Goal: Task Accomplishment & Management: Use online tool/utility

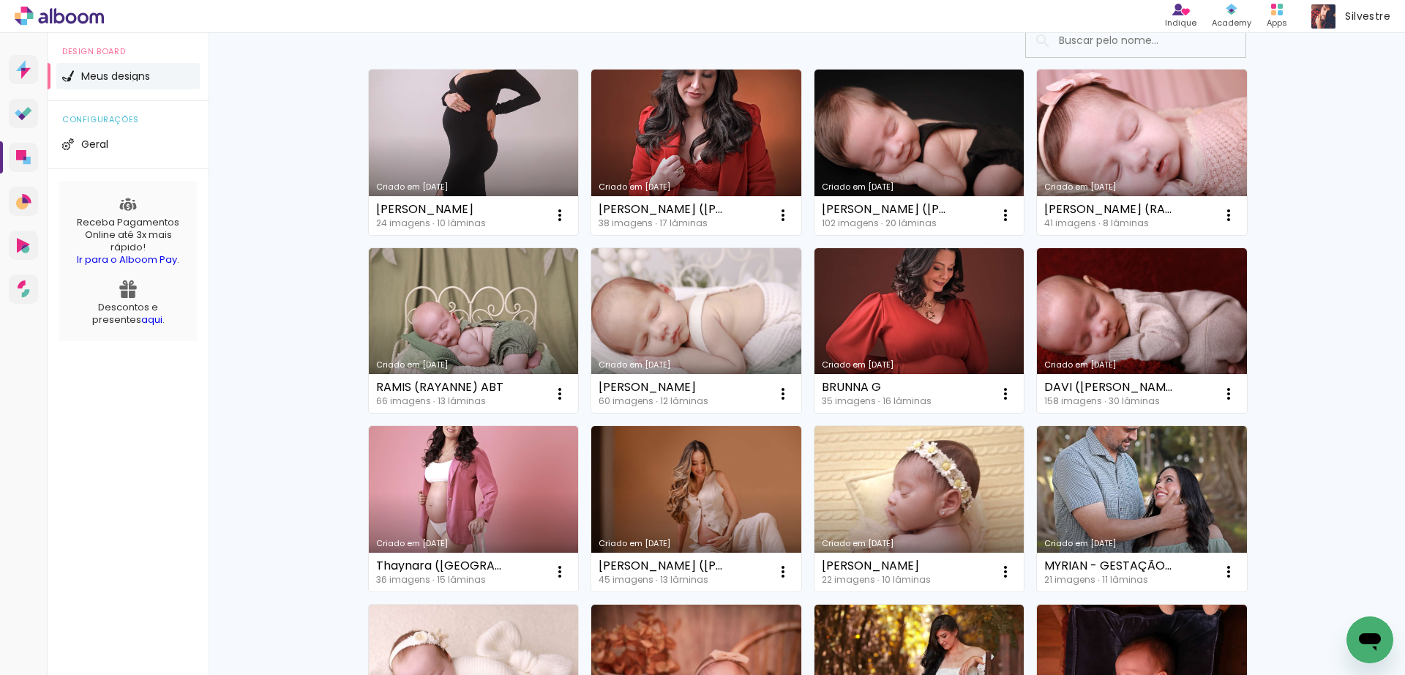
scroll to position [111, 0]
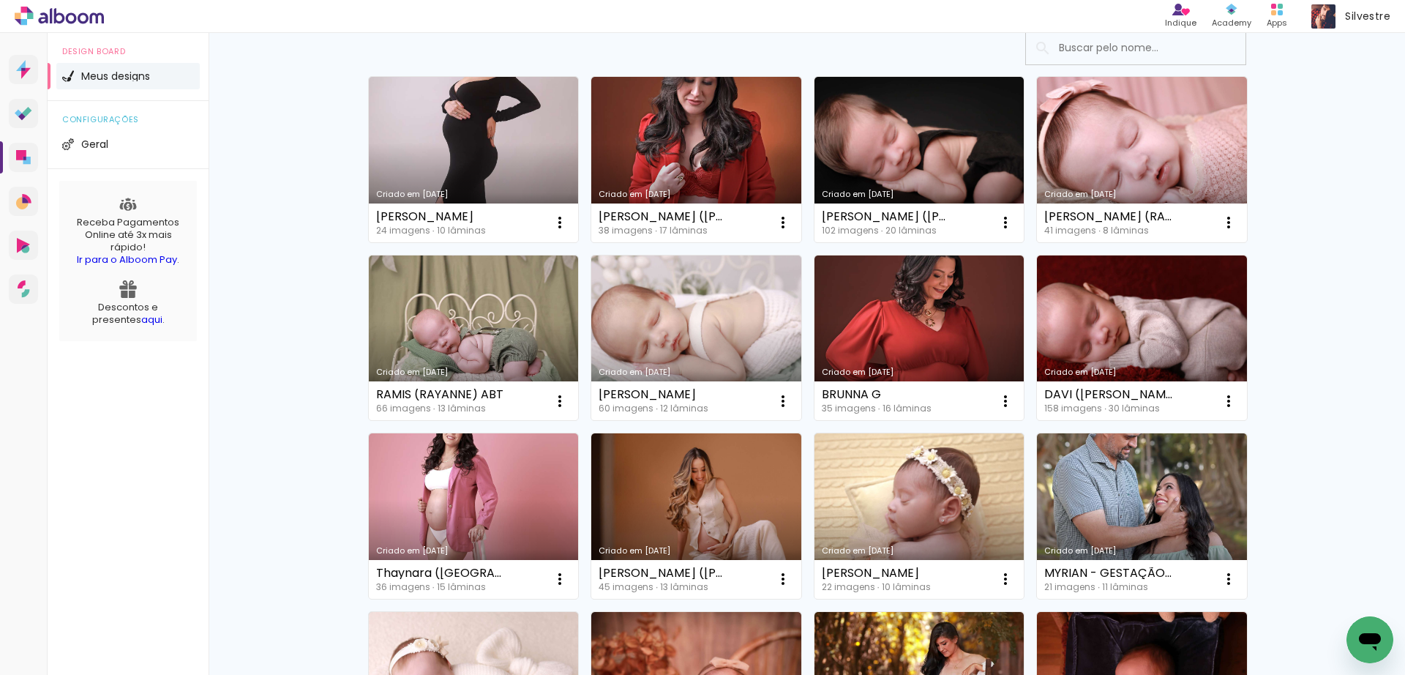
click at [463, 82] on link "Criado em [DATE]" at bounding box center [1142, 159] width 210 height 165
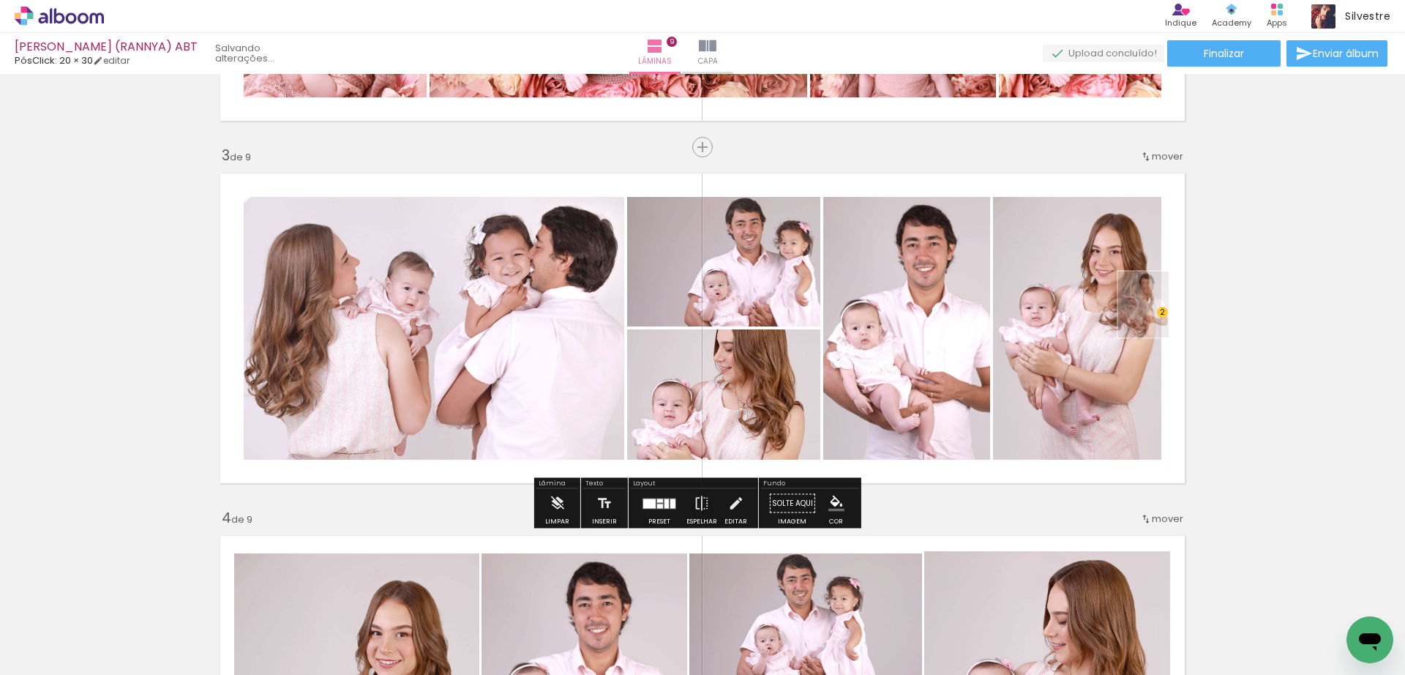
scroll to position [0, 585]
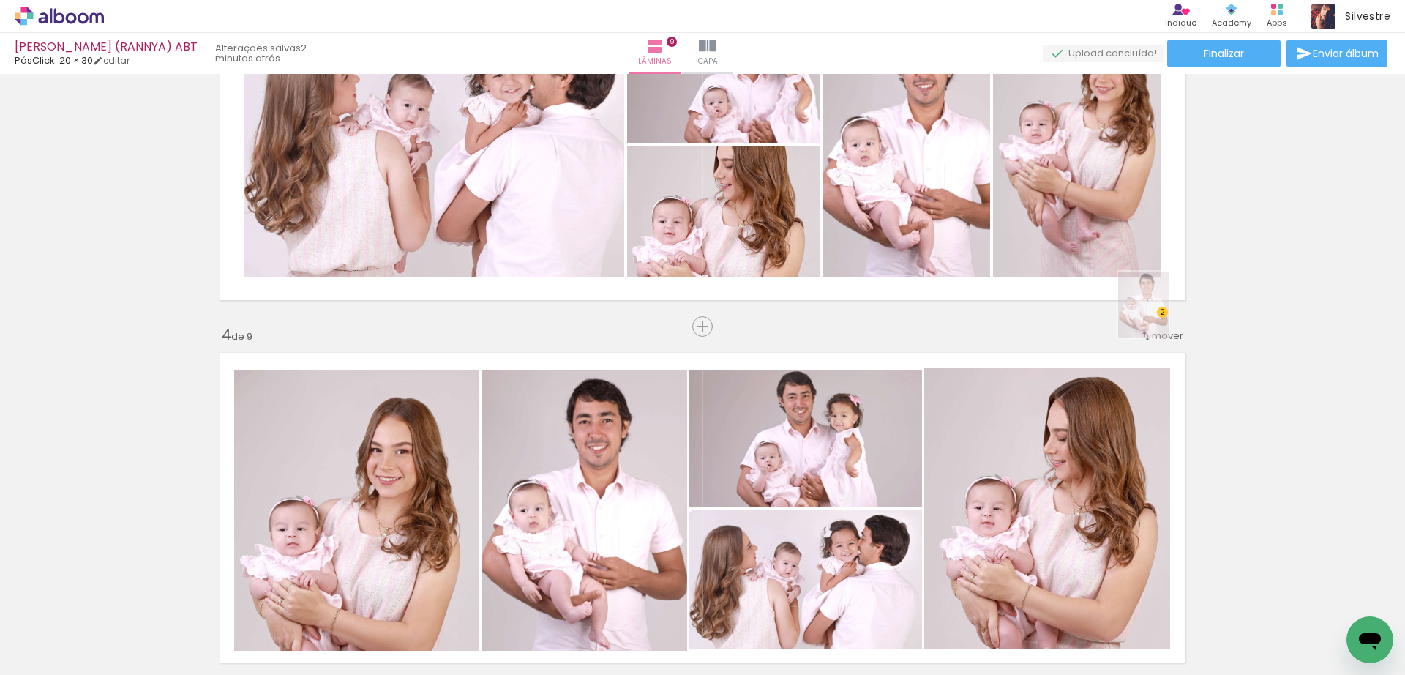
scroll to position [1041, 0]
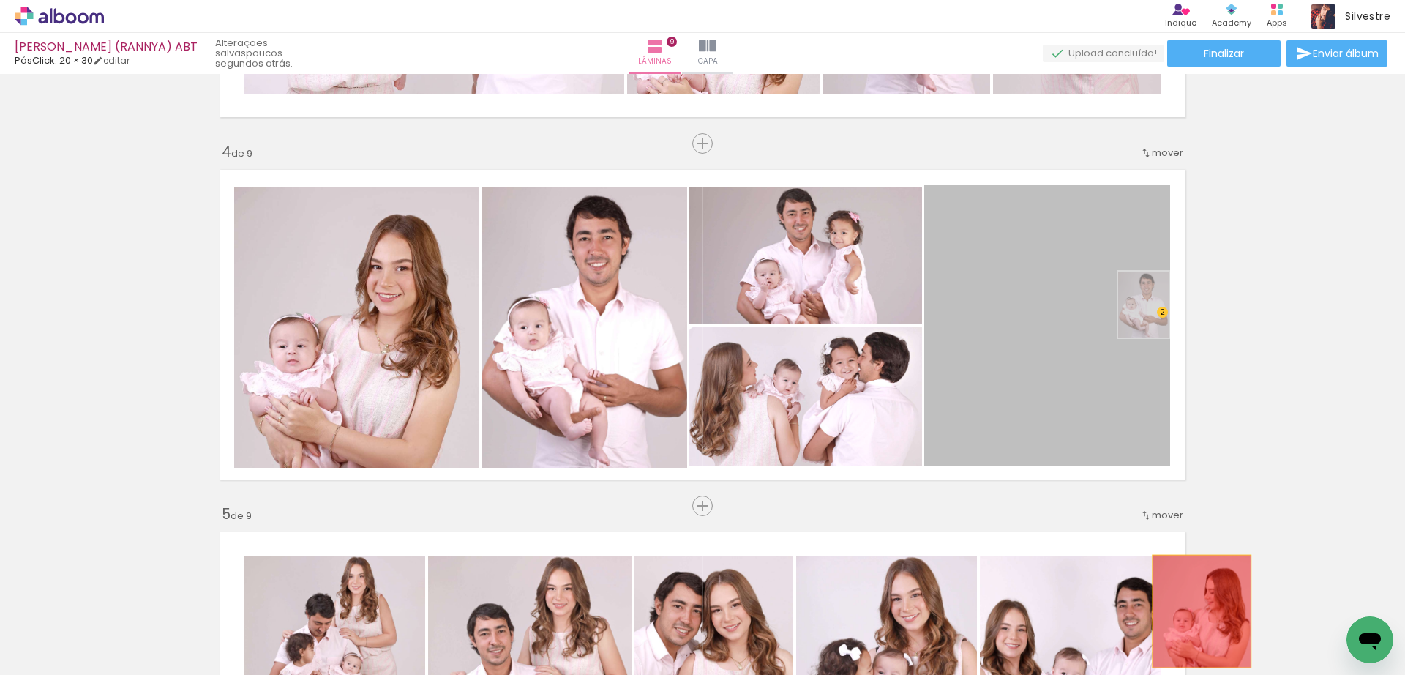
drag, startPoint x: 1038, startPoint y: 378, endPoint x: 1195, endPoint y: 611, distance: 280.9
click at [1195, 611] on quentale-workspace at bounding box center [702, 337] width 1405 height 675
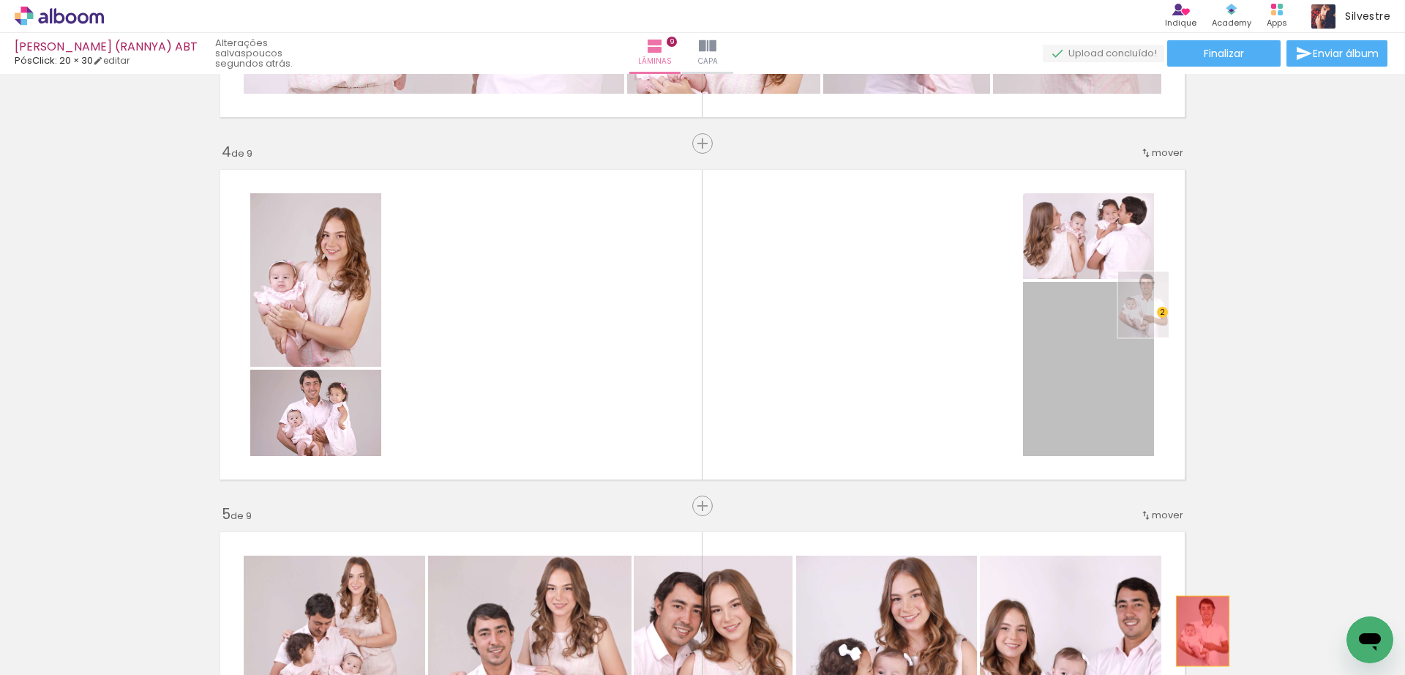
drag, startPoint x: 1083, startPoint y: 391, endPoint x: 1196, endPoint y: 631, distance: 265.2
click at [1196, 631] on quentale-workspace at bounding box center [702, 337] width 1405 height 675
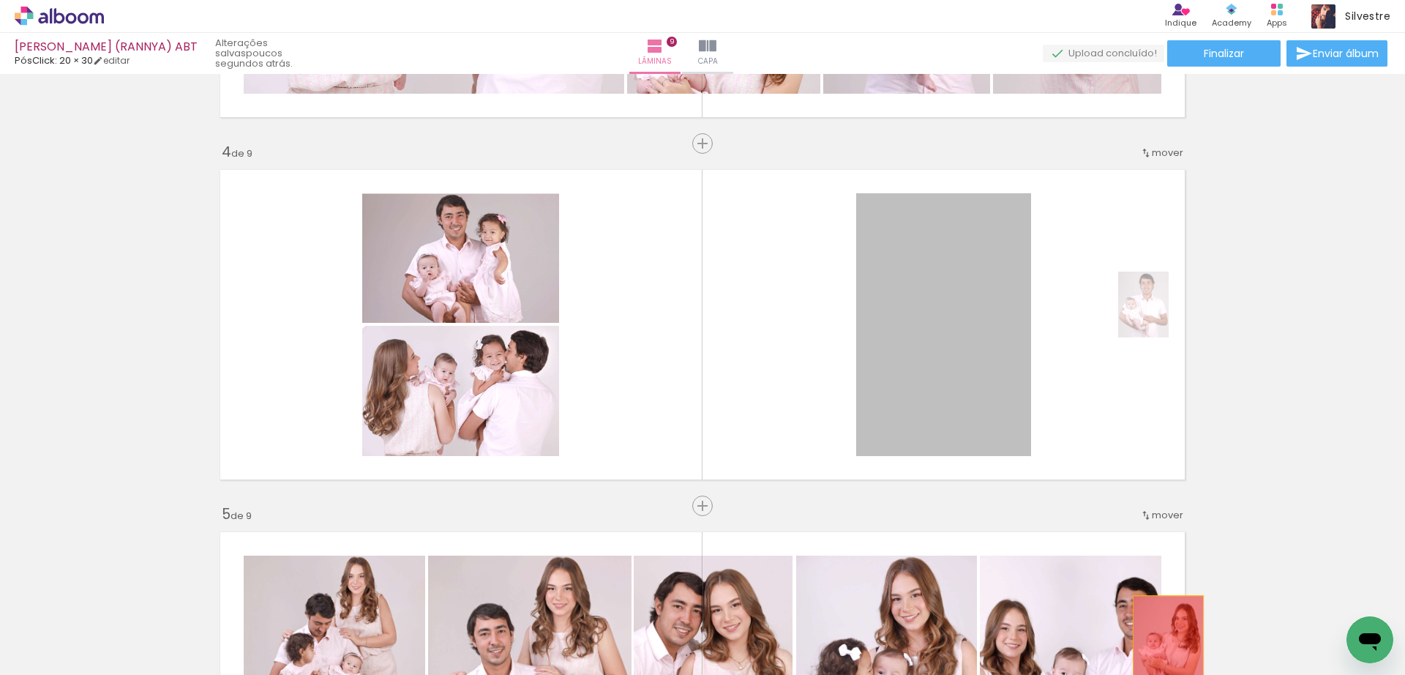
drag, startPoint x: 908, startPoint y: 370, endPoint x: 1172, endPoint y: 657, distance: 390.0
click at [1172, 657] on quentale-workspace at bounding box center [702, 337] width 1405 height 675
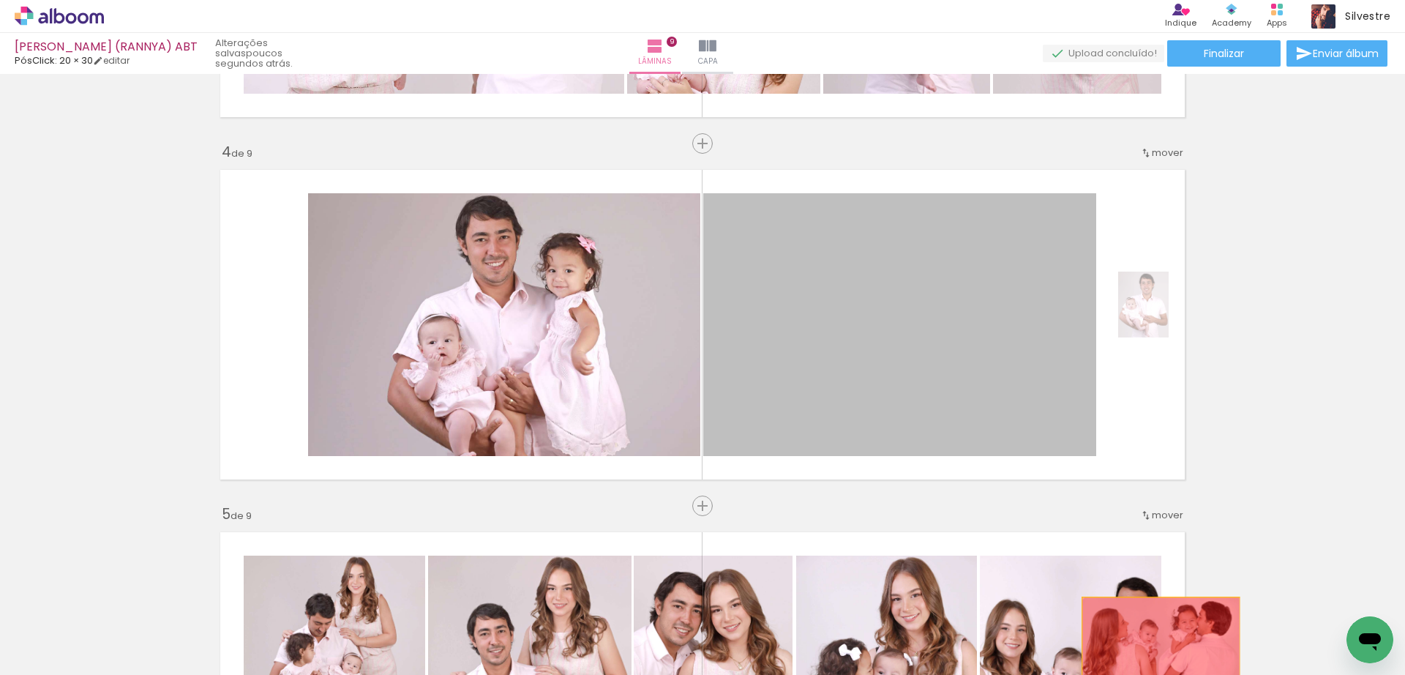
drag, startPoint x: 917, startPoint y: 396, endPoint x: 1154, endPoint y: 651, distance: 348.0
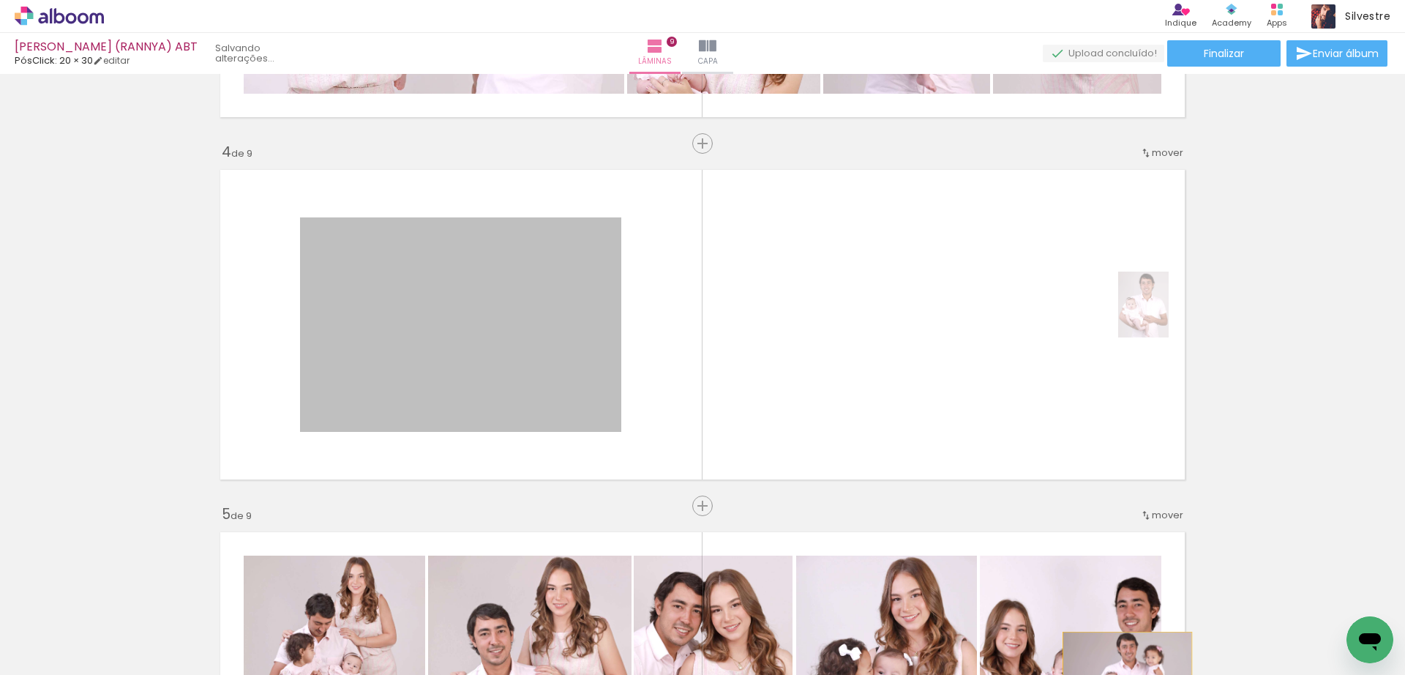
drag, startPoint x: 539, startPoint y: 359, endPoint x: 1120, endPoint y: 675, distance: 661.5
click at [1120, 674] on html "link( href="../../bower_components/polymer/polymer.html" rel="import" ) picture…" at bounding box center [702, 337] width 1405 height 675
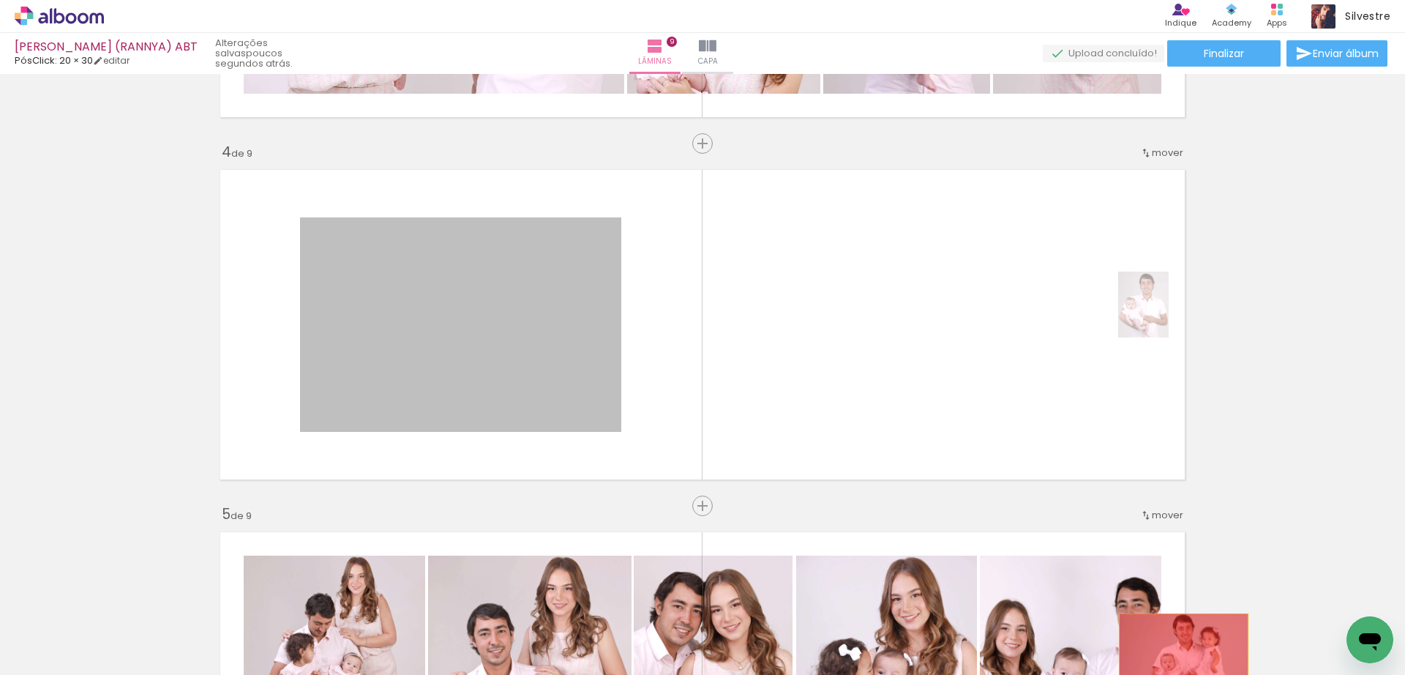
drag, startPoint x: 532, startPoint y: 325, endPoint x: 1178, endPoint y: 658, distance: 727.0
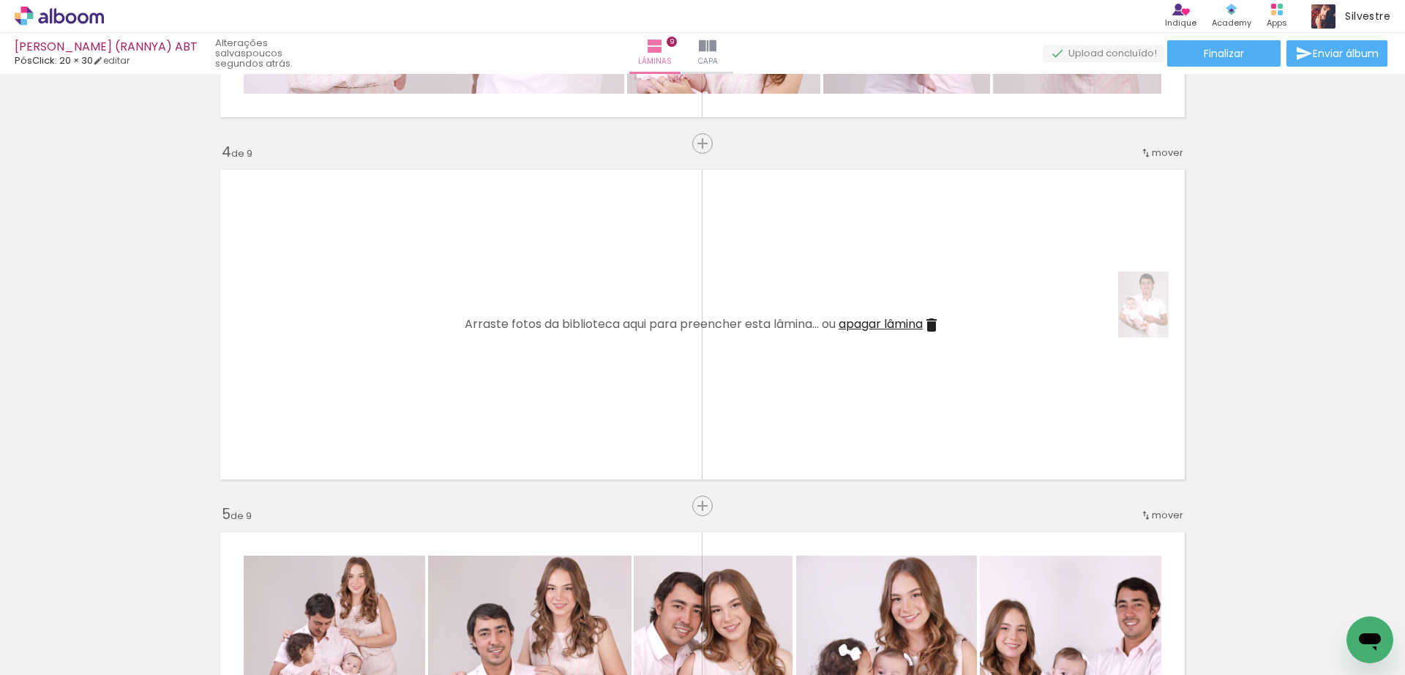
click at [886, 329] on span "apagar lâmina" at bounding box center [881, 323] width 84 height 17
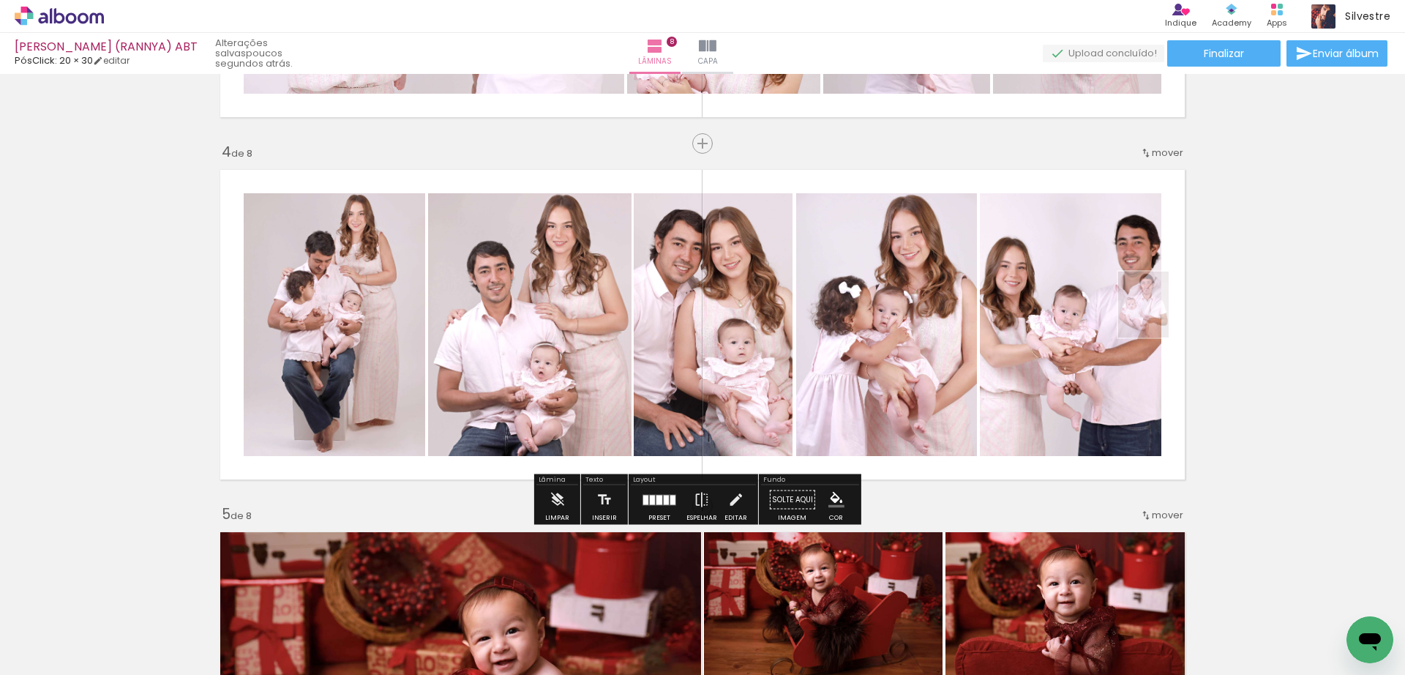
click at [1236, 454] on div "Inserir lâmina 1 de 8 Inserir lâmina 2 de 8 Inserir lâmina 3 de 8 Inserir lâmin…" at bounding box center [702, 668] width 1405 height 3261
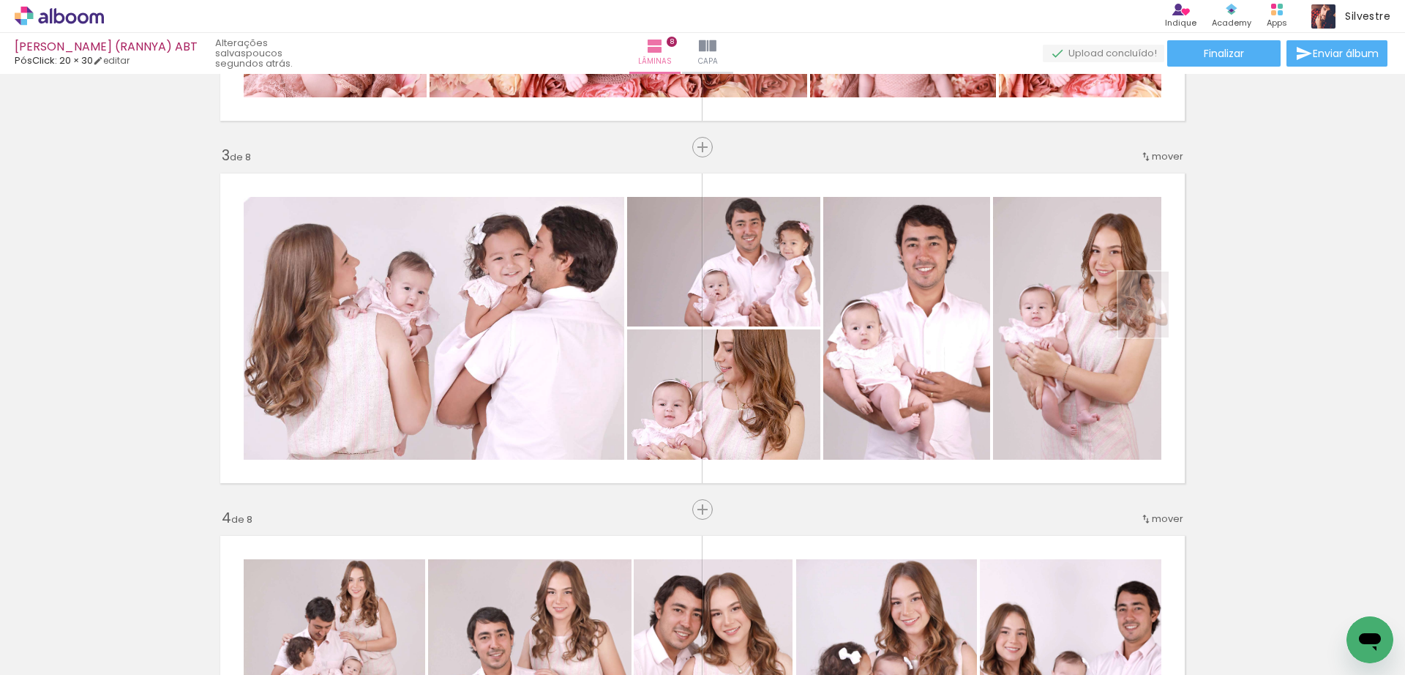
scroll to position [858, 0]
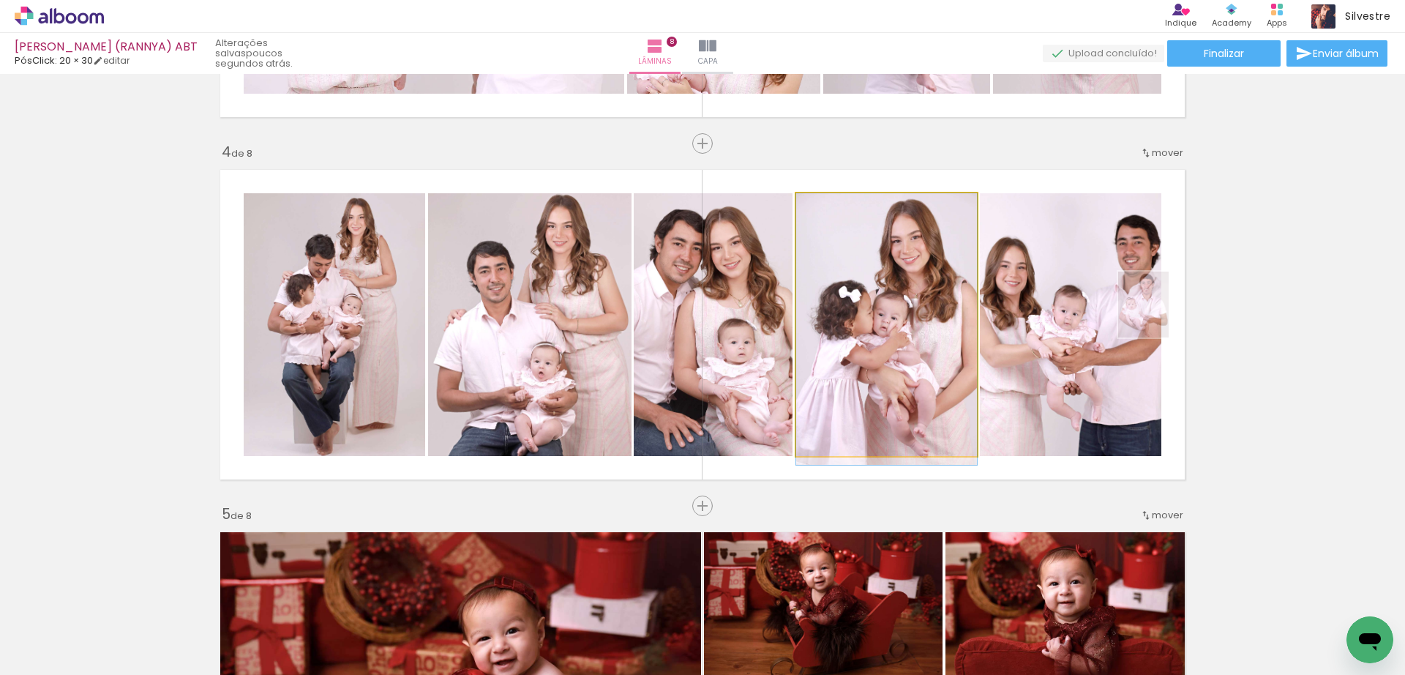
drag, startPoint x: 951, startPoint y: 392, endPoint x: 948, endPoint y: 400, distance: 9.1
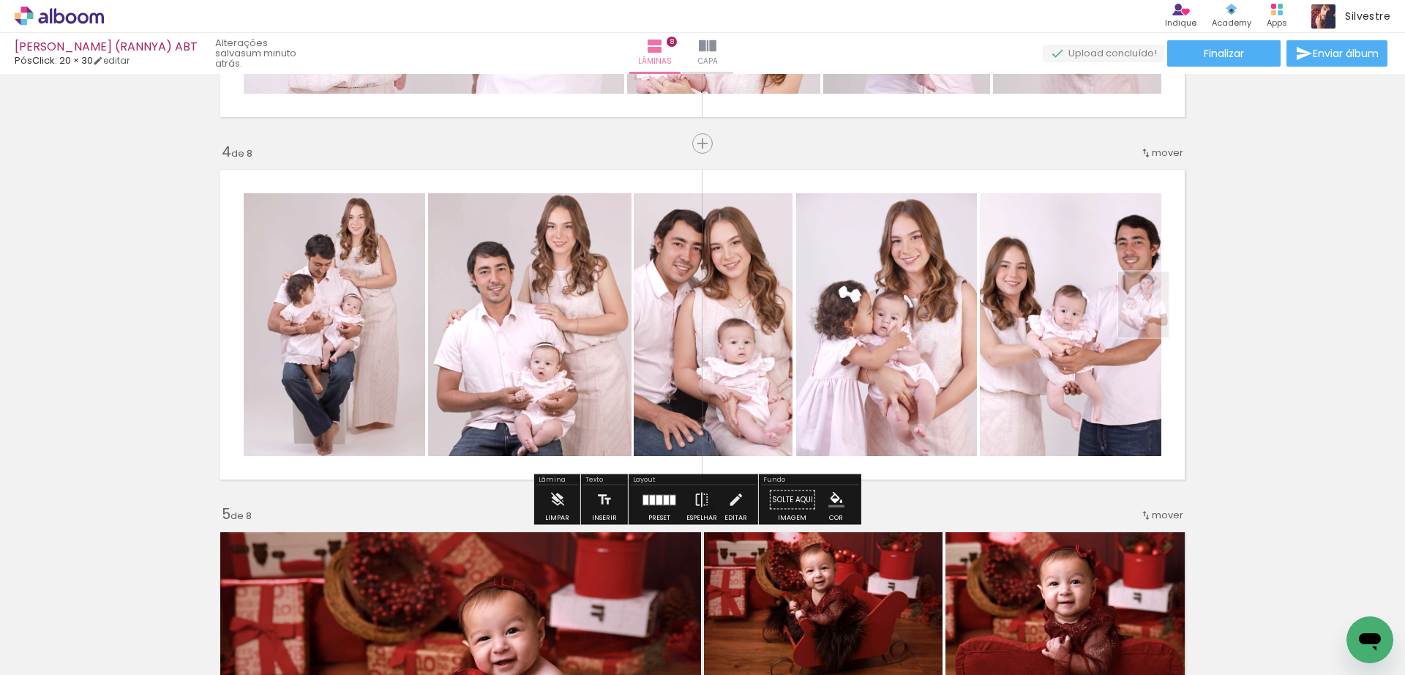
click at [1260, 378] on div "Inserir lâmina 1 de 8 Inserir lâmina 2 de 8 Inserir lâmina 3 de 8 Inserir lâmin…" at bounding box center [702, 668] width 1405 height 3261
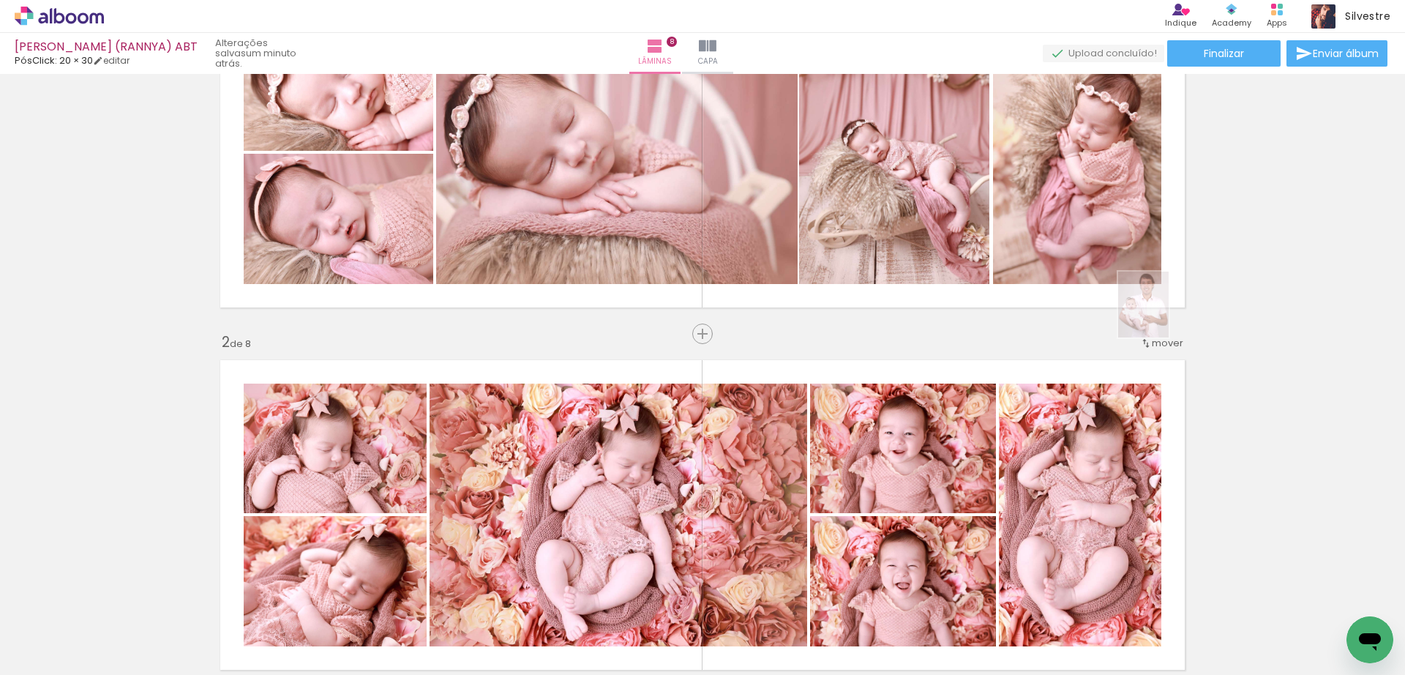
scroll to position [0, 0]
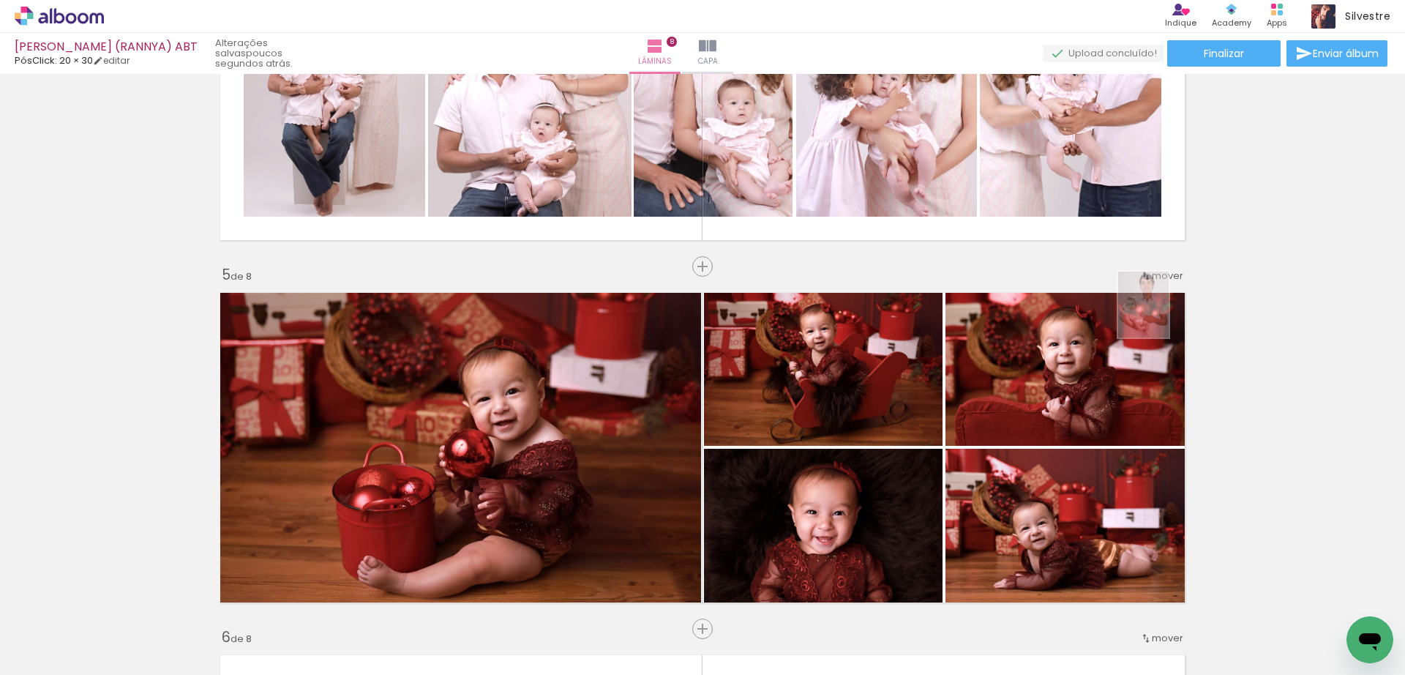
scroll to position [1464, 0]
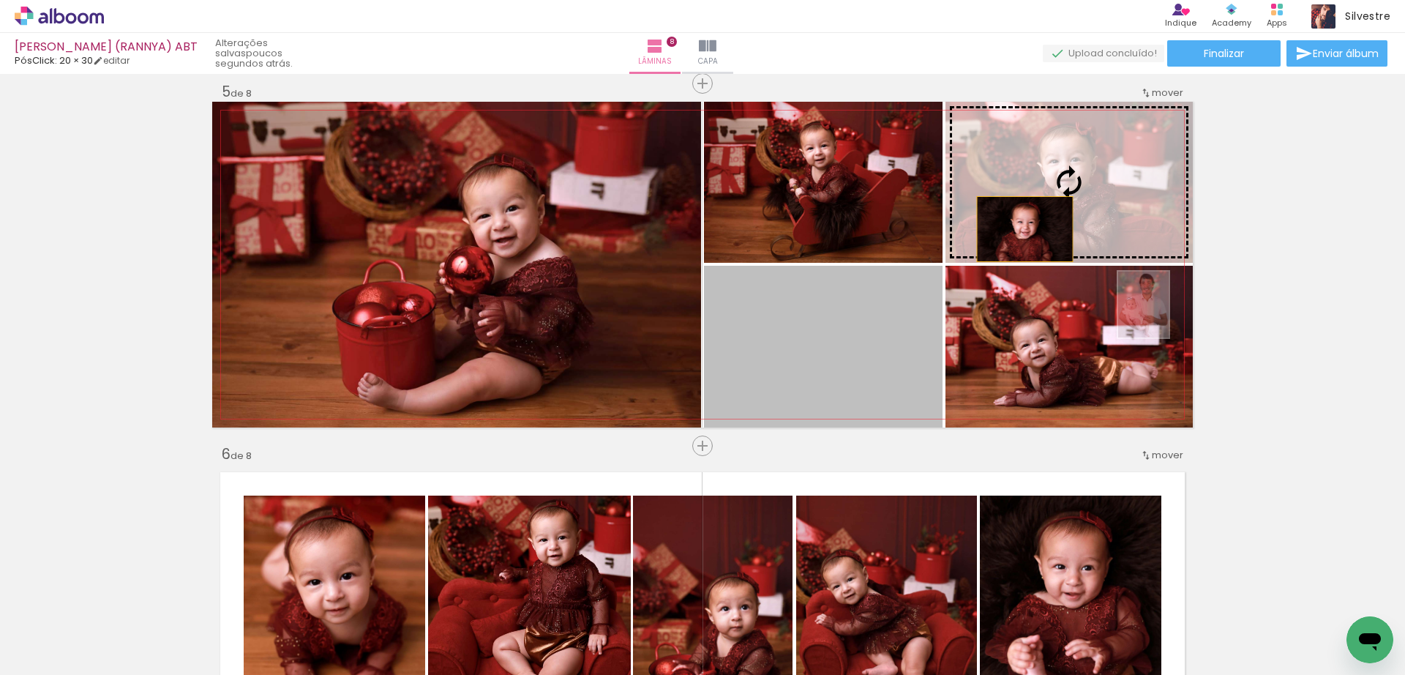
drag, startPoint x: 854, startPoint y: 366, endPoint x: 1021, endPoint y: 226, distance: 217.7
click at [0, 0] on slot at bounding box center [0, 0] width 0 height 0
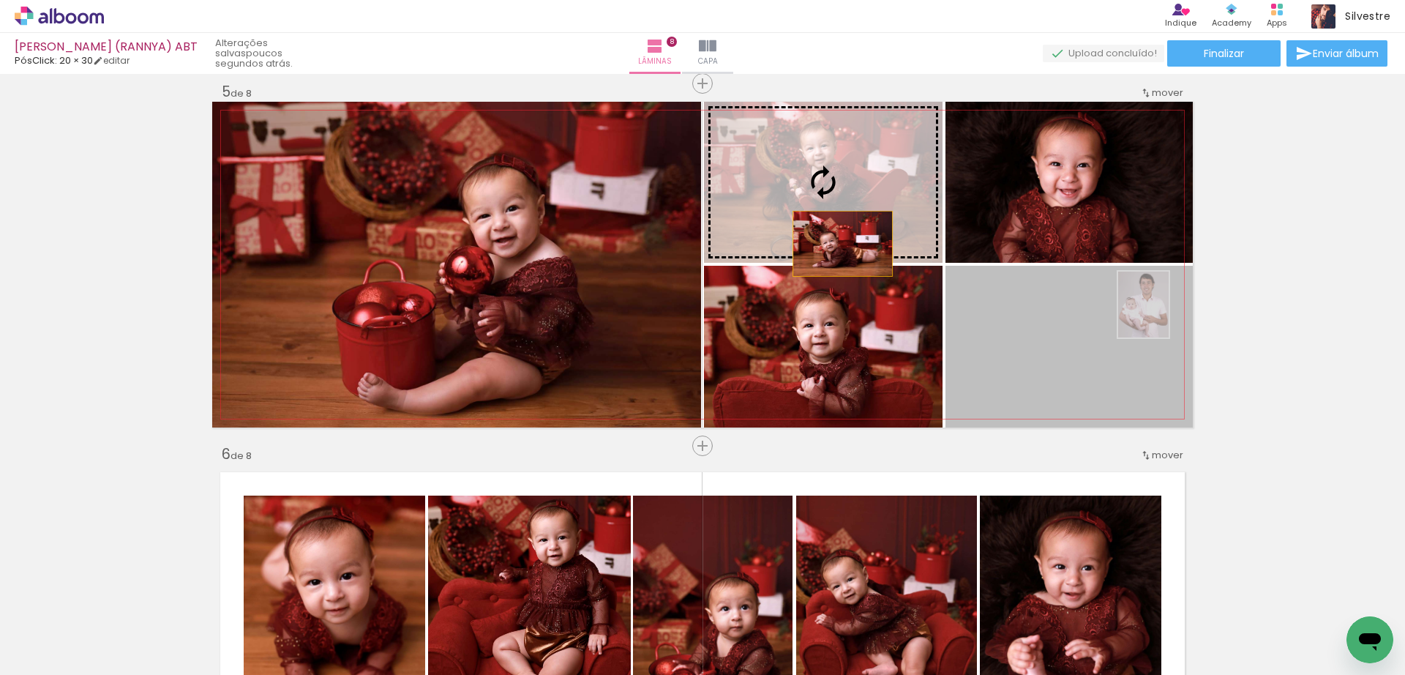
drag, startPoint x: 1036, startPoint y: 378, endPoint x: 836, endPoint y: 244, distance: 241.5
click at [0, 0] on slot at bounding box center [0, 0] width 0 height 0
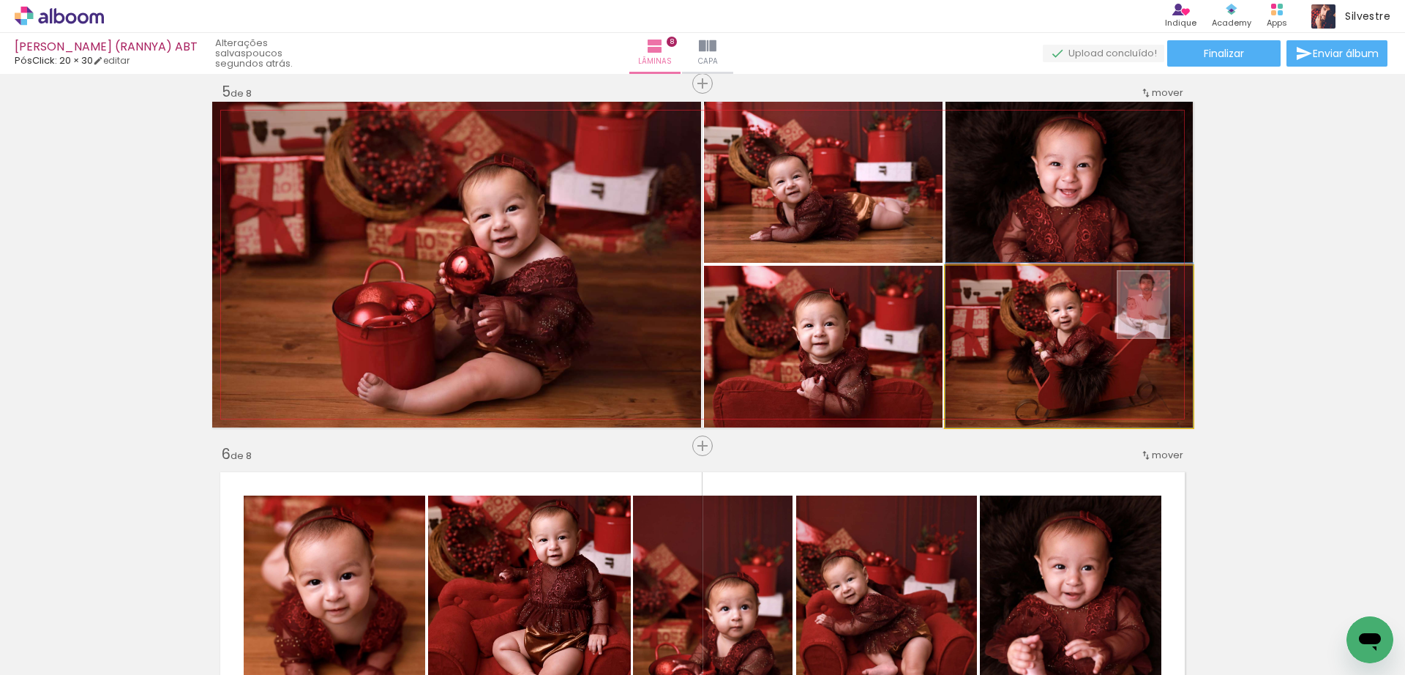
drag, startPoint x: 1060, startPoint y: 365, endPoint x: 1059, endPoint y: 352, distance: 13.3
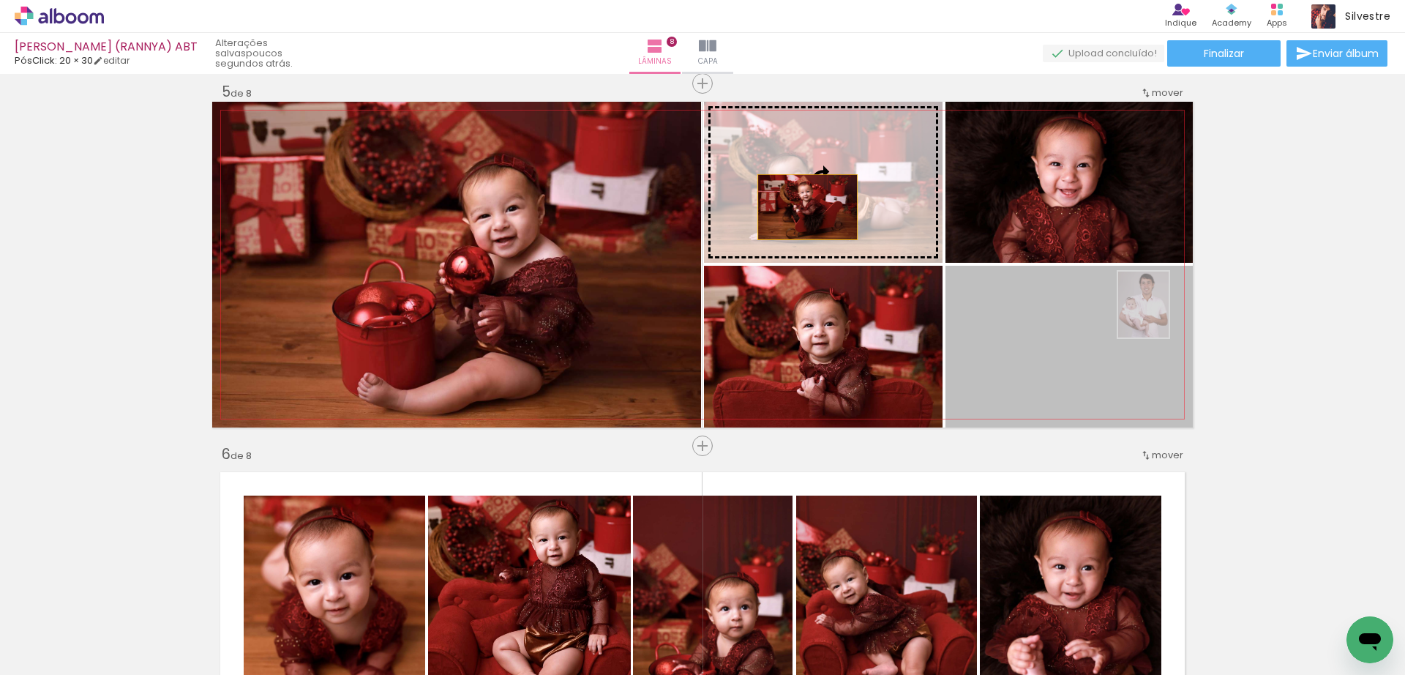
drag, startPoint x: 1038, startPoint y: 373, endPoint x: 801, endPoint y: 207, distance: 289.5
click at [0, 0] on slot at bounding box center [0, 0] width 0 height 0
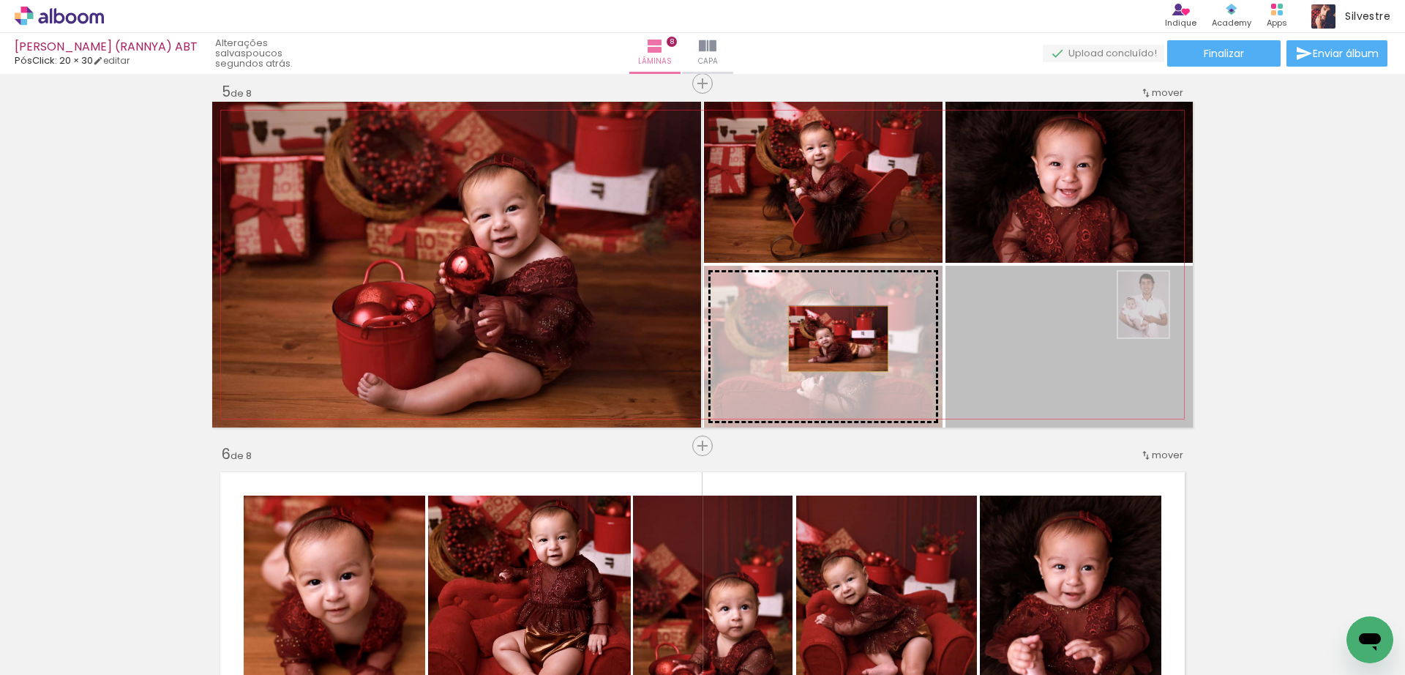
drag, startPoint x: 1003, startPoint y: 363, endPoint x: 831, endPoint y: 339, distance: 172.9
click at [0, 0] on slot at bounding box center [0, 0] width 0 height 0
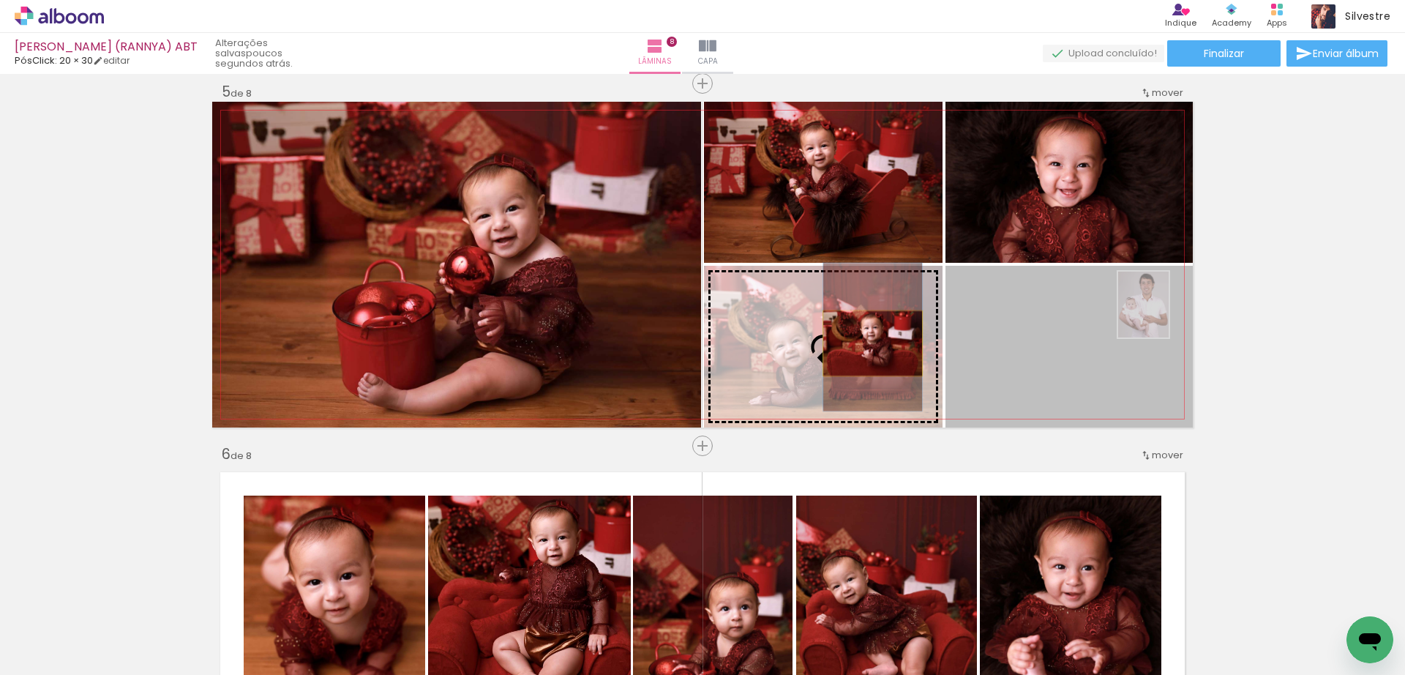
drag, startPoint x: 1042, startPoint y: 370, endPoint x: 866, endPoint y: 343, distance: 178.4
click at [0, 0] on slot at bounding box center [0, 0] width 0 height 0
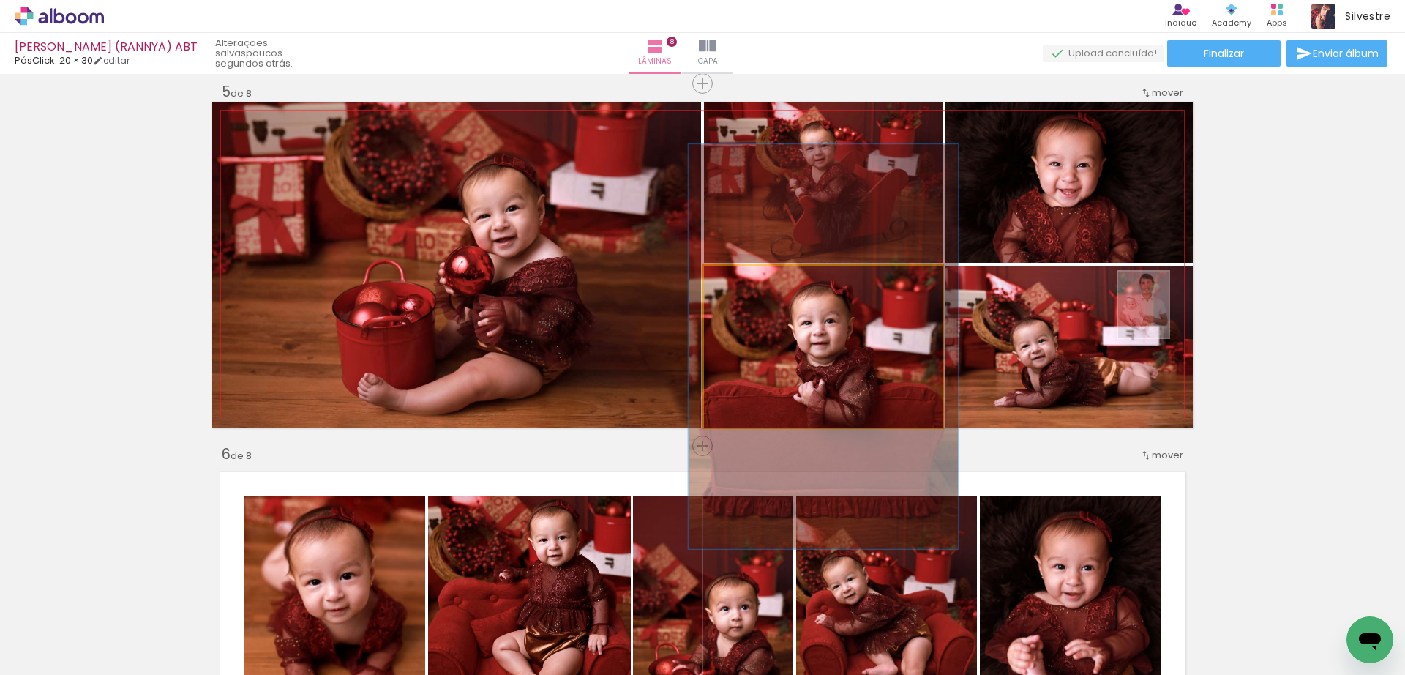
type paper-slider "113"
click at [738, 280] on div at bounding box center [744, 280] width 13 height 13
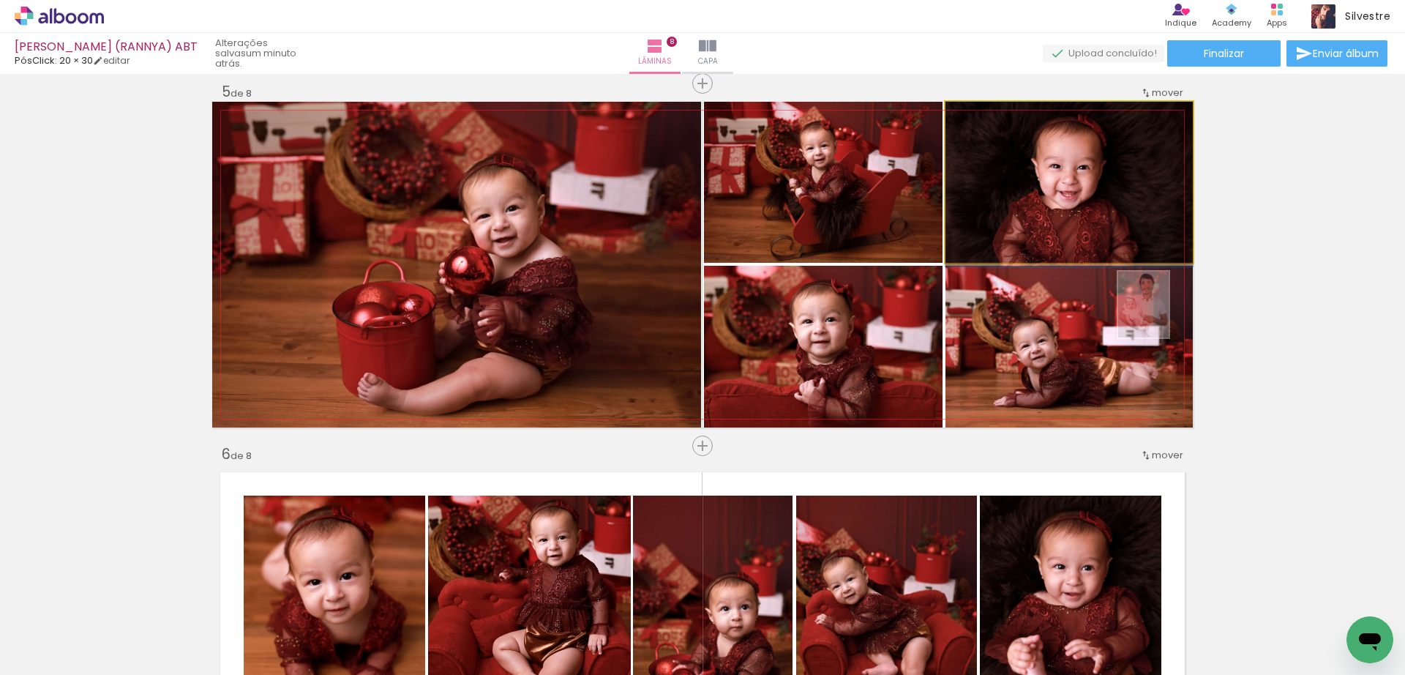
drag, startPoint x: 1115, startPoint y: 210, endPoint x: 1112, endPoint y: 222, distance: 12.6
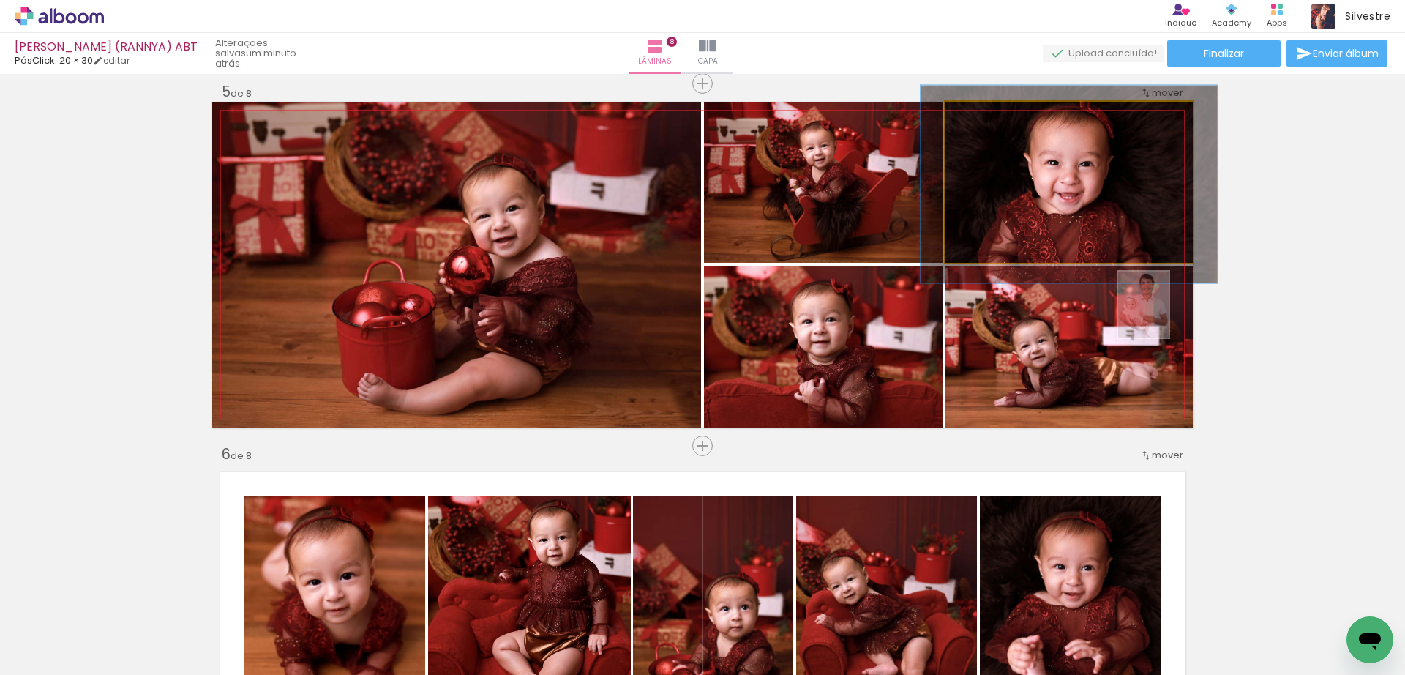
drag, startPoint x: 978, startPoint y: 122, endPoint x: 989, endPoint y: 121, distance: 10.3
type paper-slider "120"
click at [989, 121] on div at bounding box center [989, 116] width 23 height 23
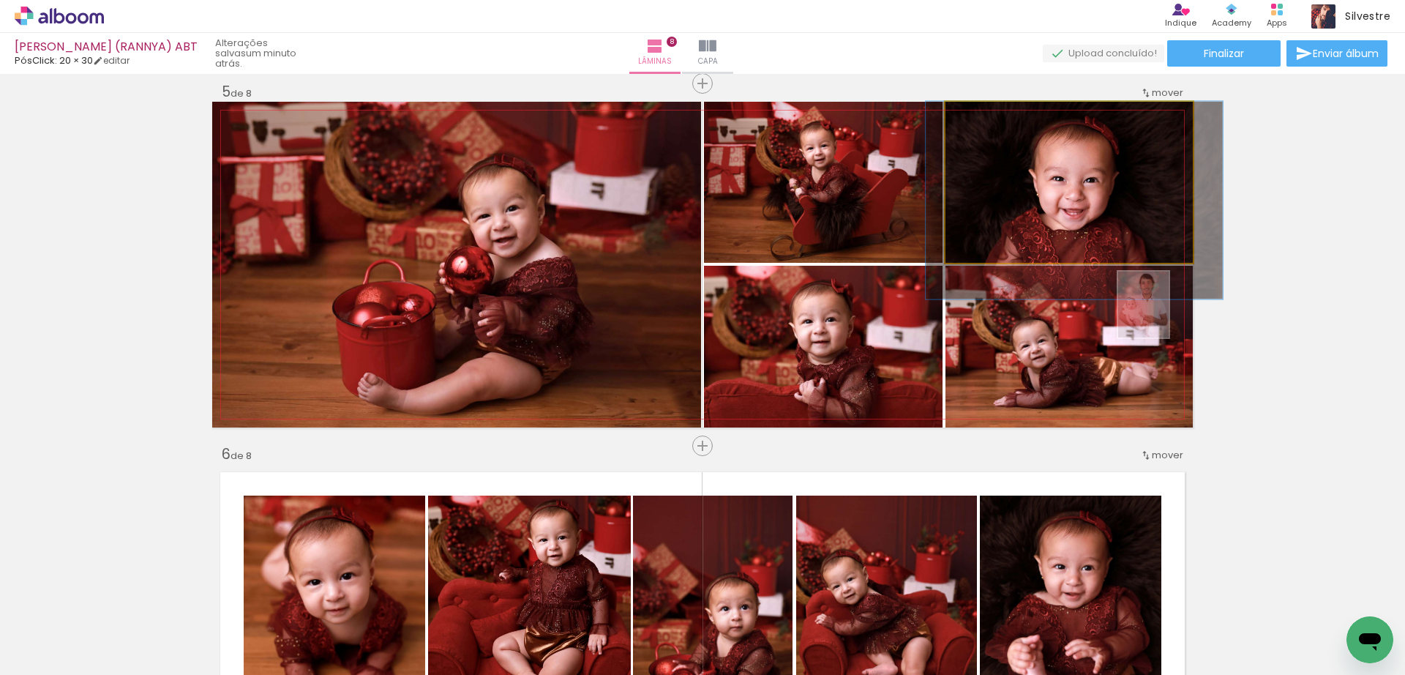
drag, startPoint x: 1143, startPoint y: 194, endPoint x: 1146, endPoint y: 210, distance: 16.4
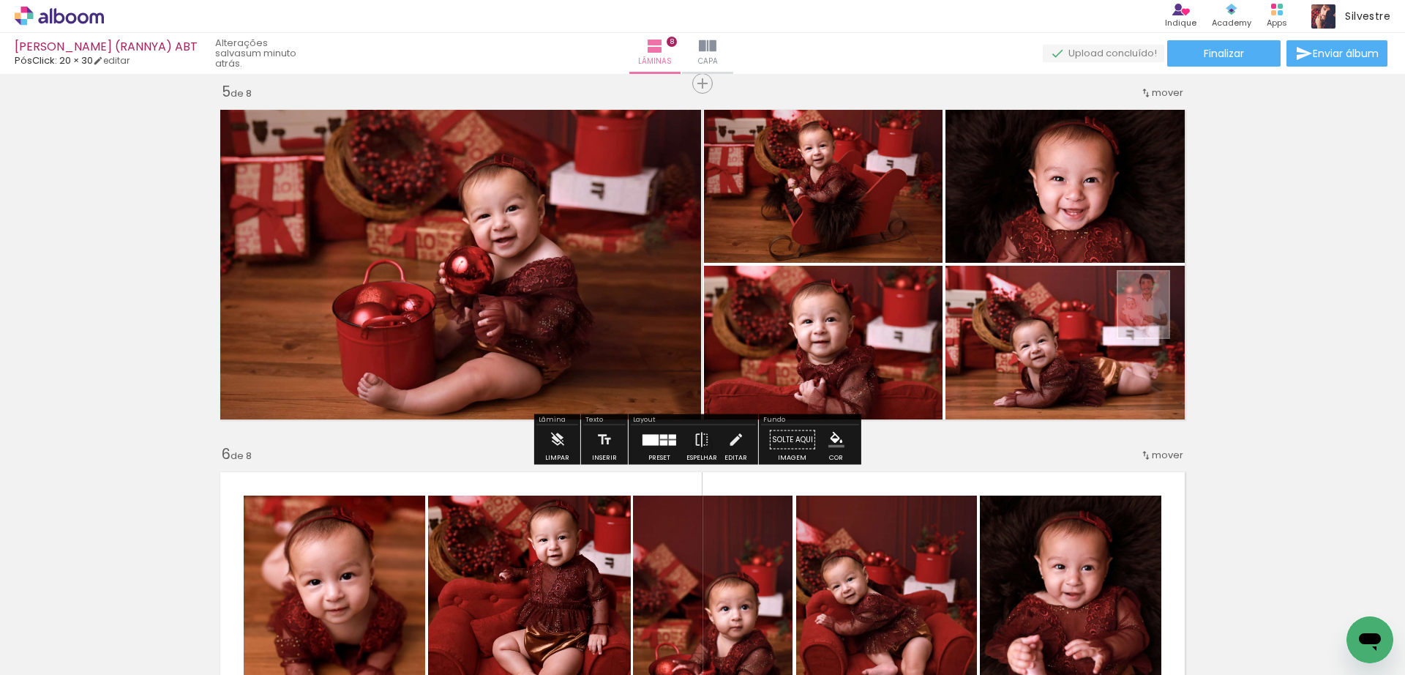
click at [1275, 307] on div "Inserir lâmina 1 de 8 Inserir lâmina 2 de 8 Inserir lâmina 3 de 8 Inserir lâmin…" at bounding box center [702, 245] width 1405 height 3261
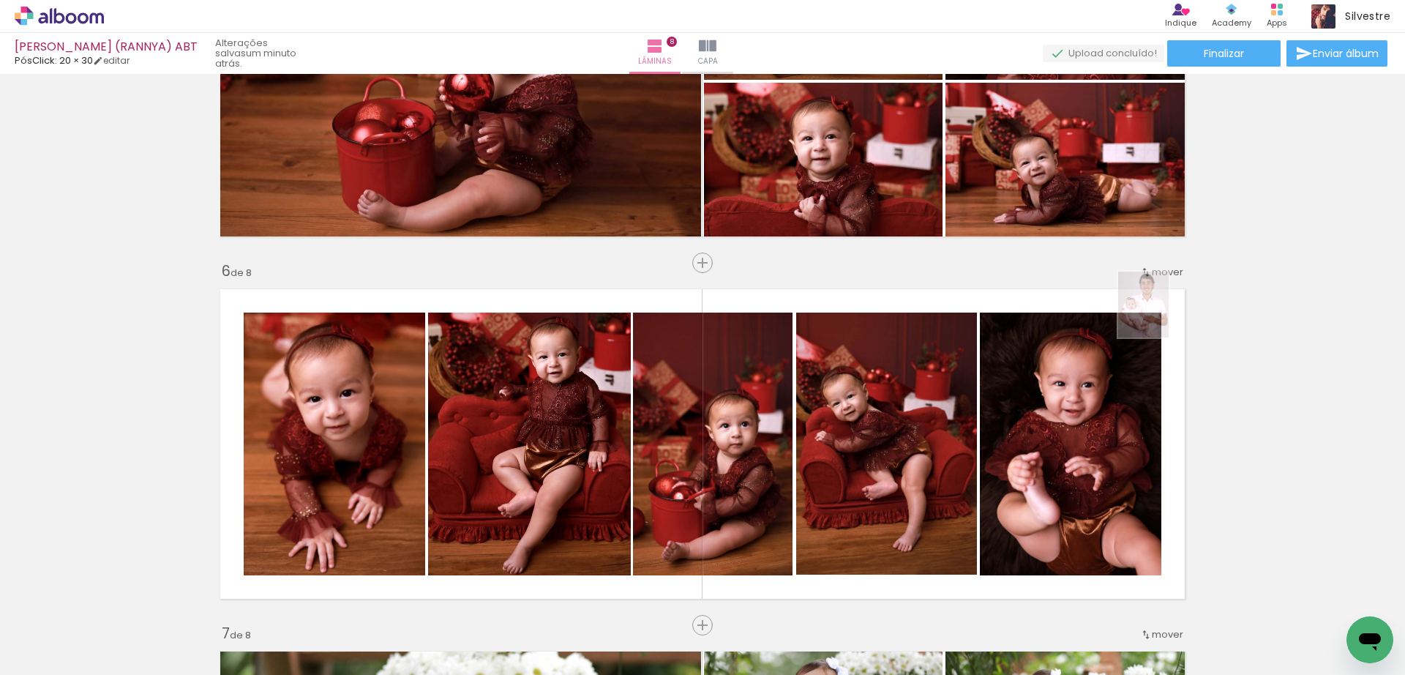
scroll to position [1830, 0]
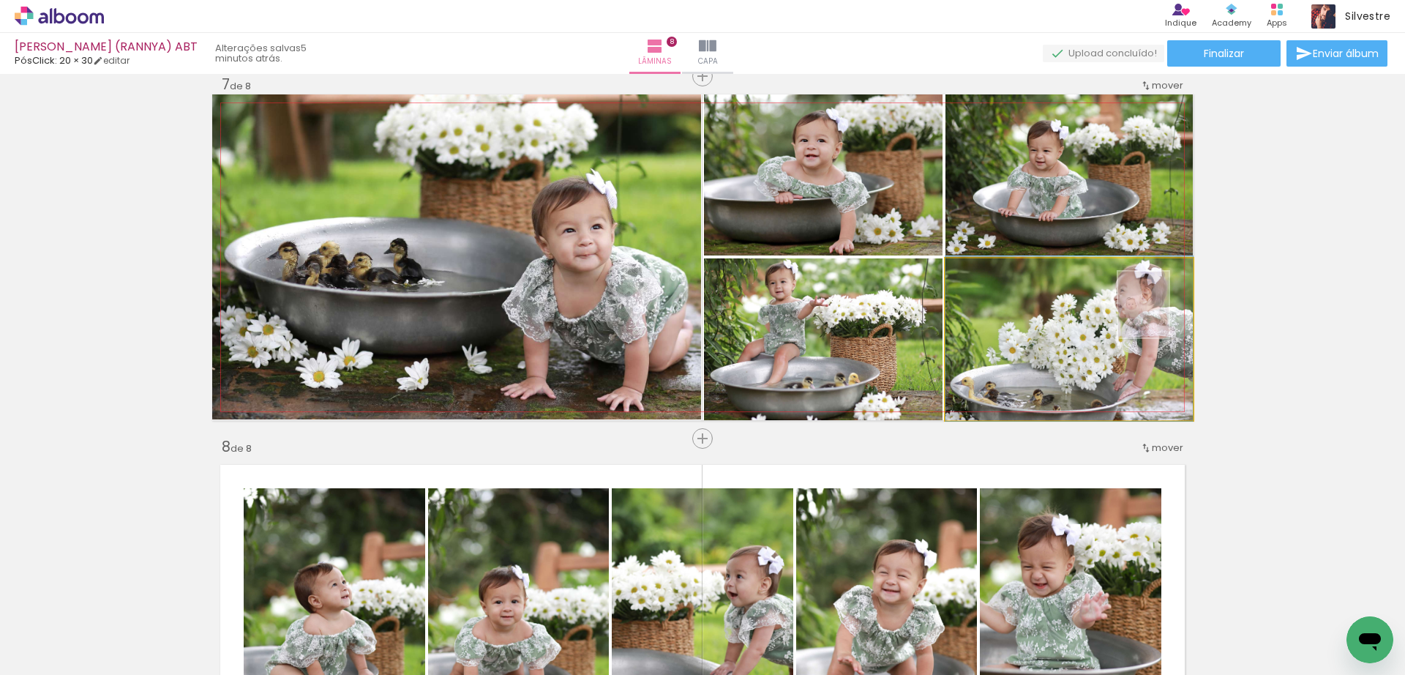
scroll to position [0, 585]
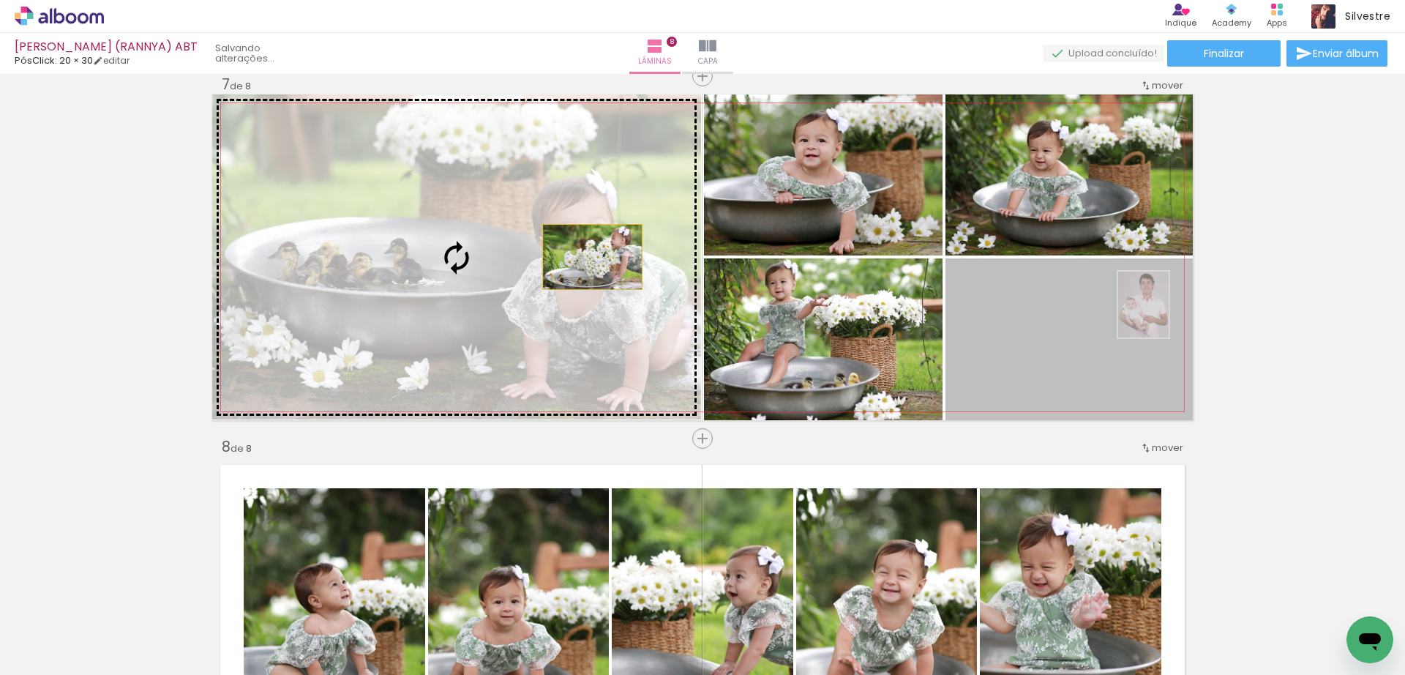
drag, startPoint x: 1025, startPoint y: 318, endPoint x: 585, endPoint y: 257, distance: 444.0
click at [0, 0] on slot at bounding box center [0, 0] width 0 height 0
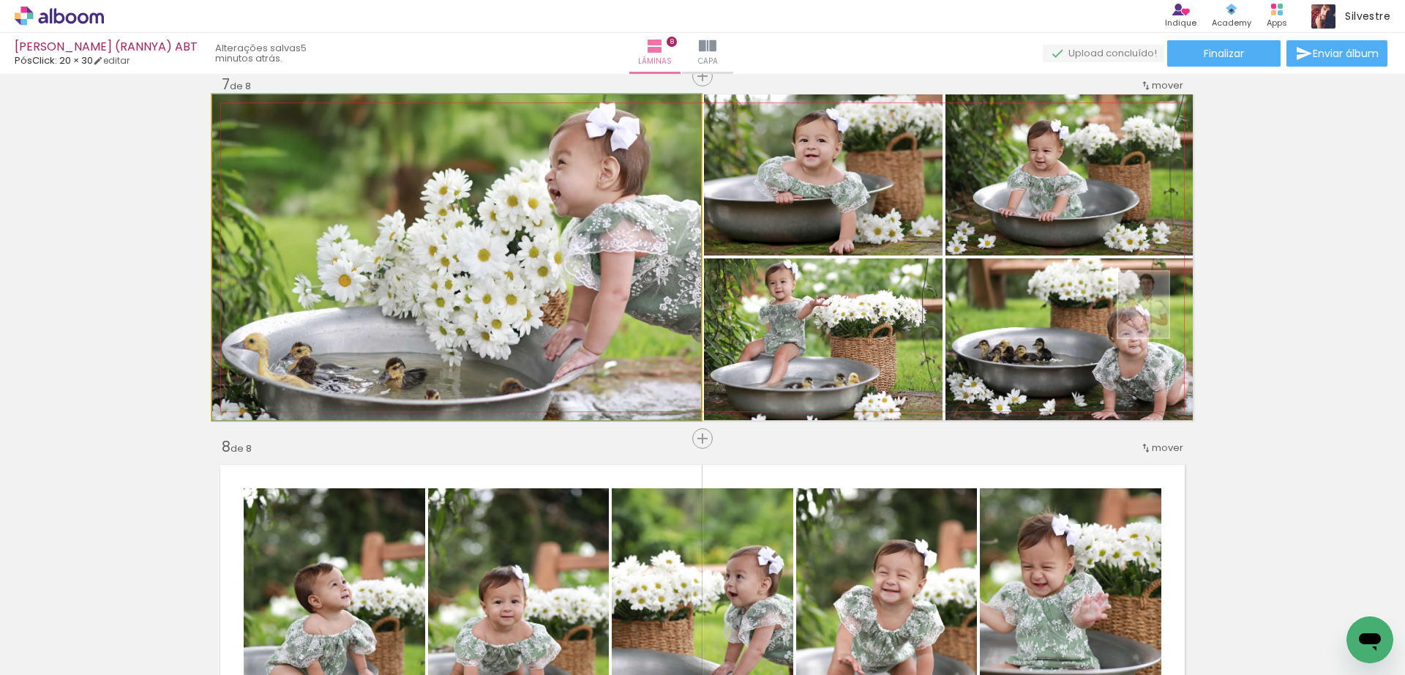
drag, startPoint x: 629, startPoint y: 268, endPoint x: 627, endPoint y: 277, distance: 9.1
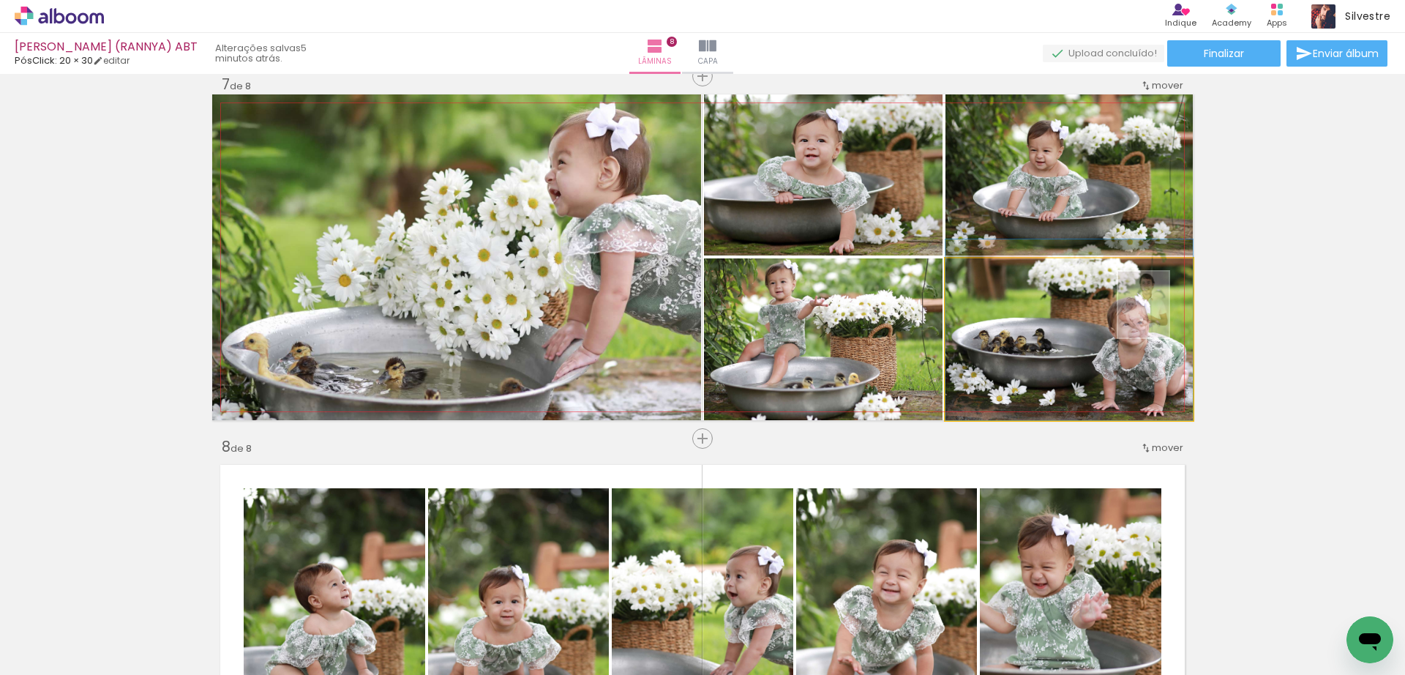
drag, startPoint x: 1027, startPoint y: 375, endPoint x: 1031, endPoint y: 346, distance: 28.9
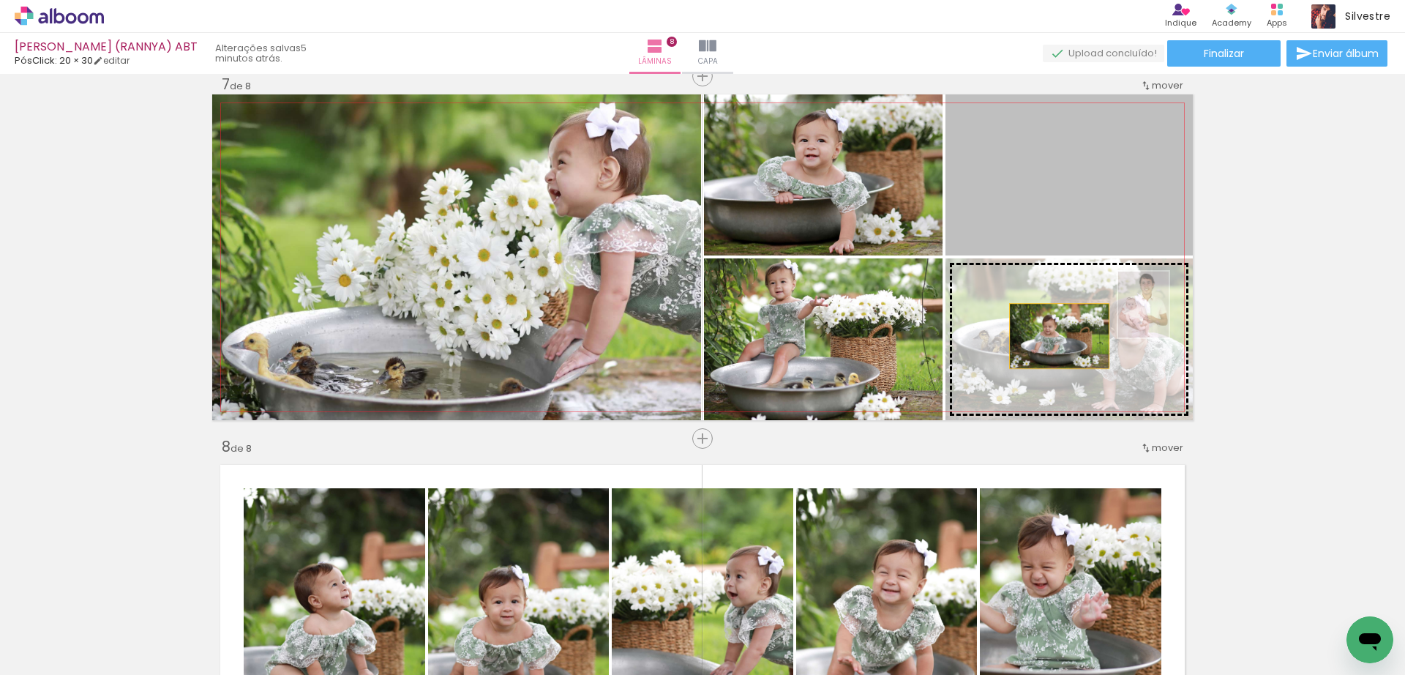
drag, startPoint x: 1060, startPoint y: 215, endPoint x: 1052, endPoint y: 343, distance: 128.3
click at [0, 0] on slot at bounding box center [0, 0] width 0 height 0
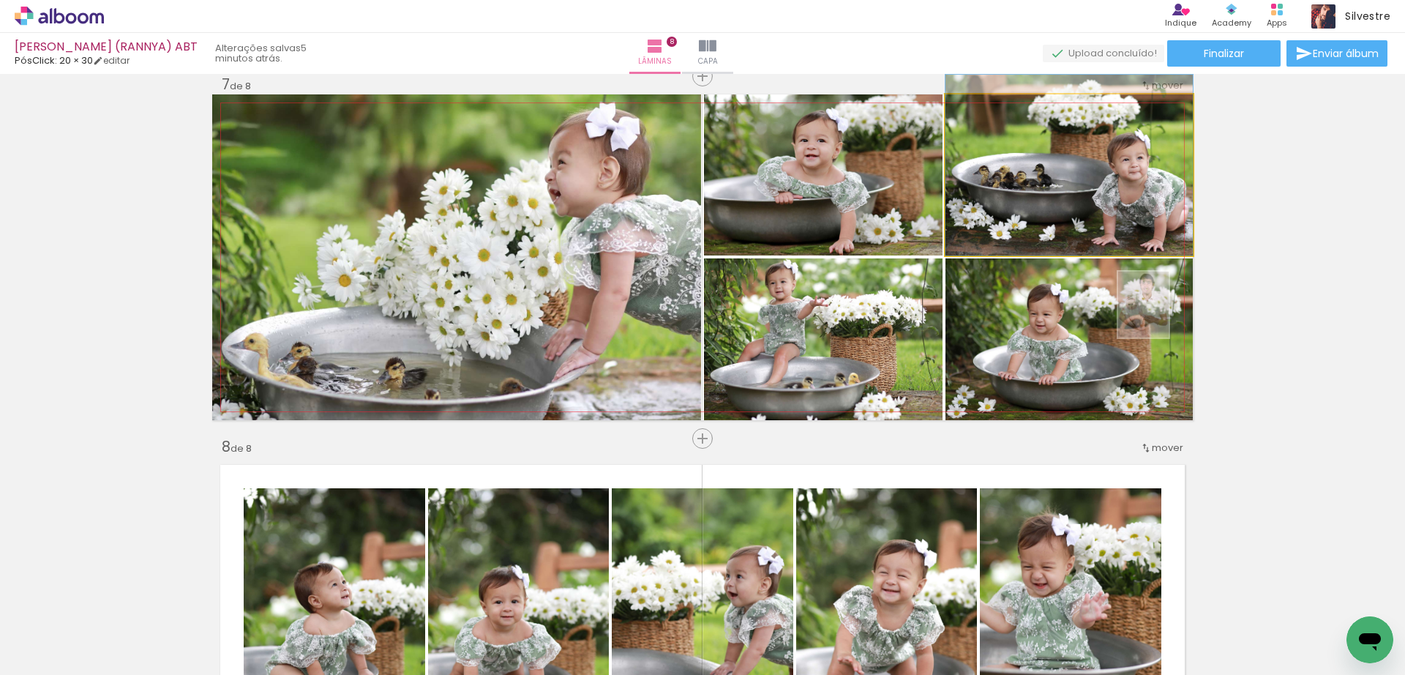
drag, startPoint x: 1069, startPoint y: 232, endPoint x: 1060, endPoint y: 219, distance: 15.8
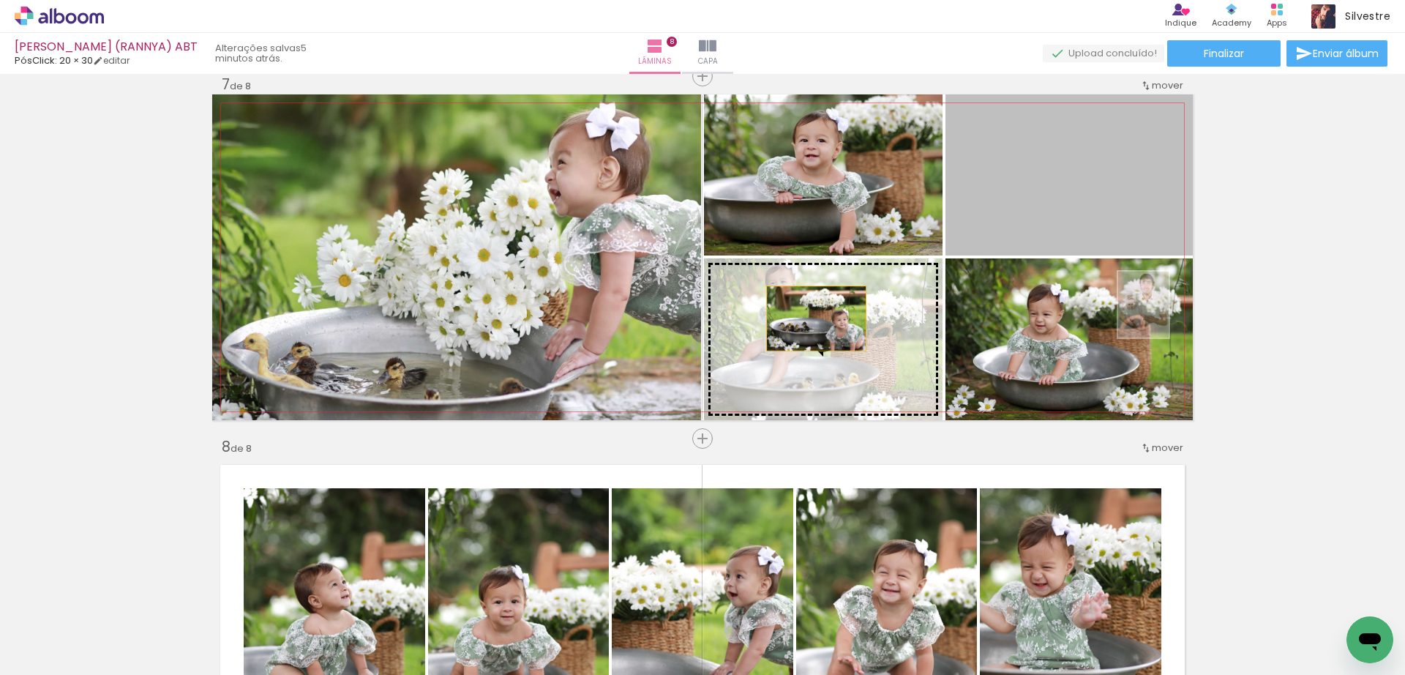
drag, startPoint x: 1036, startPoint y: 182, endPoint x: 809, endPoint y: 318, distance: 264.0
click at [0, 0] on slot at bounding box center [0, 0] width 0 height 0
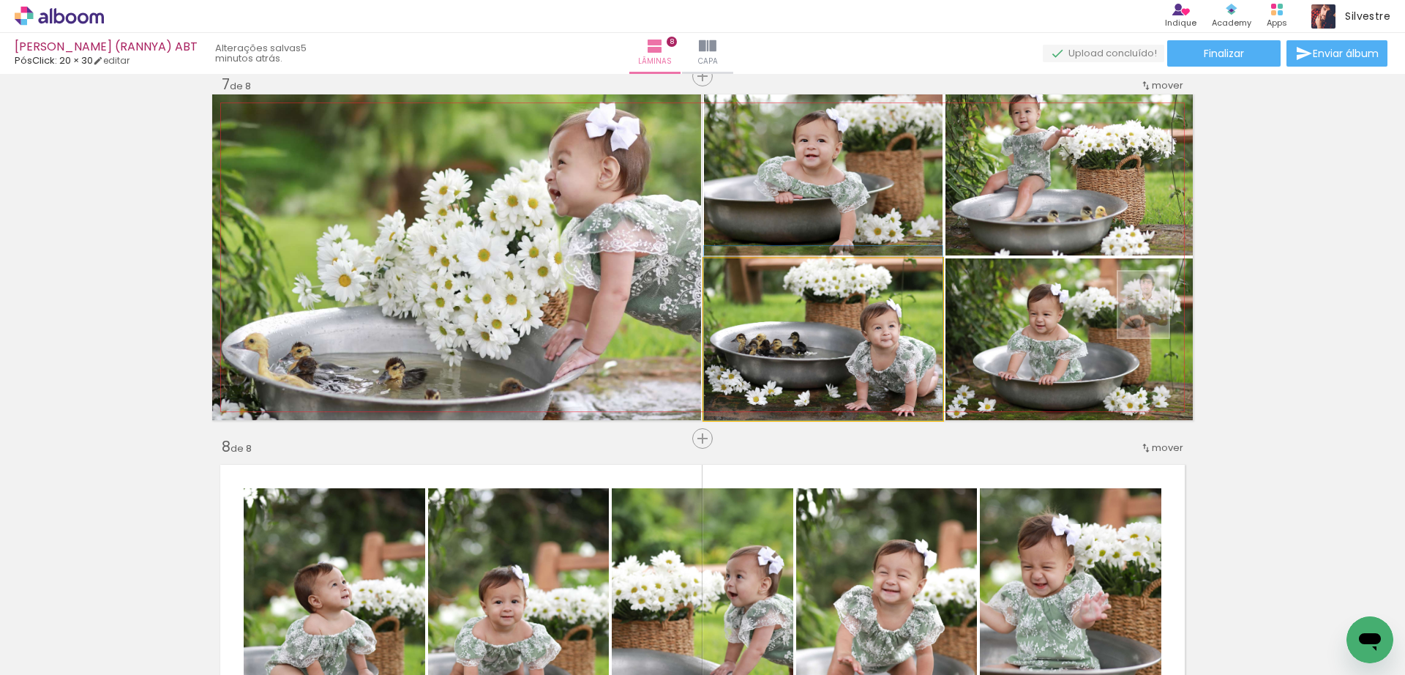
drag, startPoint x: 825, startPoint y: 347, endPoint x: 826, endPoint y: 321, distance: 26.4
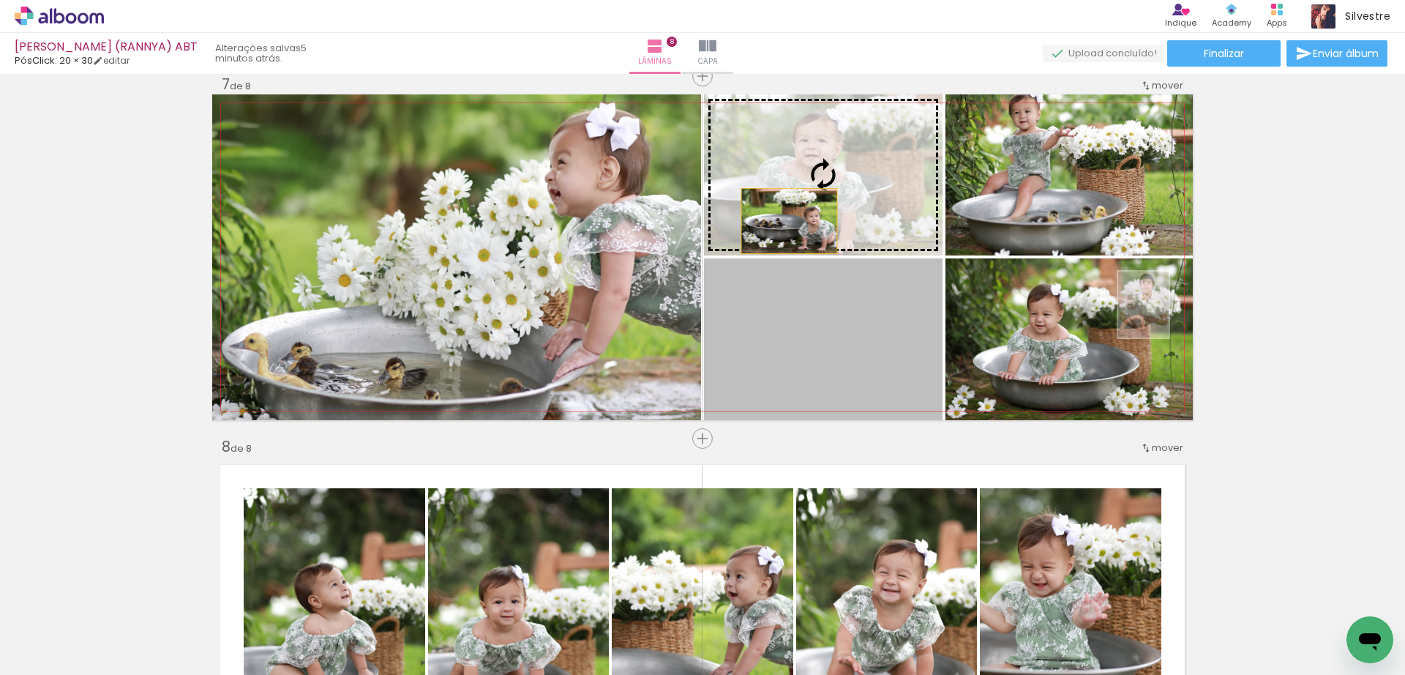
drag, startPoint x: 787, startPoint y: 343, endPoint x: 782, endPoint y: 221, distance: 121.6
click at [0, 0] on slot at bounding box center [0, 0] width 0 height 0
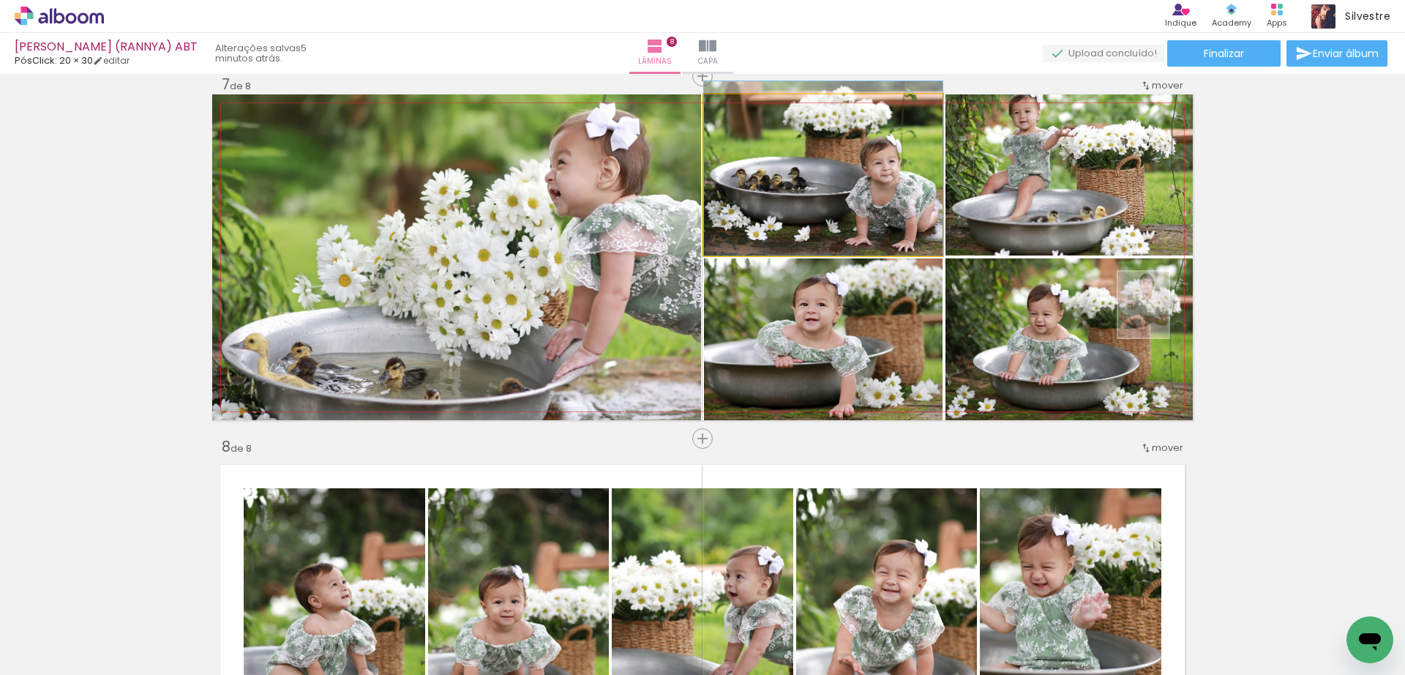
drag, startPoint x: 815, startPoint y: 209, endPoint x: 811, endPoint y: 184, distance: 25.9
drag, startPoint x: 836, startPoint y: 204, endPoint x: 830, endPoint y: 198, distance: 8.3
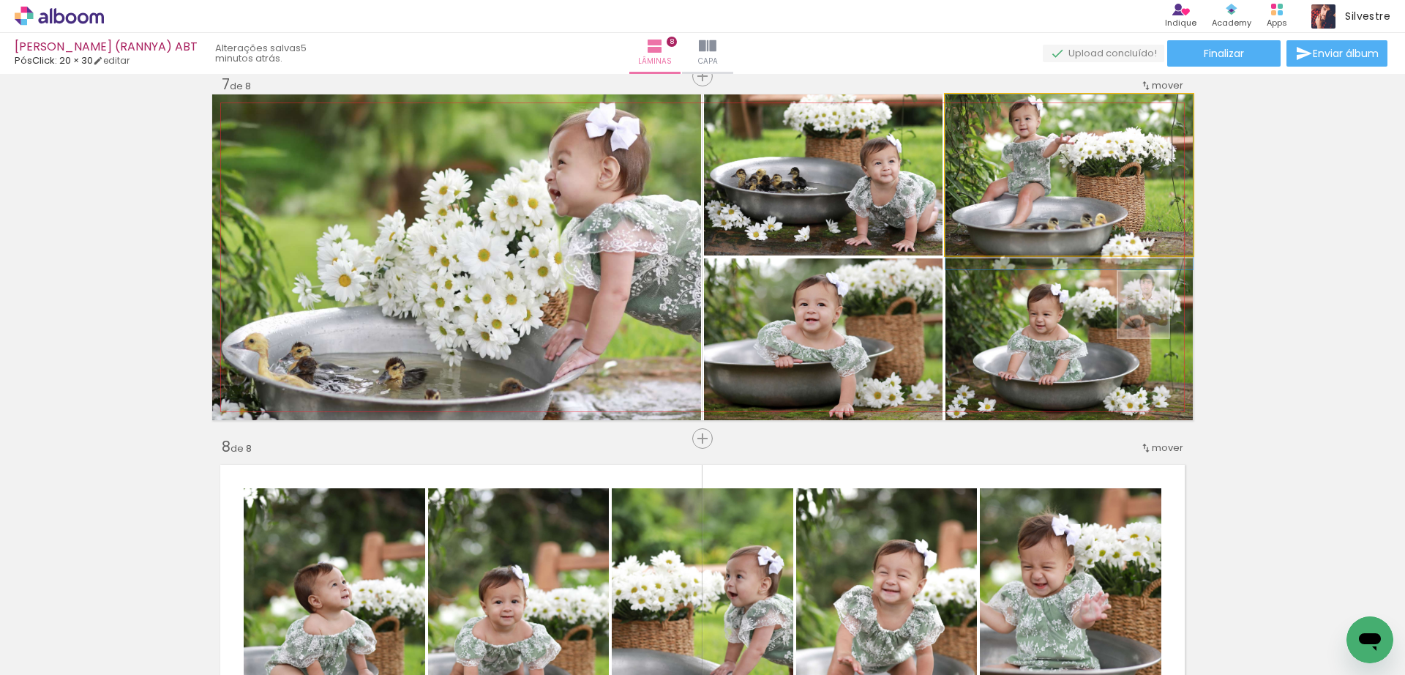
drag, startPoint x: 1079, startPoint y: 200, endPoint x: 1072, endPoint y: 228, distance: 28.8
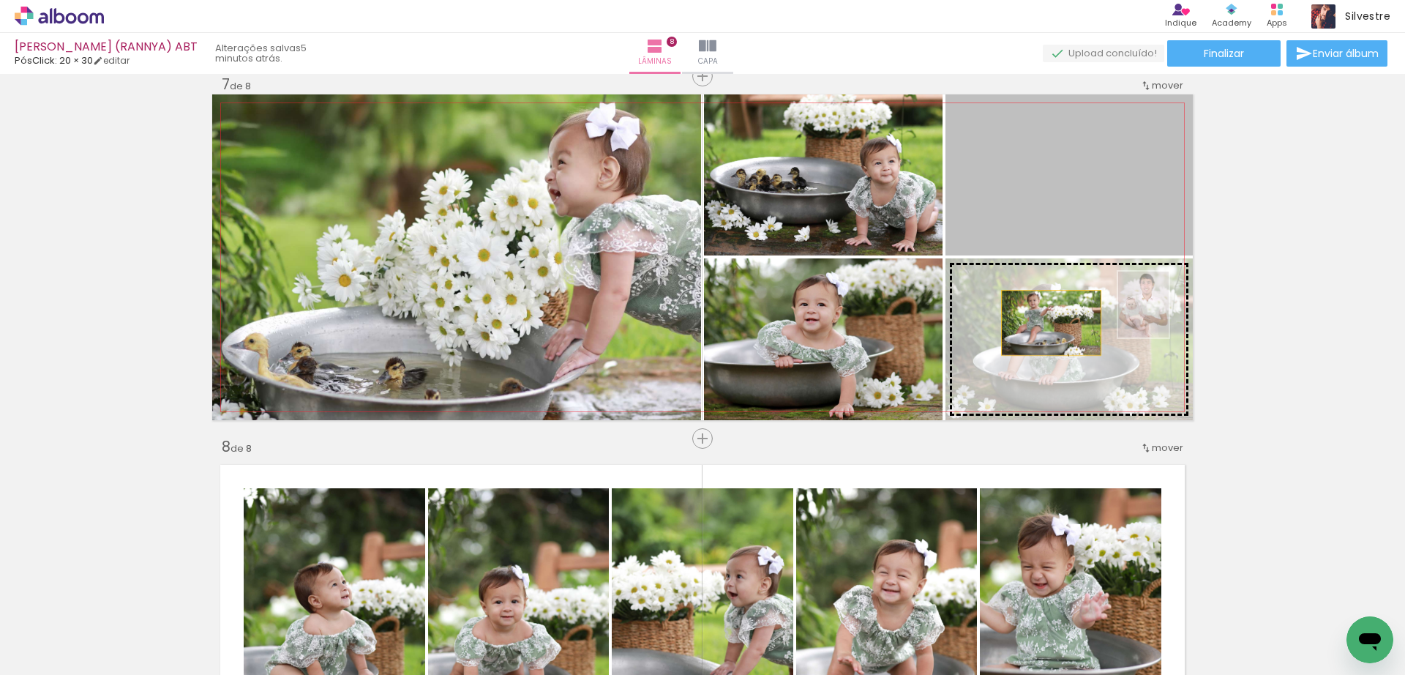
drag, startPoint x: 1049, startPoint y: 214, endPoint x: 1044, endPoint y: 324, distance: 110.6
click at [0, 0] on slot at bounding box center [0, 0] width 0 height 0
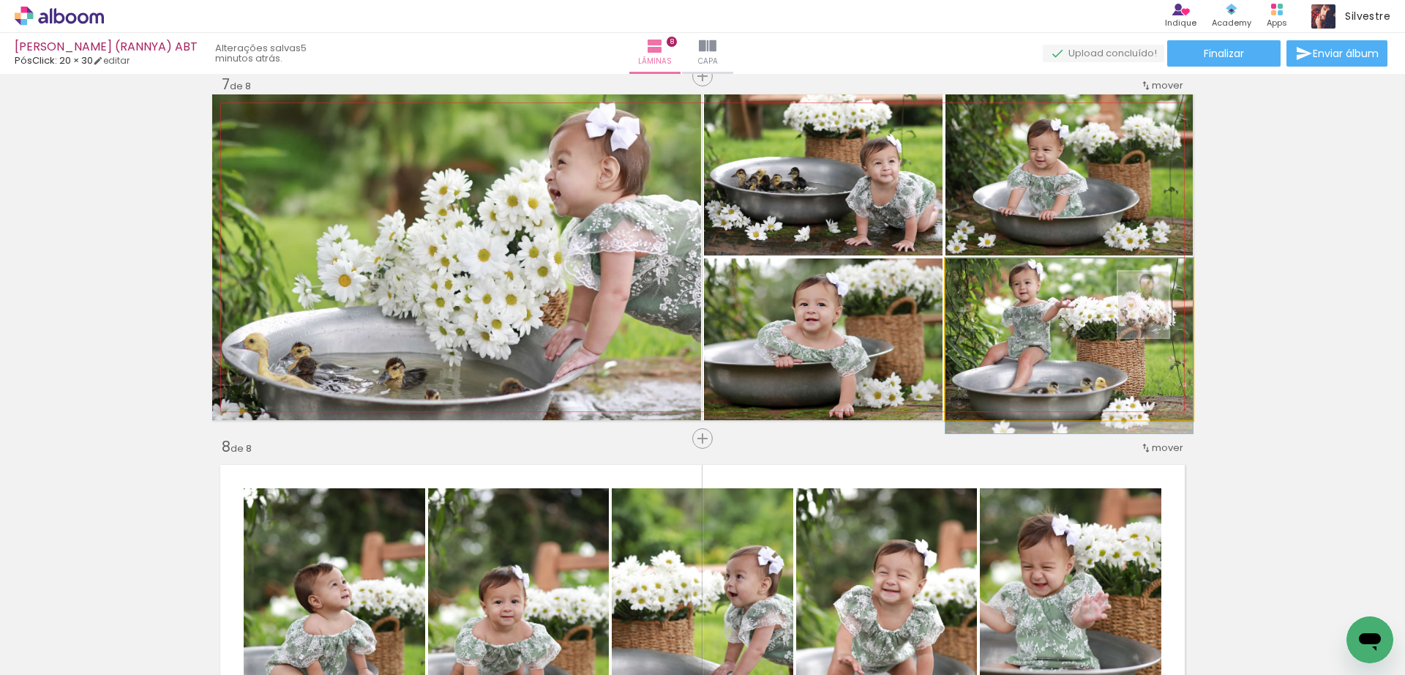
drag, startPoint x: 1025, startPoint y: 329, endPoint x: 1022, endPoint y: 351, distance: 22.8
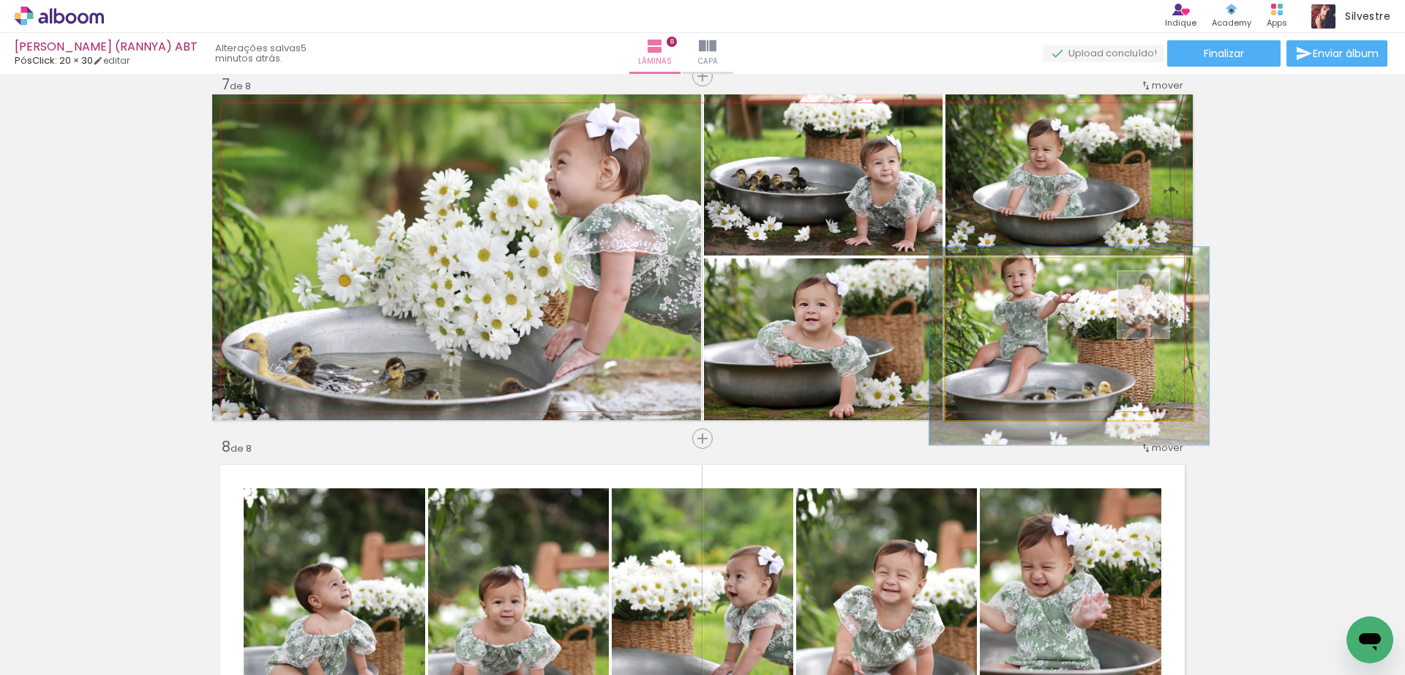
click at [982, 277] on div at bounding box center [986, 273] width 13 height 13
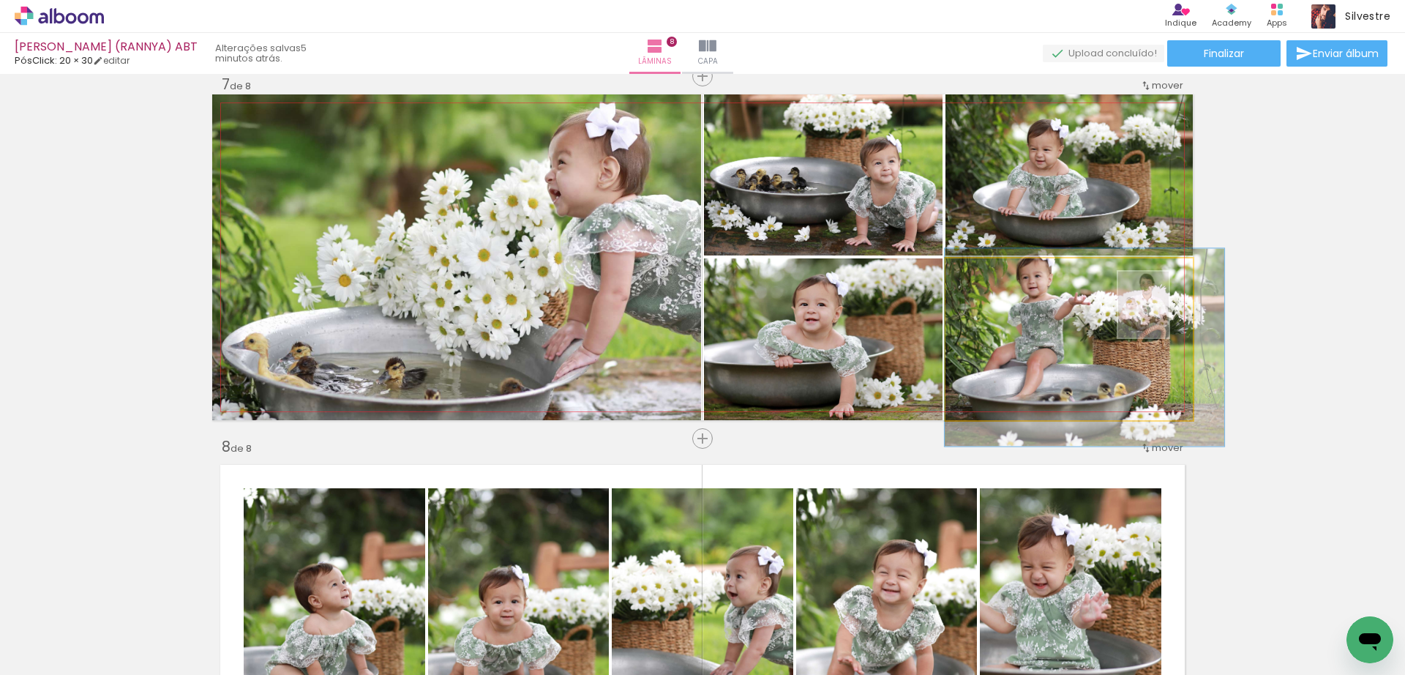
drag, startPoint x: 1047, startPoint y: 363, endPoint x: 1068, endPoint y: 364, distance: 20.5
click at [978, 352] on quentale-photo at bounding box center [1069, 339] width 247 height 162
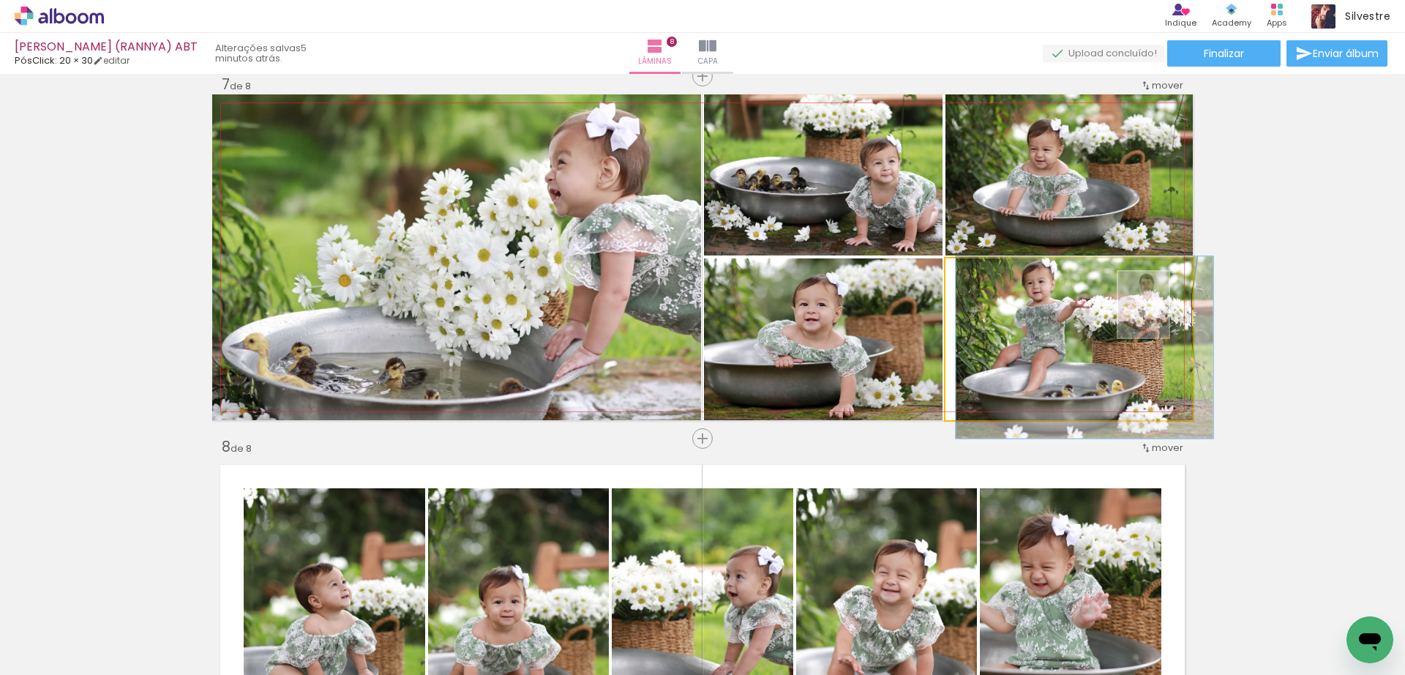
type paper-slider "104"
click at [976, 274] on div at bounding box center [982, 273] width 13 height 13
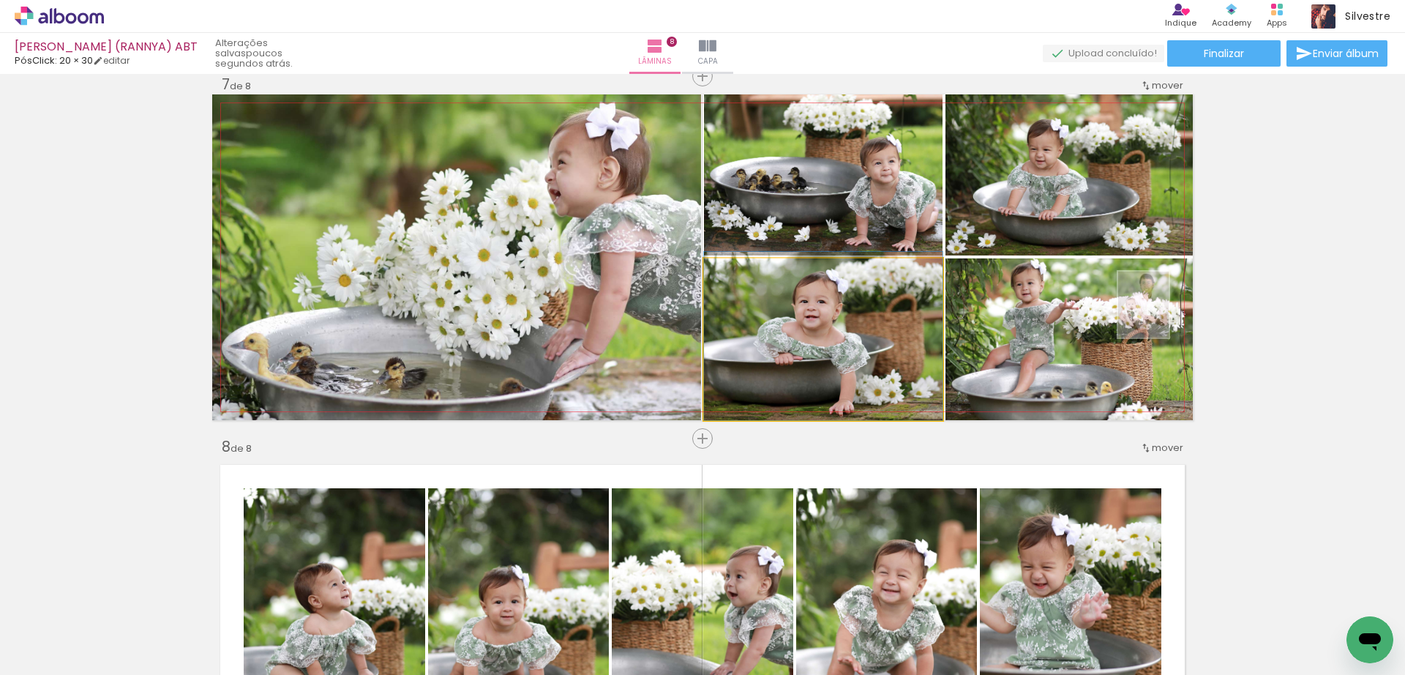
drag, startPoint x: 863, startPoint y: 325, endPoint x: 869, endPoint y: 314, distance: 12.4
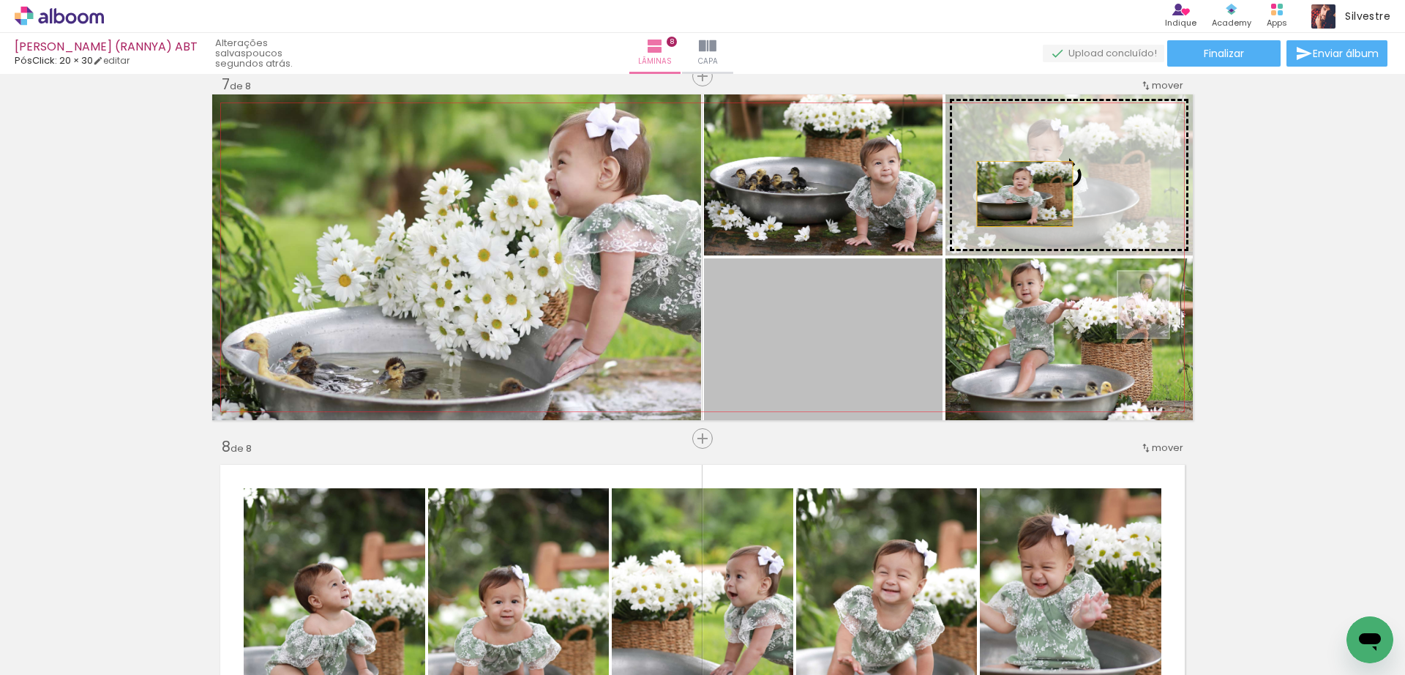
drag, startPoint x: 858, startPoint y: 334, endPoint x: 1018, endPoint y: 194, distance: 212.1
click at [0, 0] on slot at bounding box center [0, 0] width 0 height 0
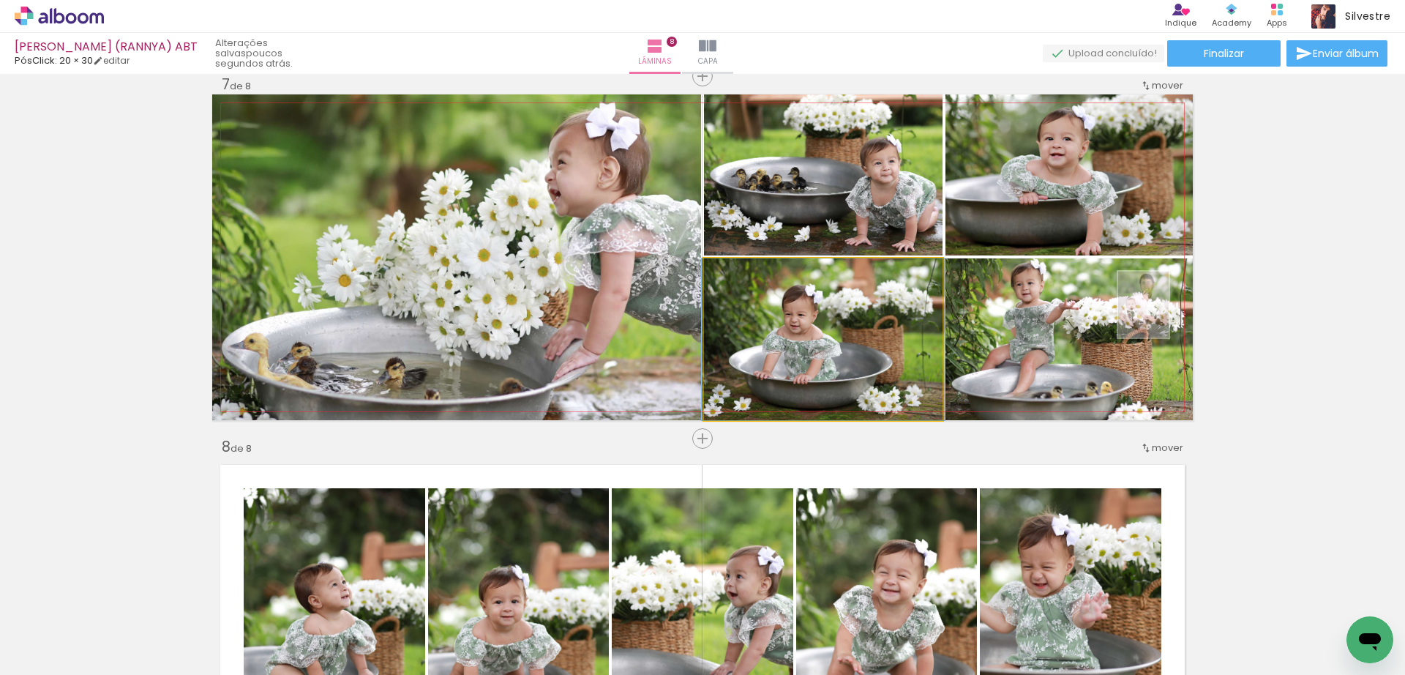
click at [863, 326] on quentale-photo at bounding box center [823, 339] width 239 height 162
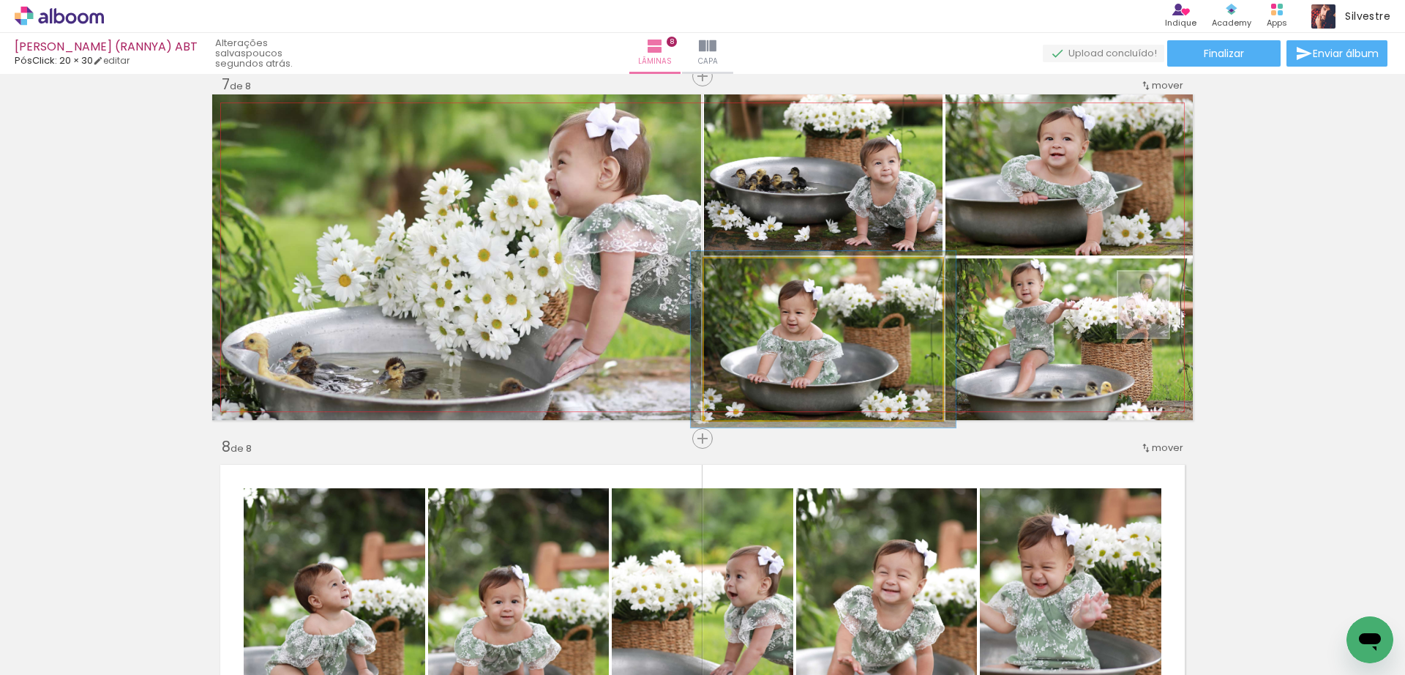
type paper-slider "109"
click at [742, 282] on div at bounding box center [742, 273] width 23 height 23
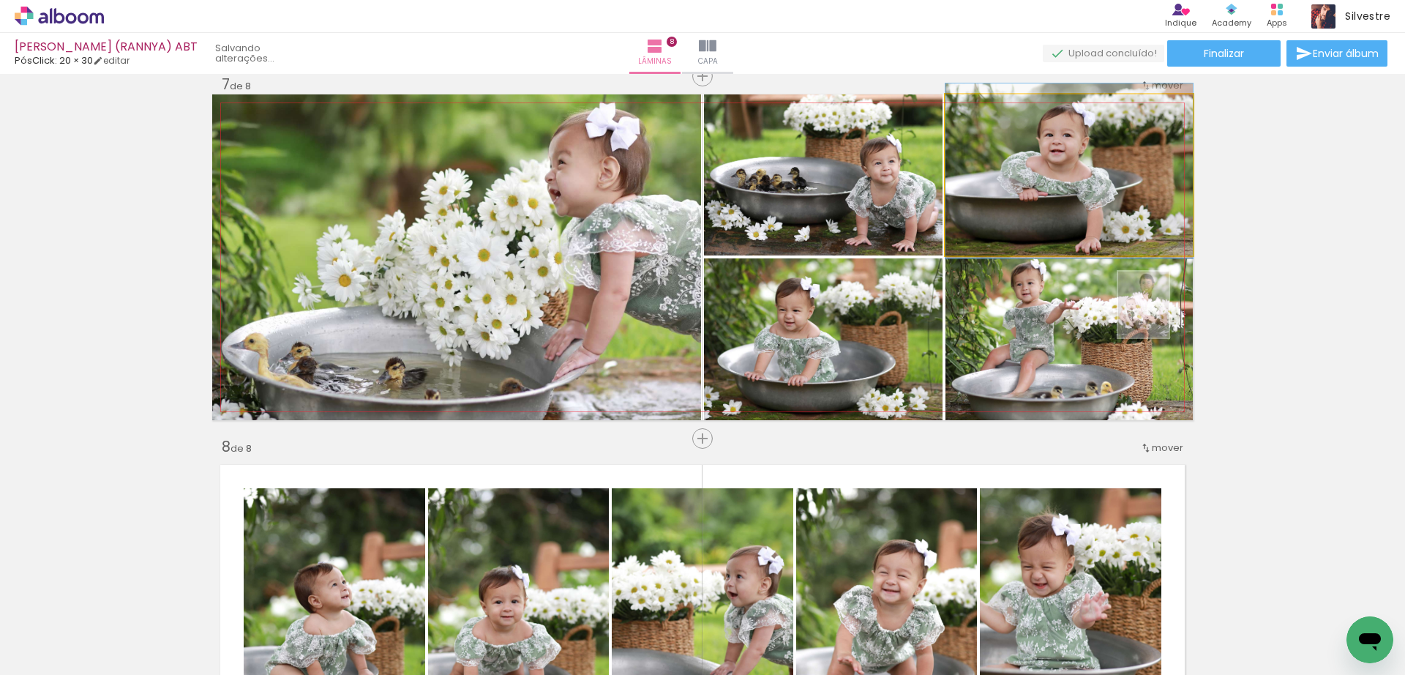
drag, startPoint x: 1049, startPoint y: 201, endPoint x: 1056, endPoint y: 197, distance: 8.2
click at [968, 112] on div at bounding box center [979, 109] width 23 height 23
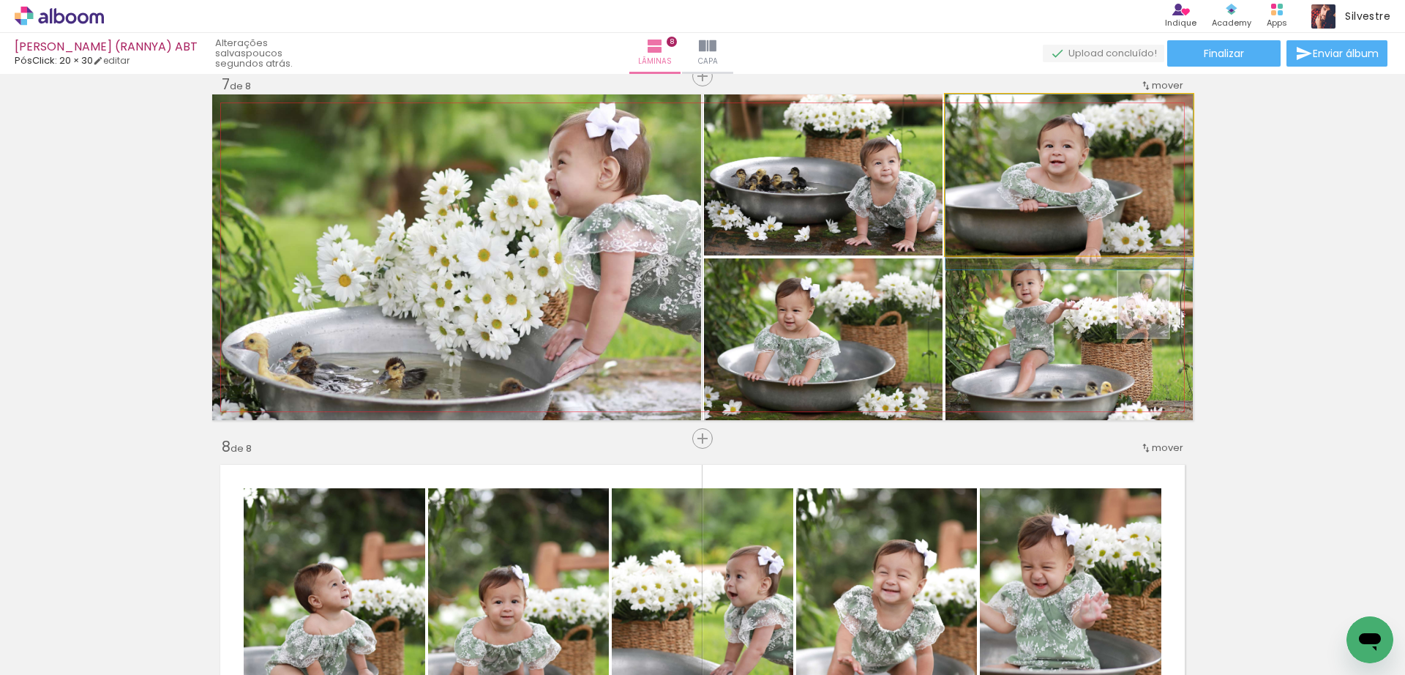
drag, startPoint x: 1143, startPoint y: 203, endPoint x: 1142, endPoint y: 213, distance: 9.6
click at [1126, 146] on quentale-photo at bounding box center [1069, 174] width 247 height 161
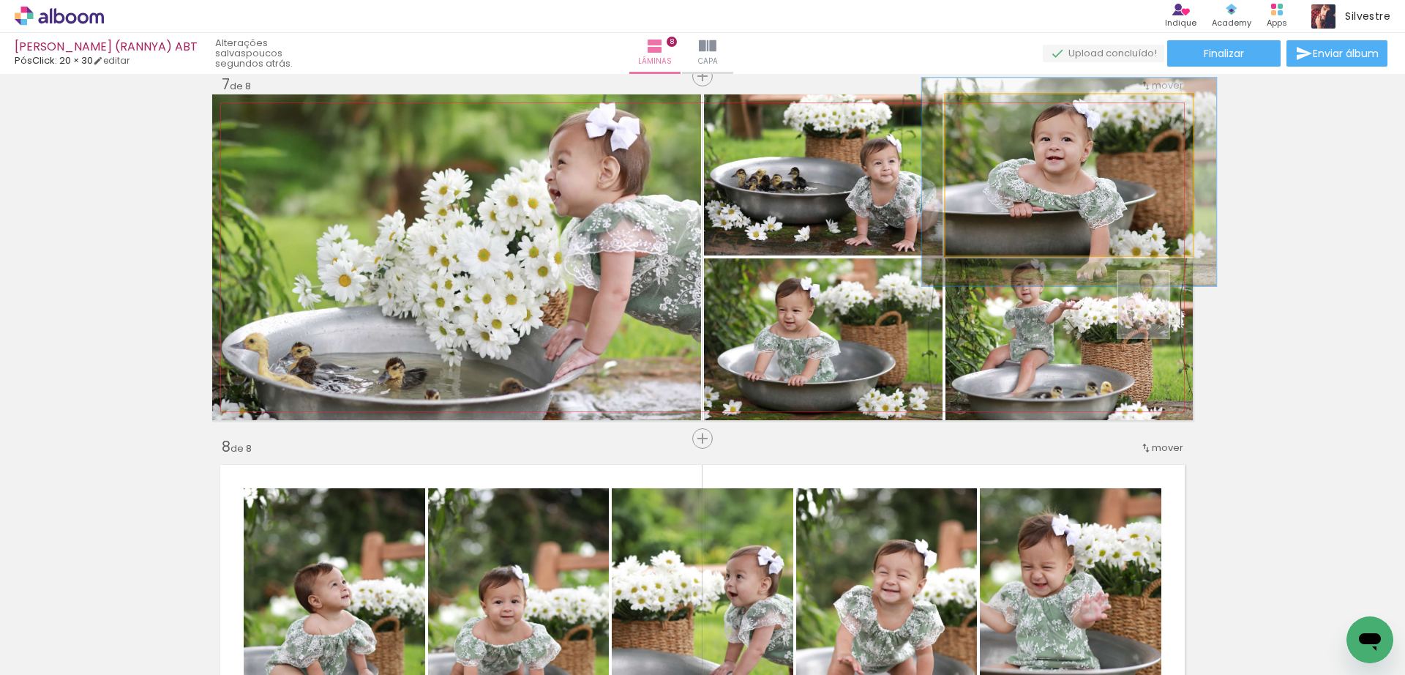
drag, startPoint x: 977, startPoint y: 109, endPoint x: 987, endPoint y: 109, distance: 9.5
type paper-slider "119"
click at [987, 109] on div at bounding box center [989, 109] width 13 height 13
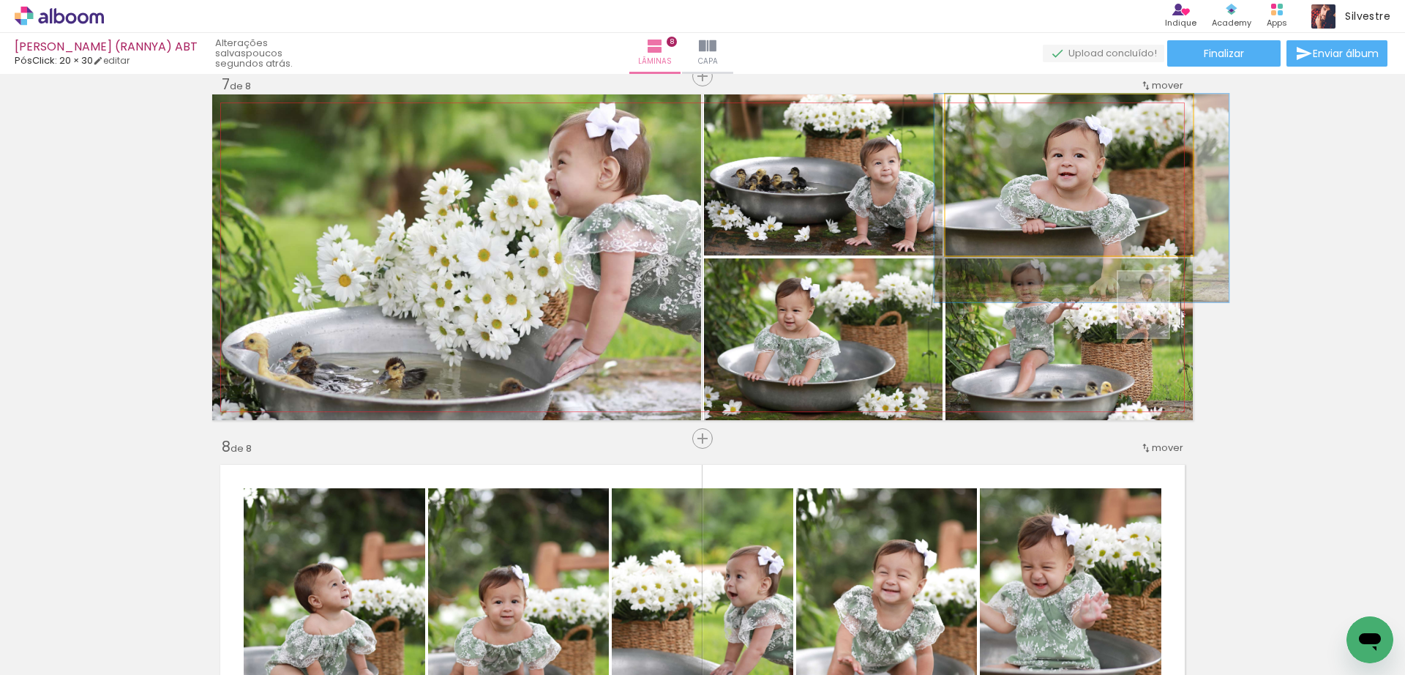
drag, startPoint x: 1131, startPoint y: 205, endPoint x: 1144, endPoint y: 226, distance: 24.6
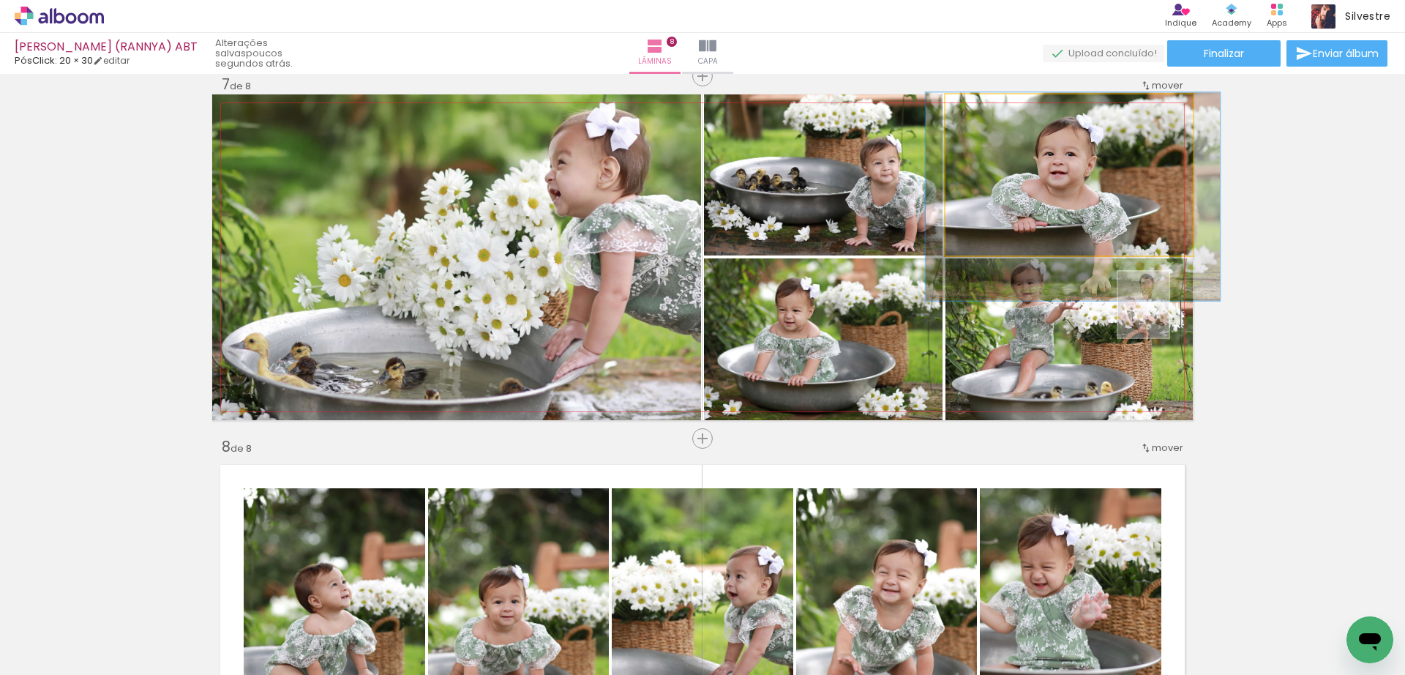
drag, startPoint x: 1137, startPoint y: 220, endPoint x: 1126, endPoint y: 220, distance: 11.7
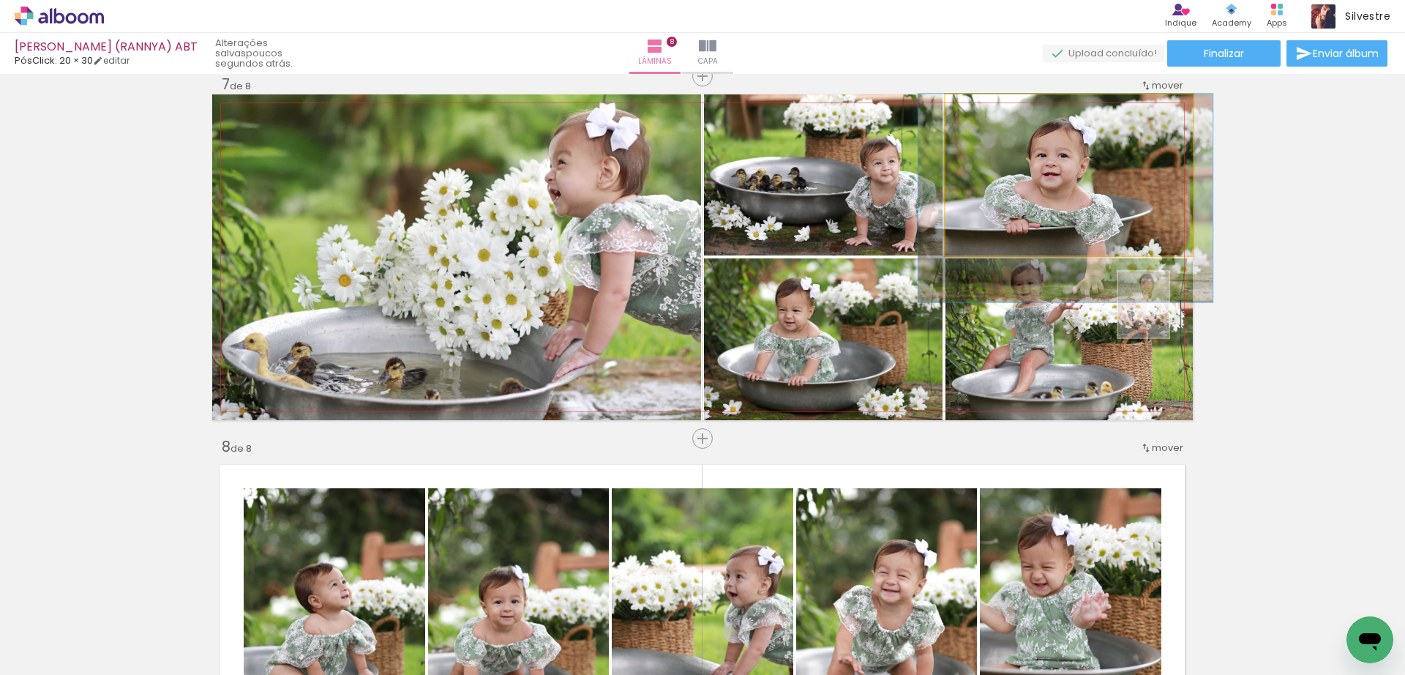
drag, startPoint x: 1161, startPoint y: 220, endPoint x: 1153, endPoint y: 221, distance: 7.5
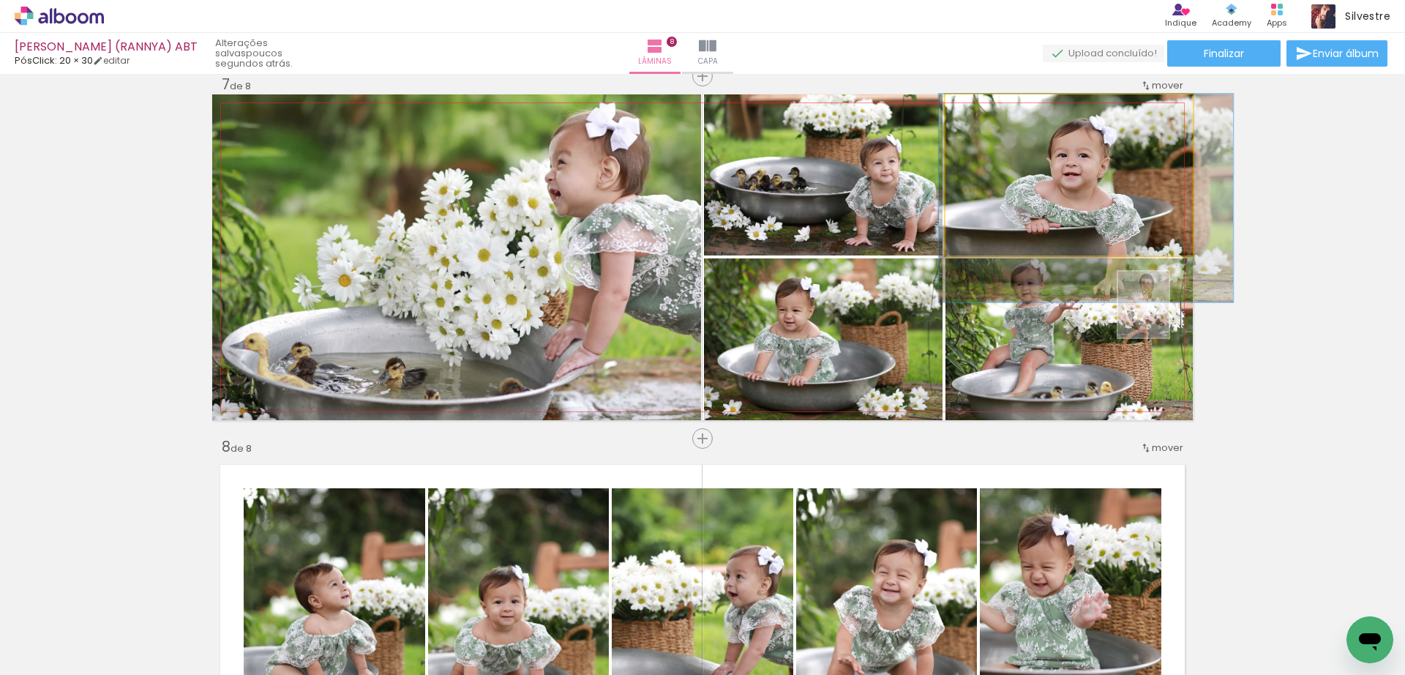
drag, startPoint x: 1154, startPoint y: 214, endPoint x: 1175, endPoint y: 214, distance: 20.5
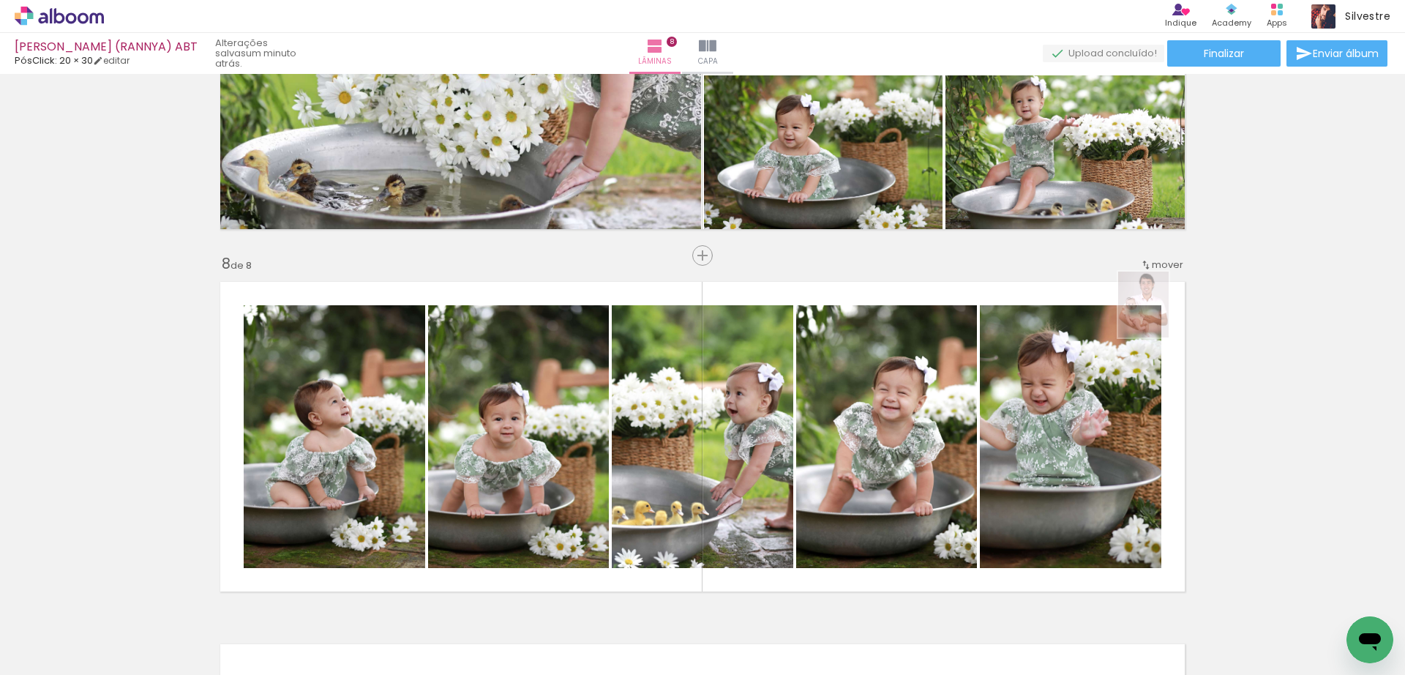
scroll to position [2561, 0]
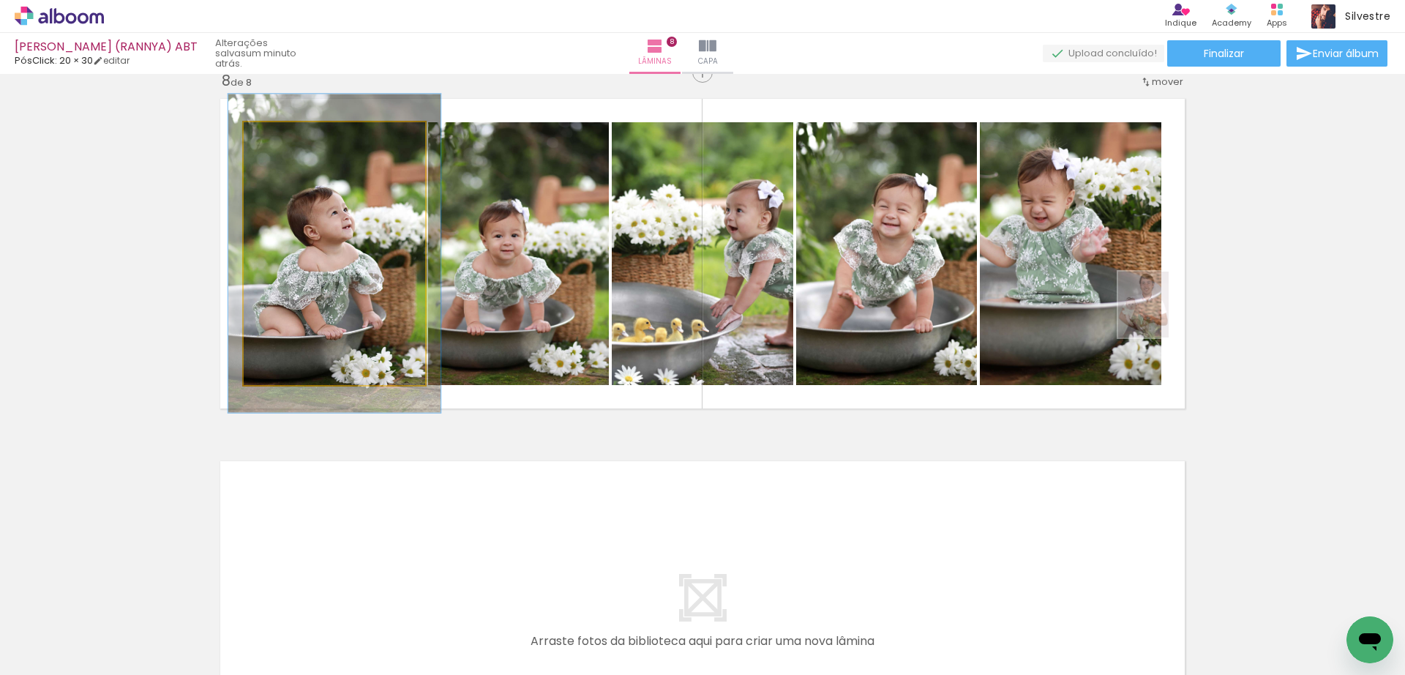
drag, startPoint x: 272, startPoint y: 139, endPoint x: 280, endPoint y: 140, distance: 8.1
click at [280, 140] on div at bounding box center [286, 137] width 13 height 13
click at [281, 140] on div at bounding box center [287, 137] width 13 height 13
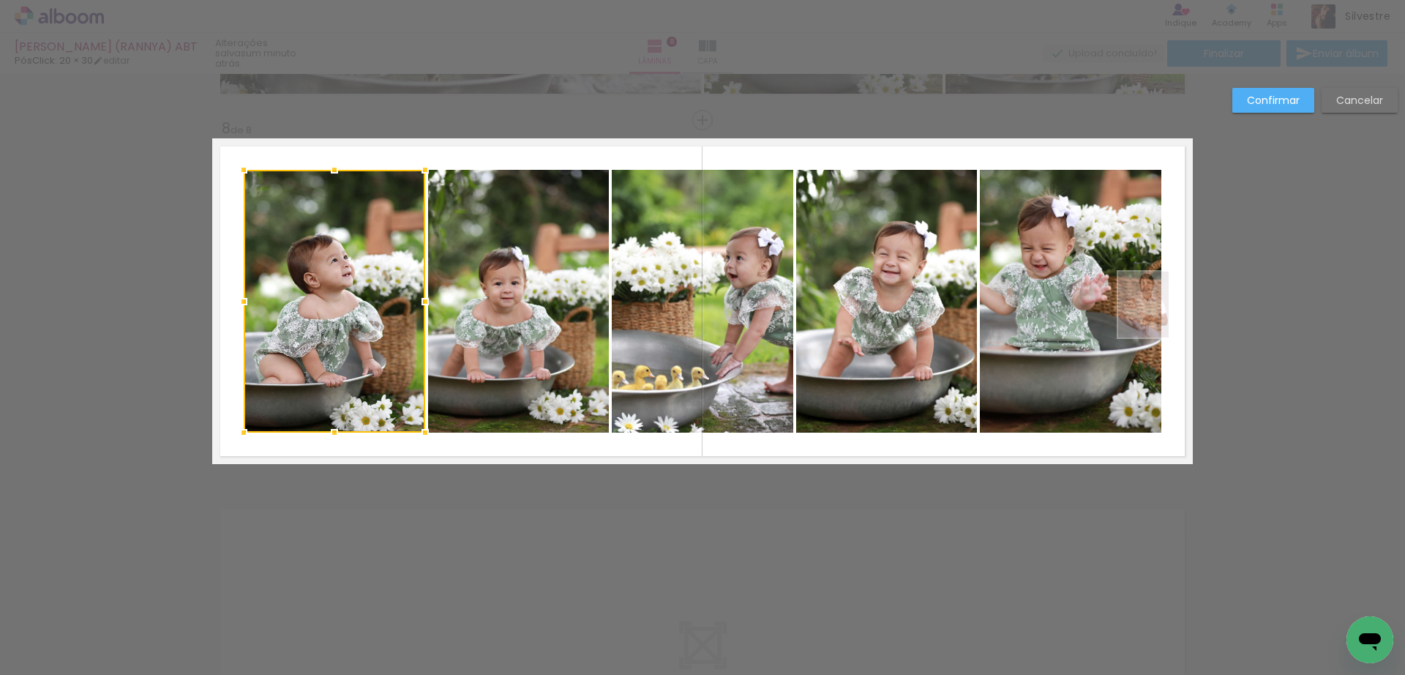
scroll to position [2487, 0]
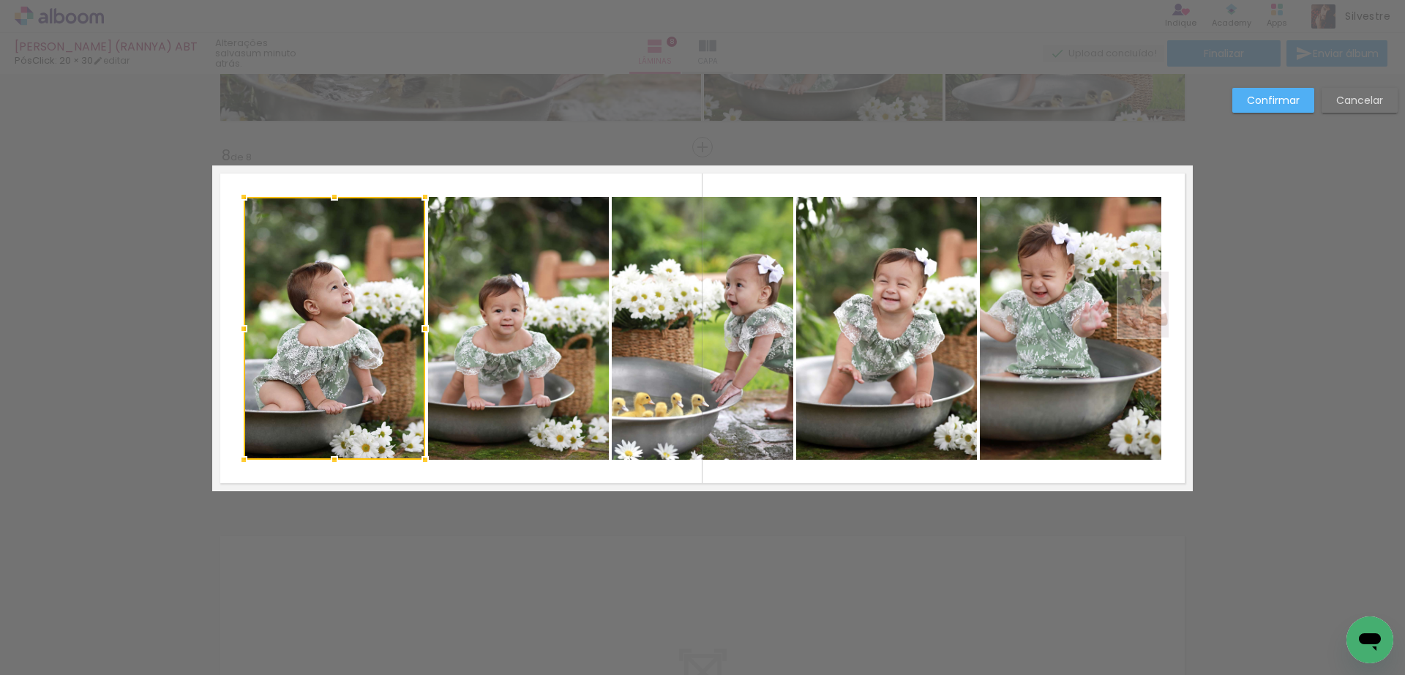
click at [0, 0] on slot "Confirmar" at bounding box center [0, 0] width 0 height 0
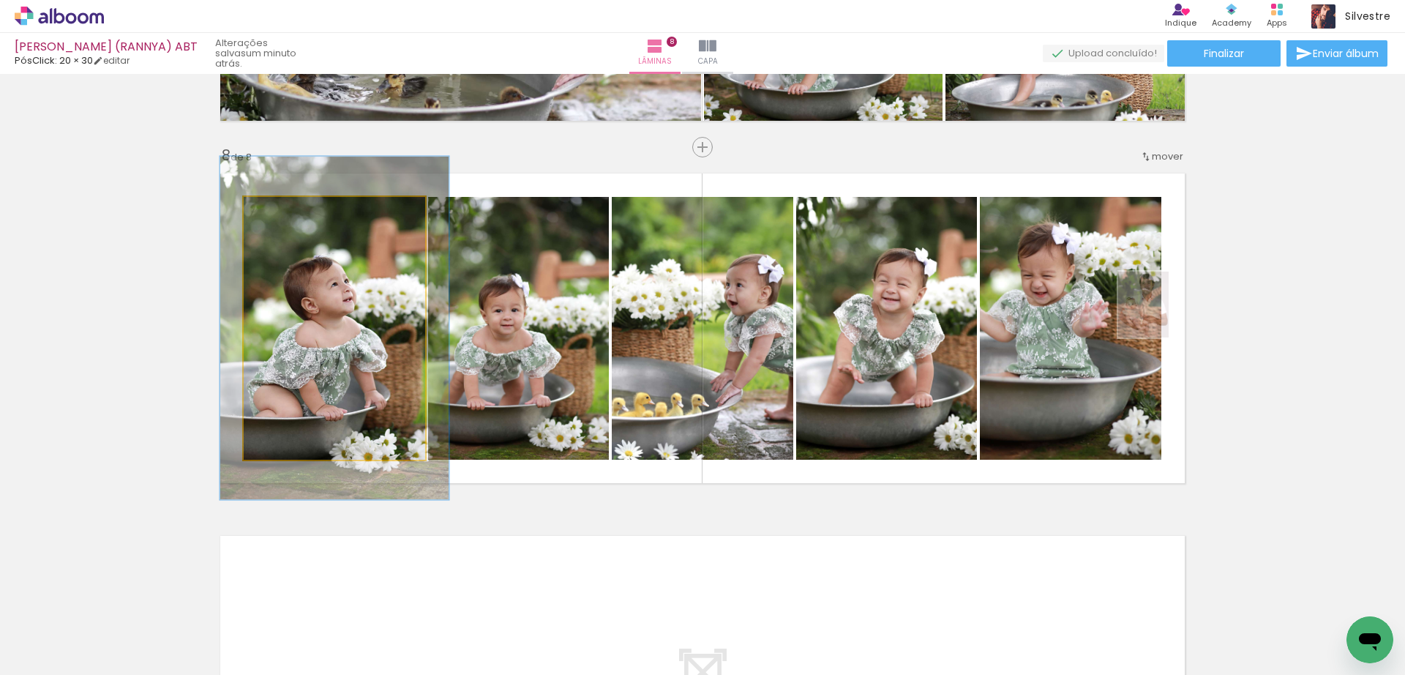
type paper-slider "126"
click at [291, 214] on div at bounding box center [292, 212] width 23 height 23
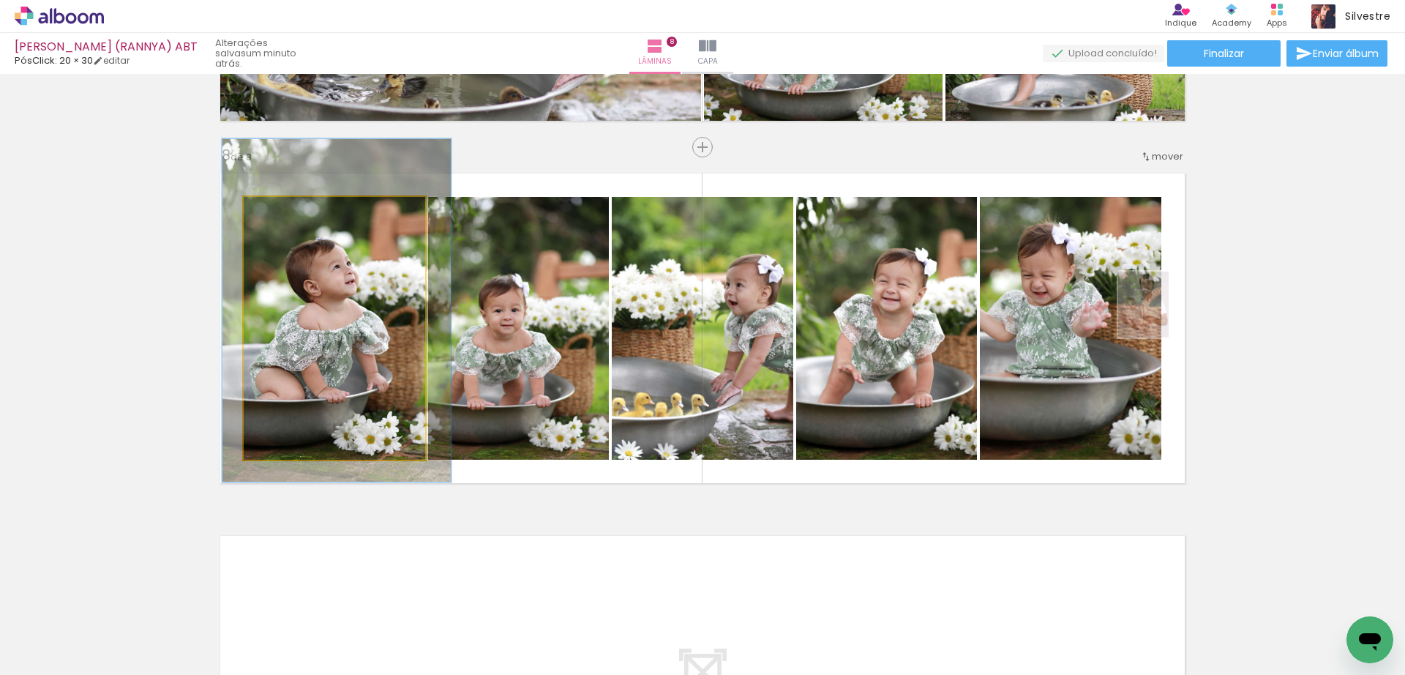
drag, startPoint x: 348, startPoint y: 335, endPoint x: 351, endPoint y: 318, distance: 17.7
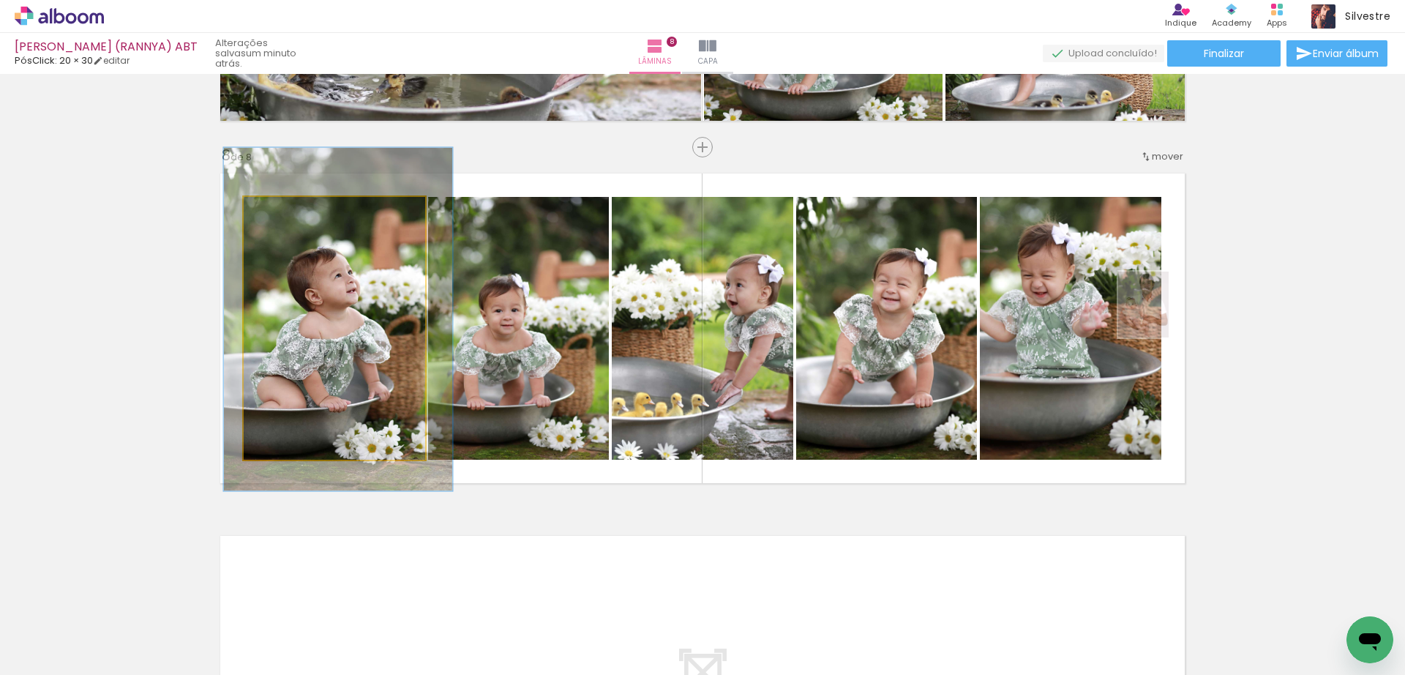
drag, startPoint x: 354, startPoint y: 309, endPoint x: 356, endPoint y: 318, distance: 8.9
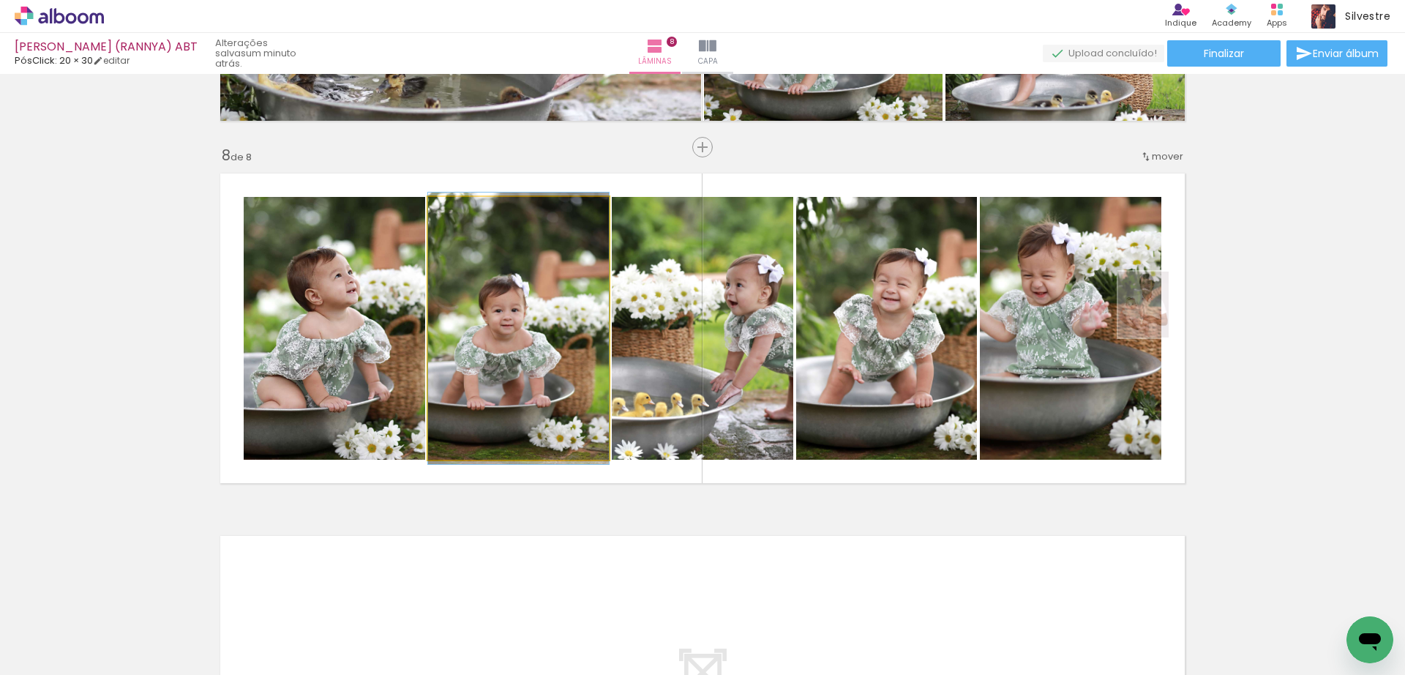
click at [570, 326] on quentale-photo at bounding box center [518, 328] width 181 height 263
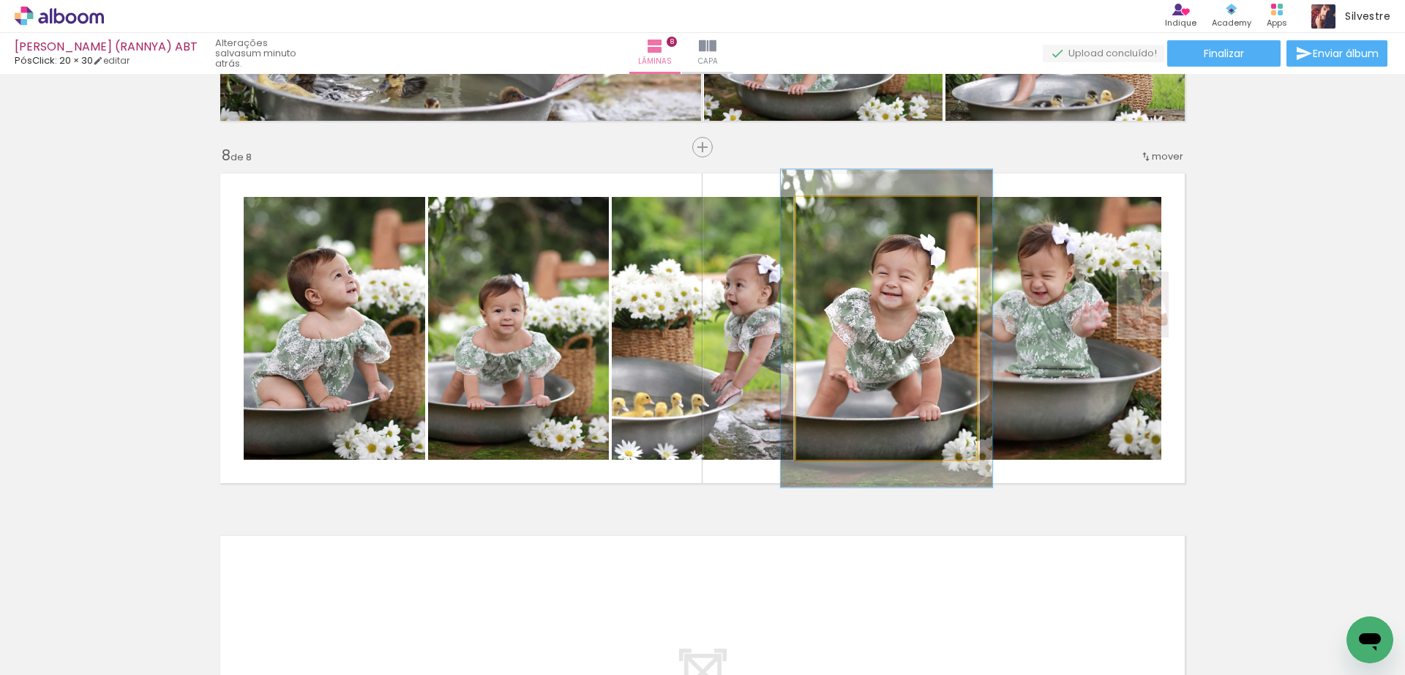
drag, startPoint x: 826, startPoint y: 221, endPoint x: 835, endPoint y: 219, distance: 9.1
type paper-slider "117"
click at [835, 219] on div at bounding box center [839, 212] width 23 height 23
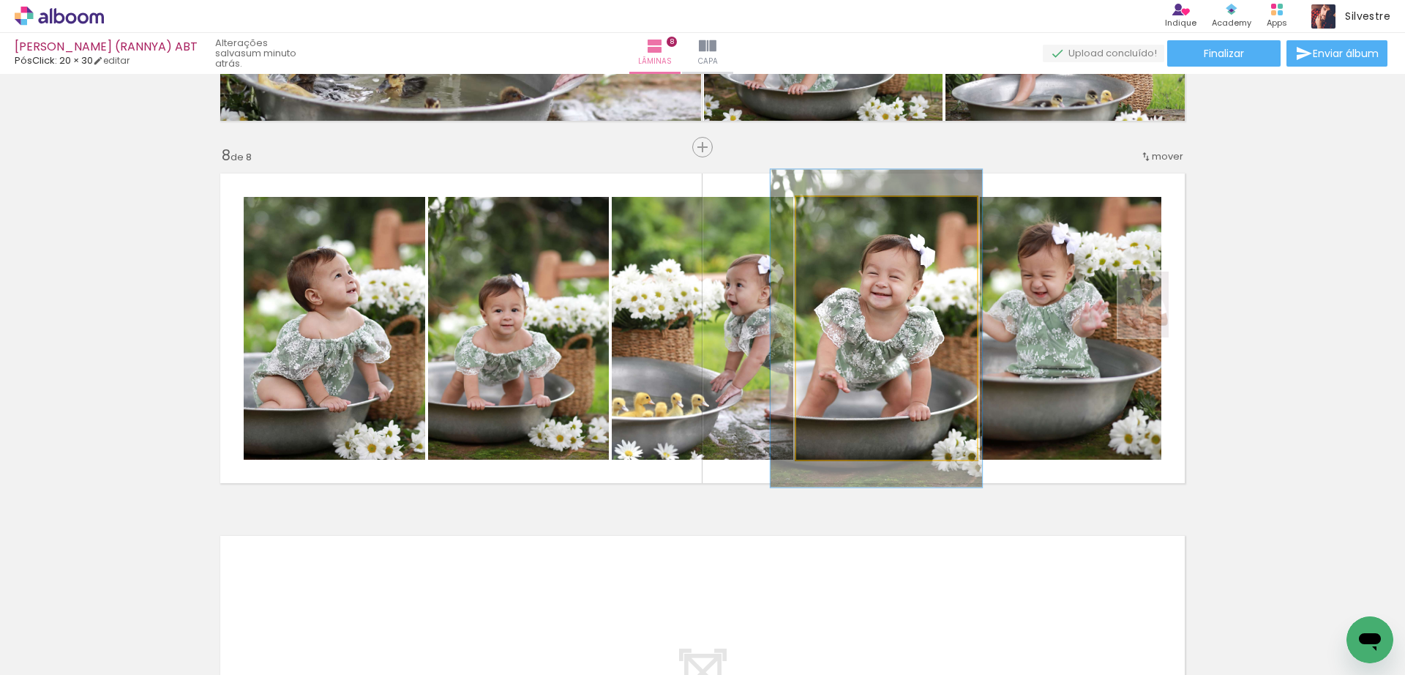
drag, startPoint x: 916, startPoint y: 328, endPoint x: 905, endPoint y: 328, distance: 10.2
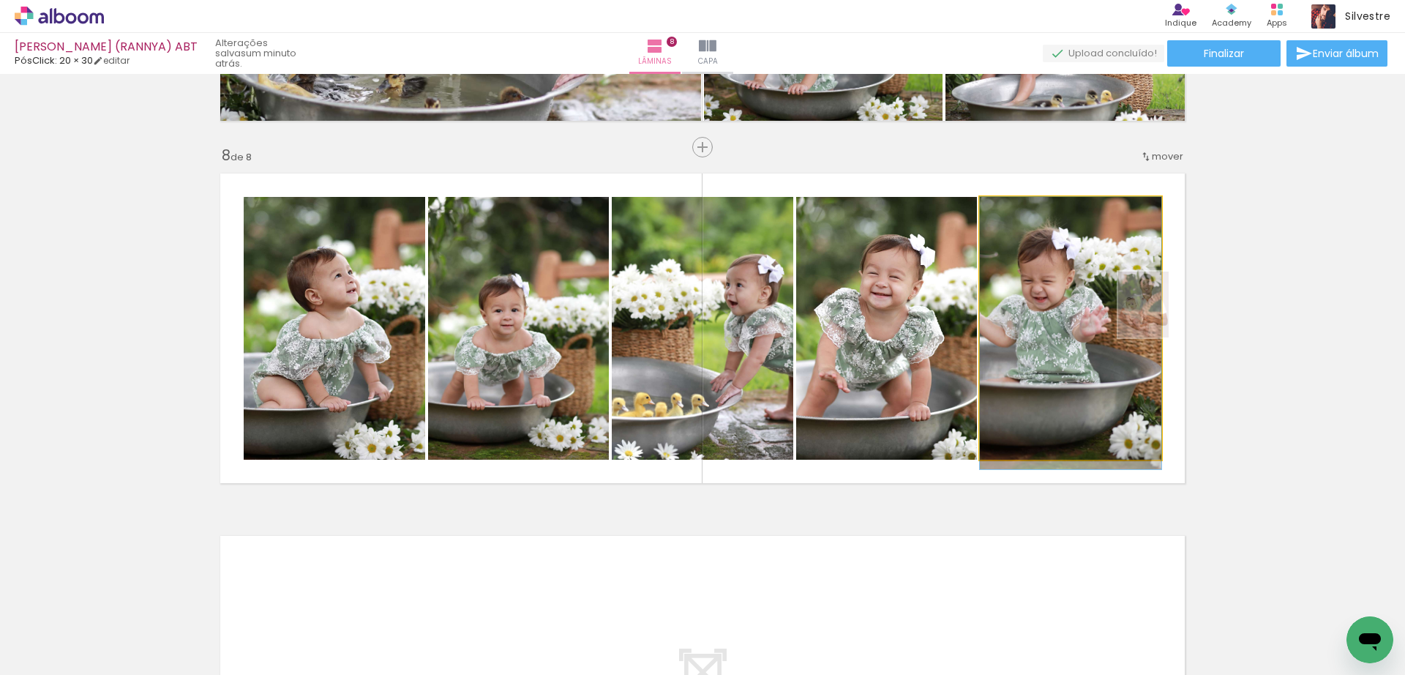
drag, startPoint x: 1074, startPoint y: 337, endPoint x: 1075, endPoint y: 351, distance: 14.0
drag, startPoint x: 1069, startPoint y: 334, endPoint x: 1069, endPoint y: 347, distance: 12.5
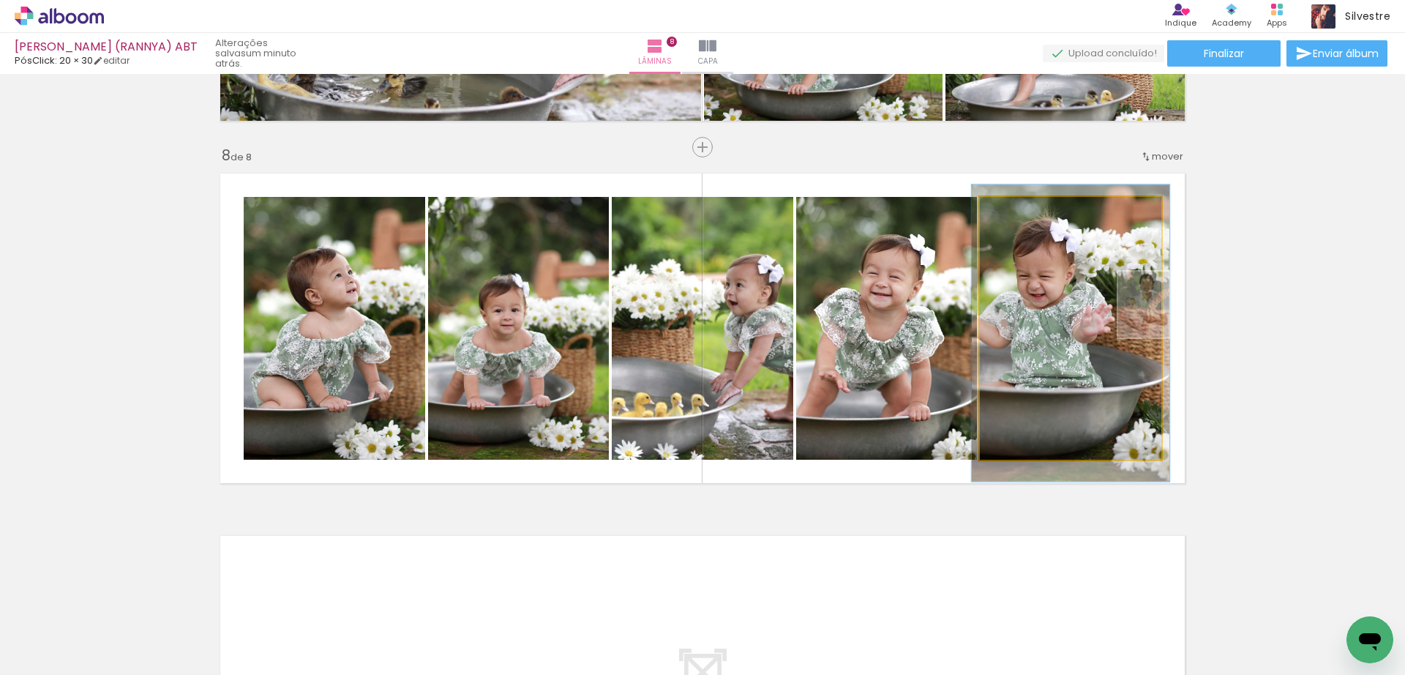
type paper-slider "109"
click at [1018, 215] on div at bounding box center [1018, 212] width 23 height 23
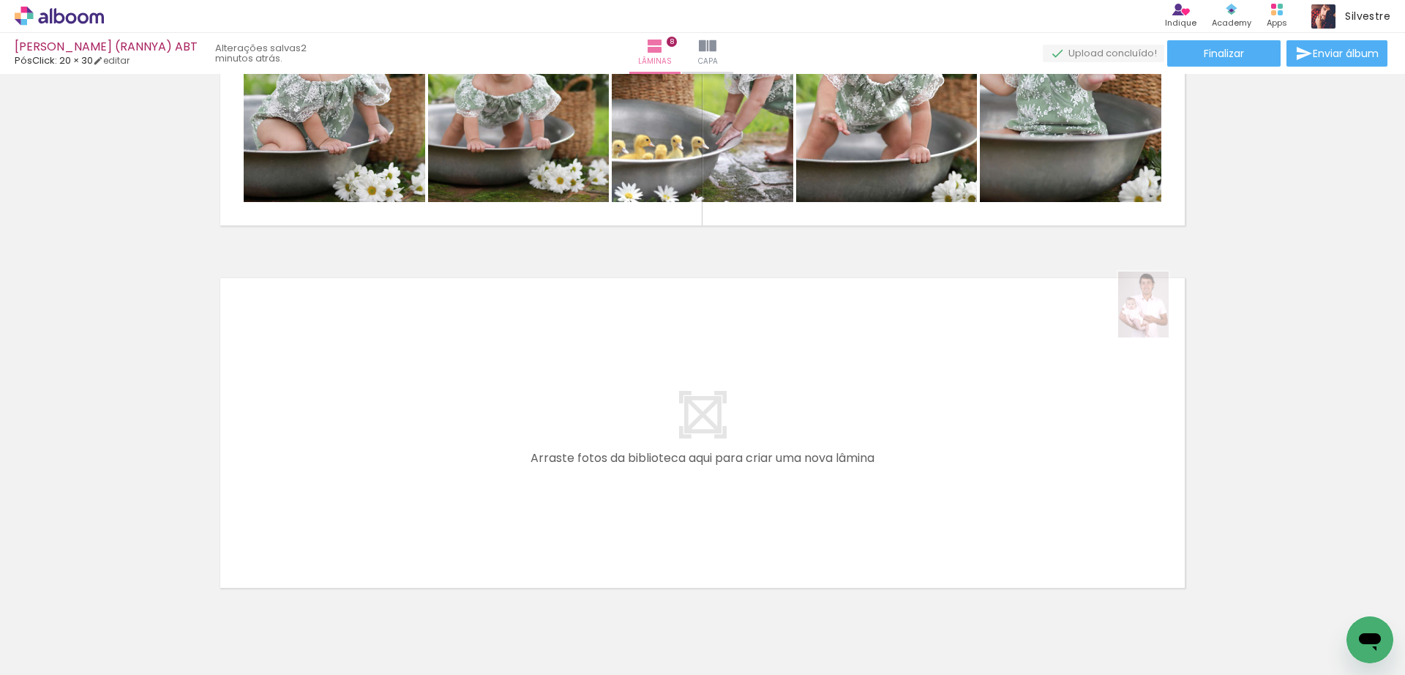
scroll to position [2808, 0]
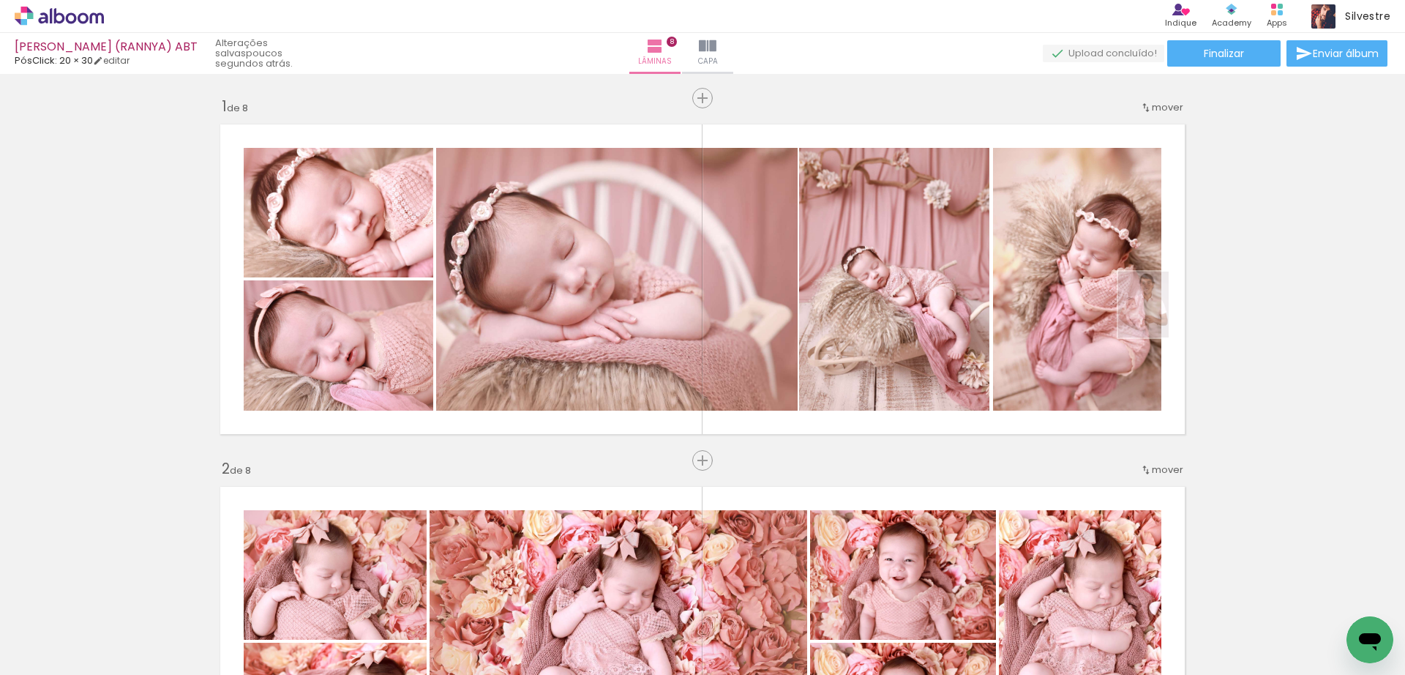
scroll to position [0, 585]
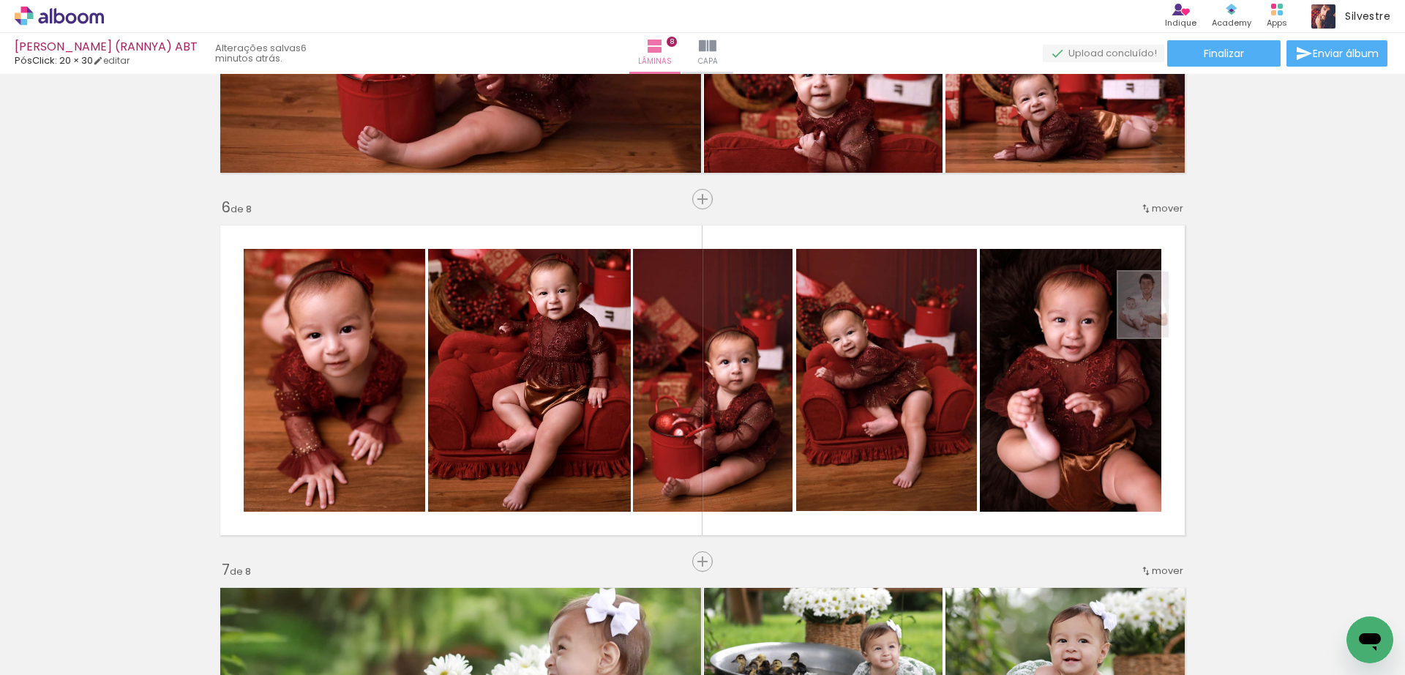
scroll to position [1344, 0]
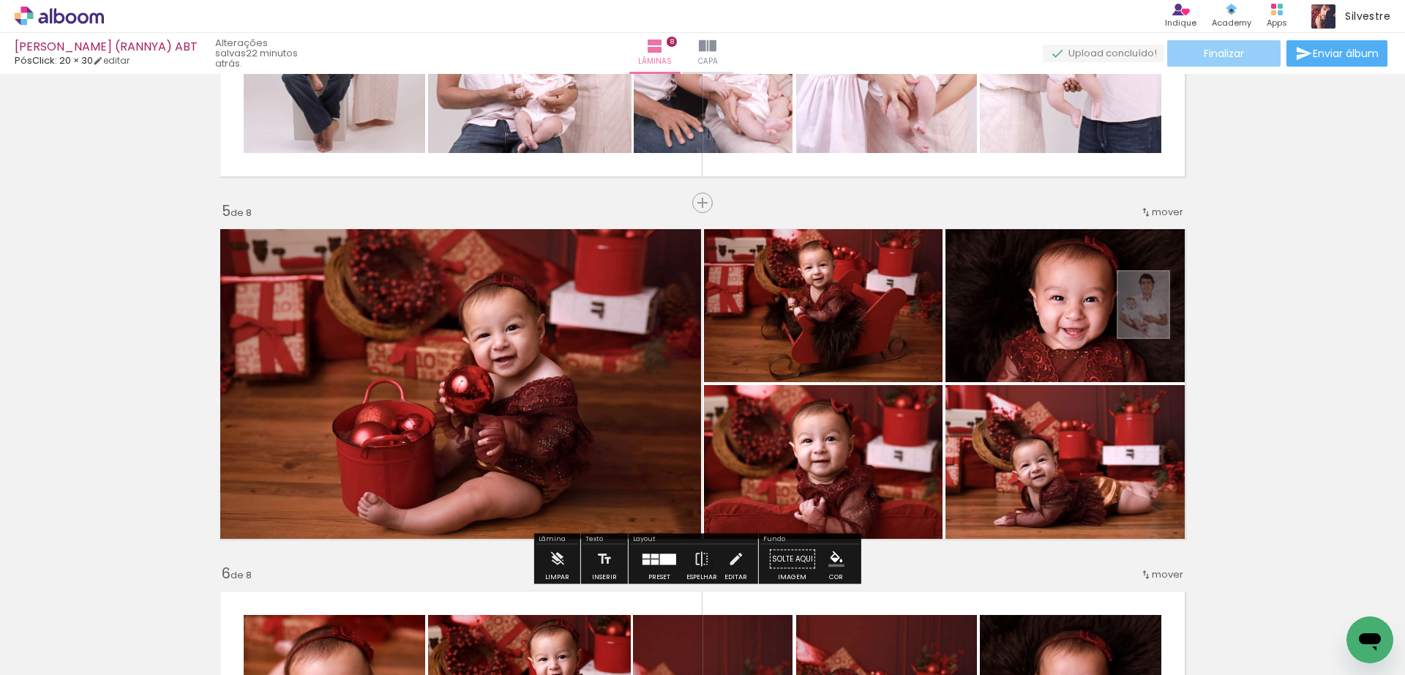
scroll to position [0, 585]
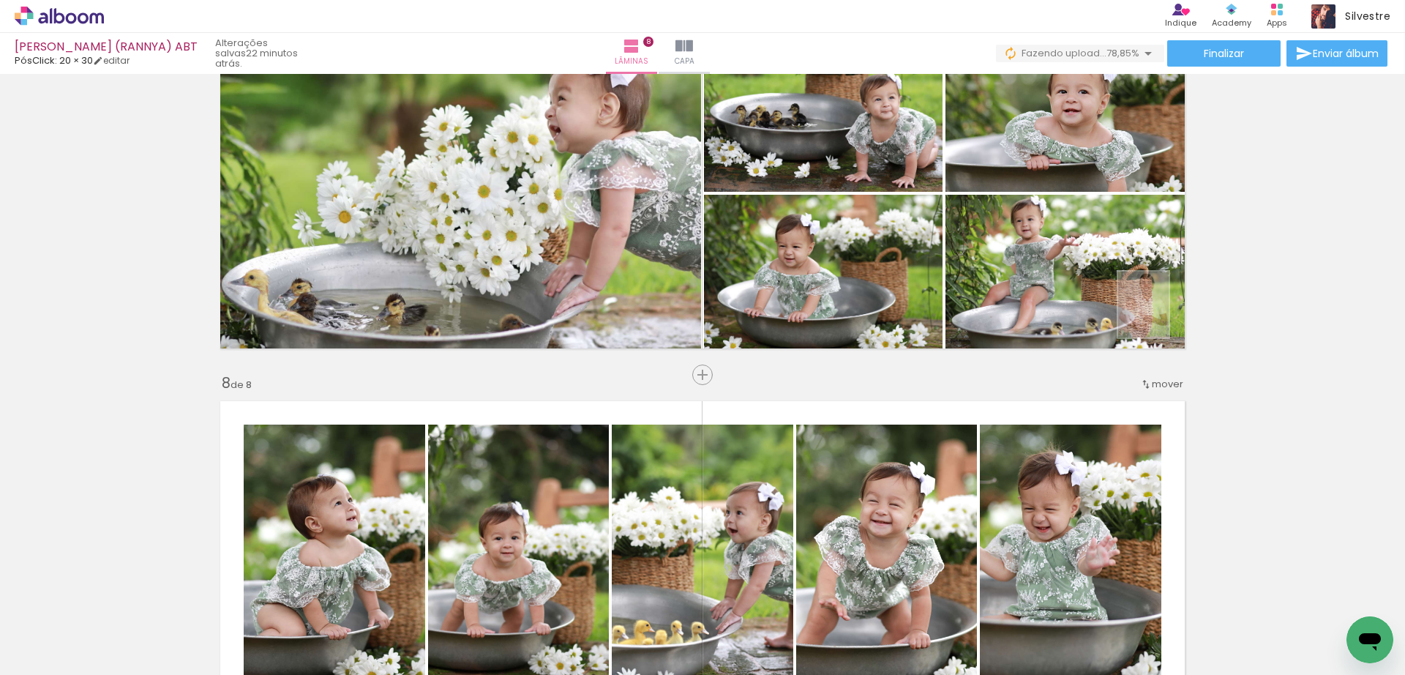
scroll to position [2625, 0]
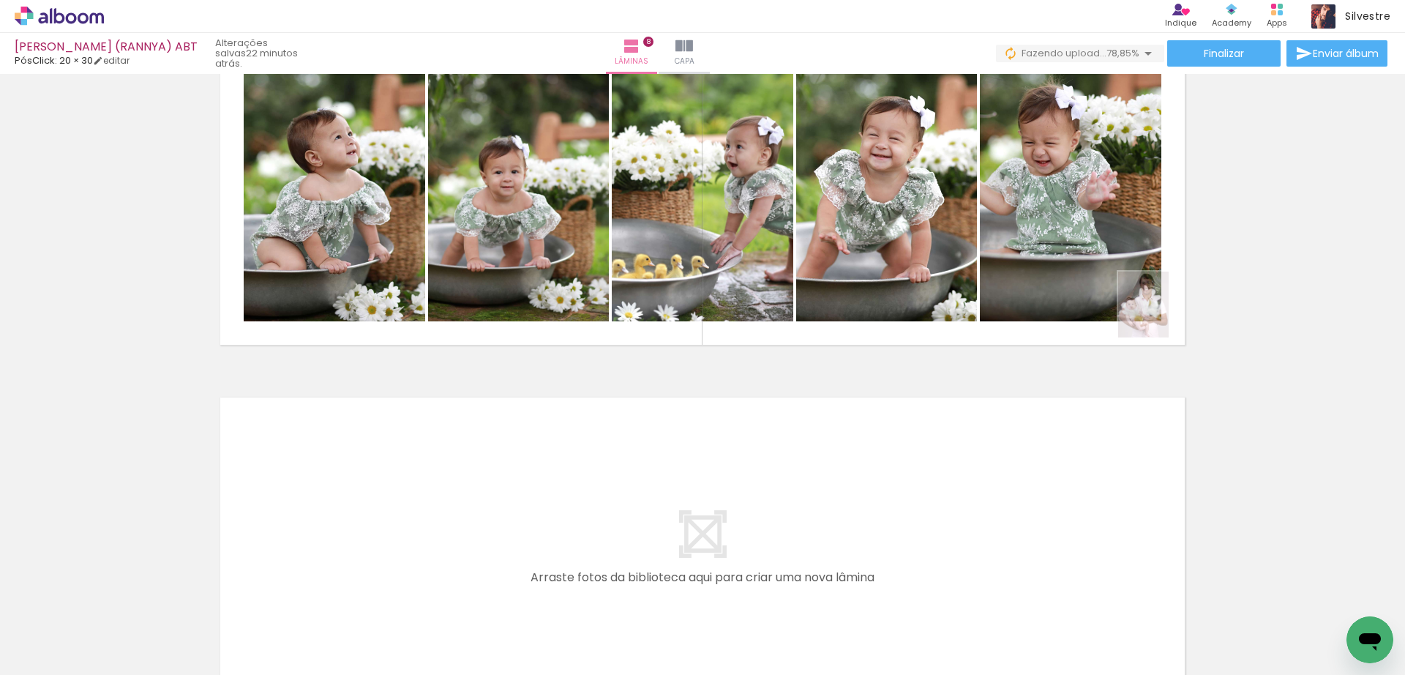
scroll to position [2808, 0]
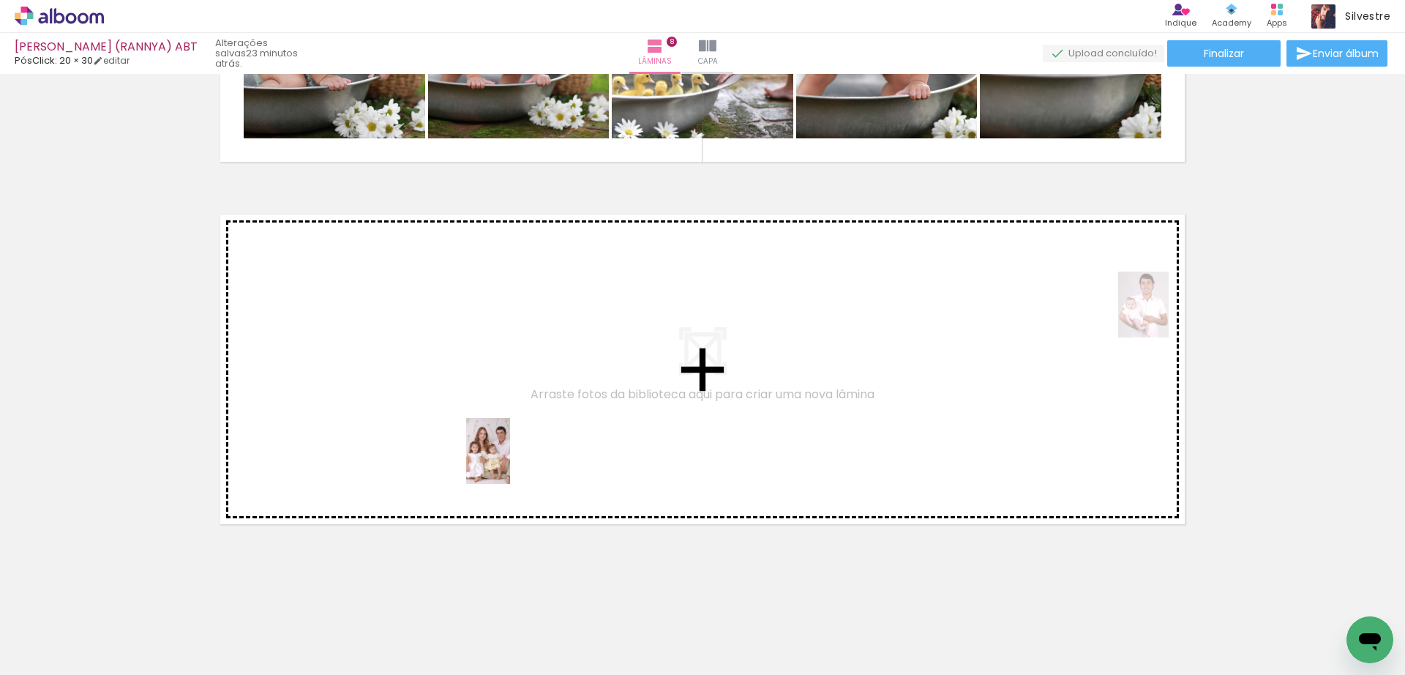
drag, startPoint x: 529, startPoint y: 632, endPoint x: 510, endPoint y: 462, distance: 170.9
click at [510, 462] on quentale-workspace at bounding box center [702, 337] width 1405 height 675
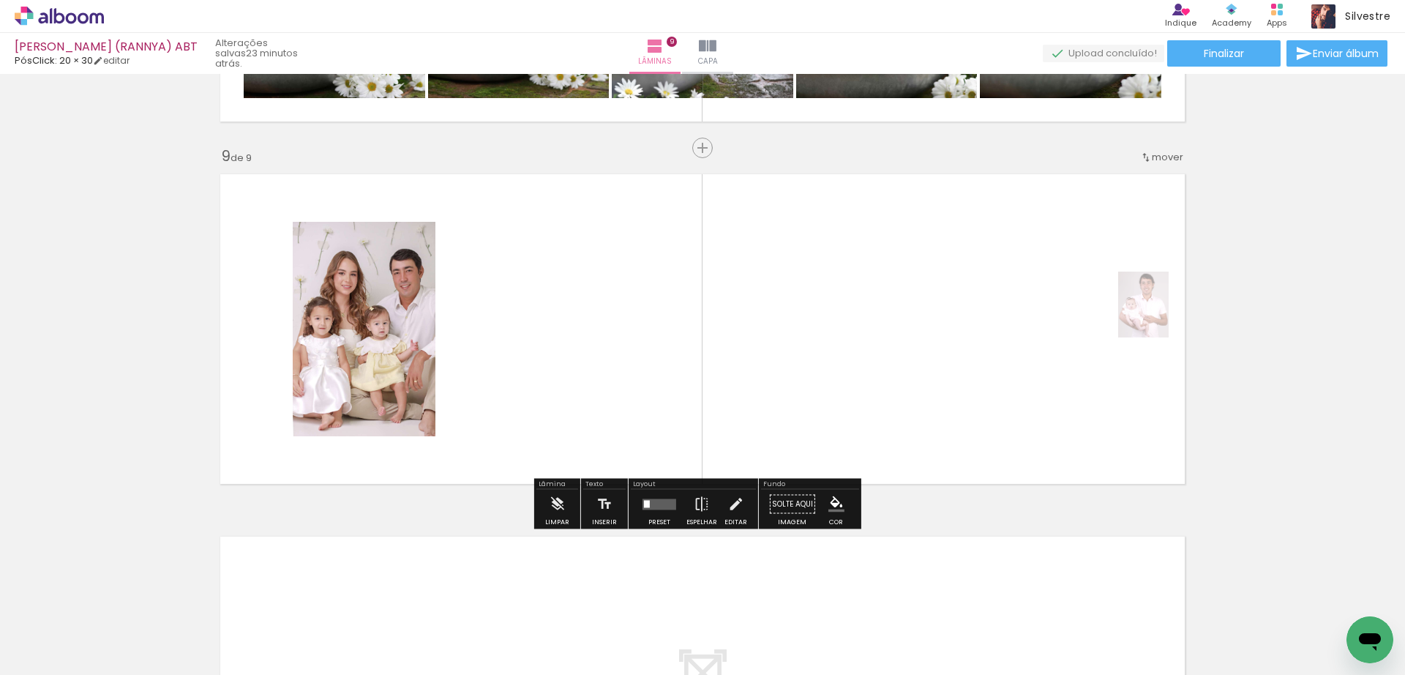
scroll to position [2849, 0]
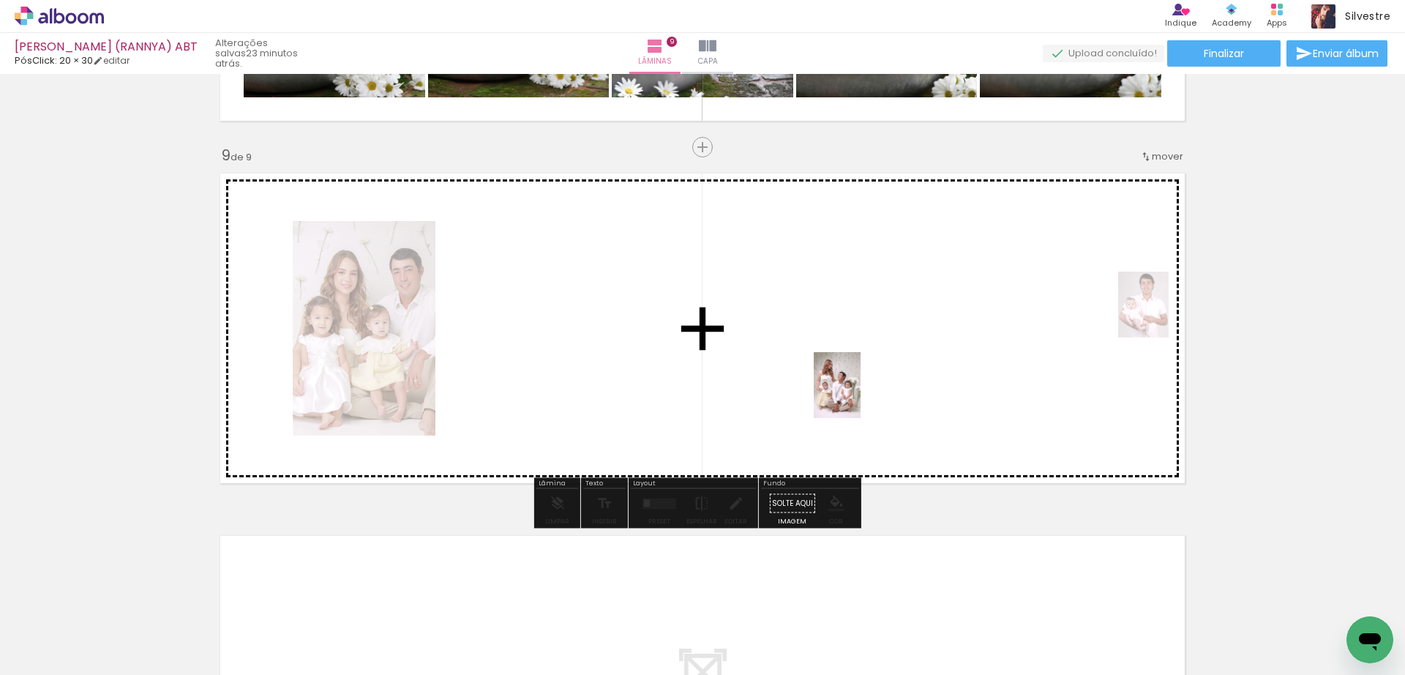
drag, startPoint x: 714, startPoint y: 610, endPoint x: 858, endPoint y: 395, distance: 258.4
click at [858, 395] on quentale-workspace at bounding box center [702, 337] width 1405 height 675
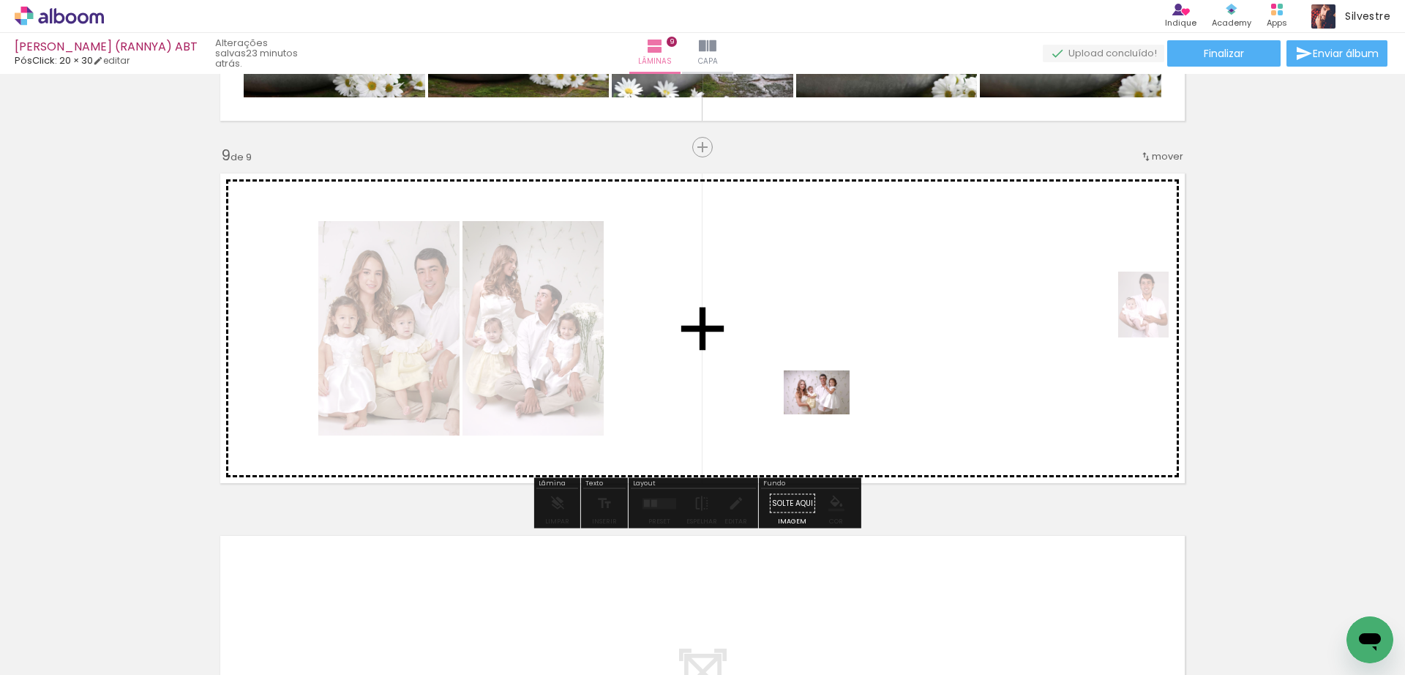
drag, startPoint x: 938, startPoint y: 640, endPoint x: 828, endPoint y: 414, distance: 251.0
click at [828, 414] on quentale-workspace at bounding box center [702, 337] width 1405 height 675
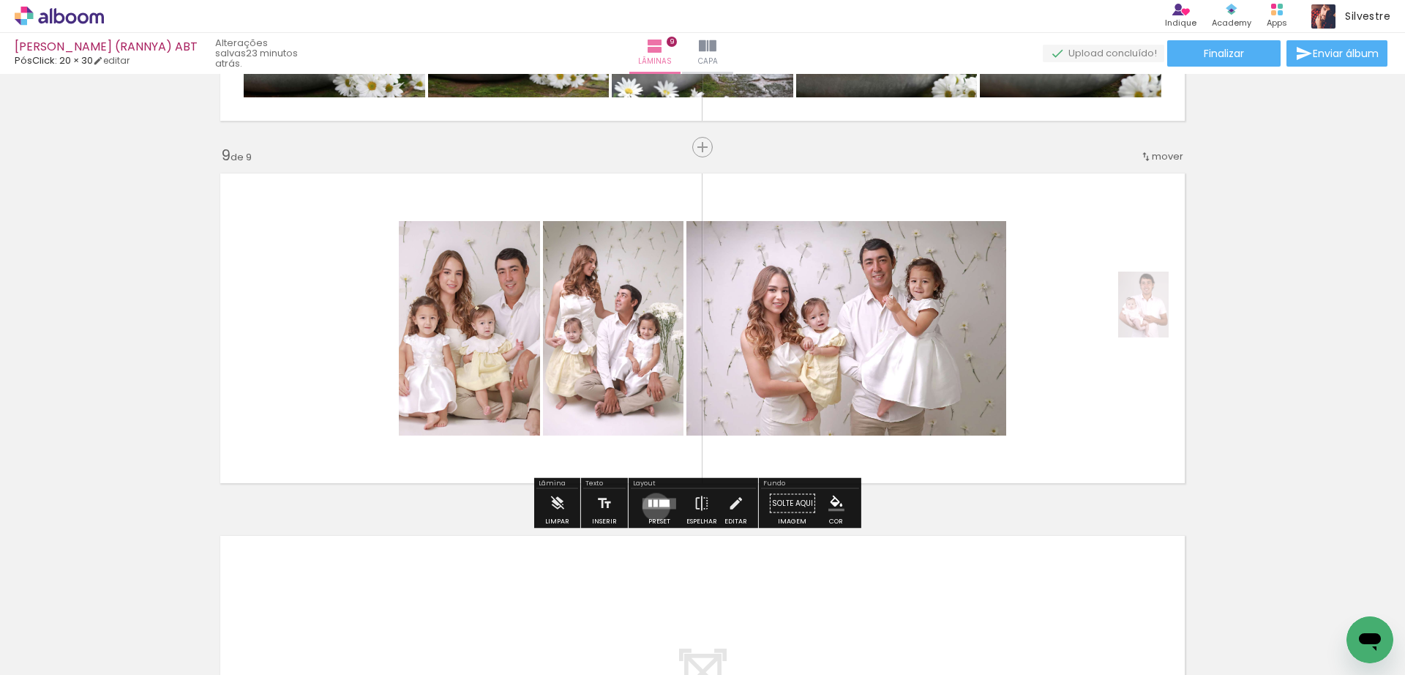
click at [653, 506] on quentale-layouter at bounding box center [660, 503] width 34 height 11
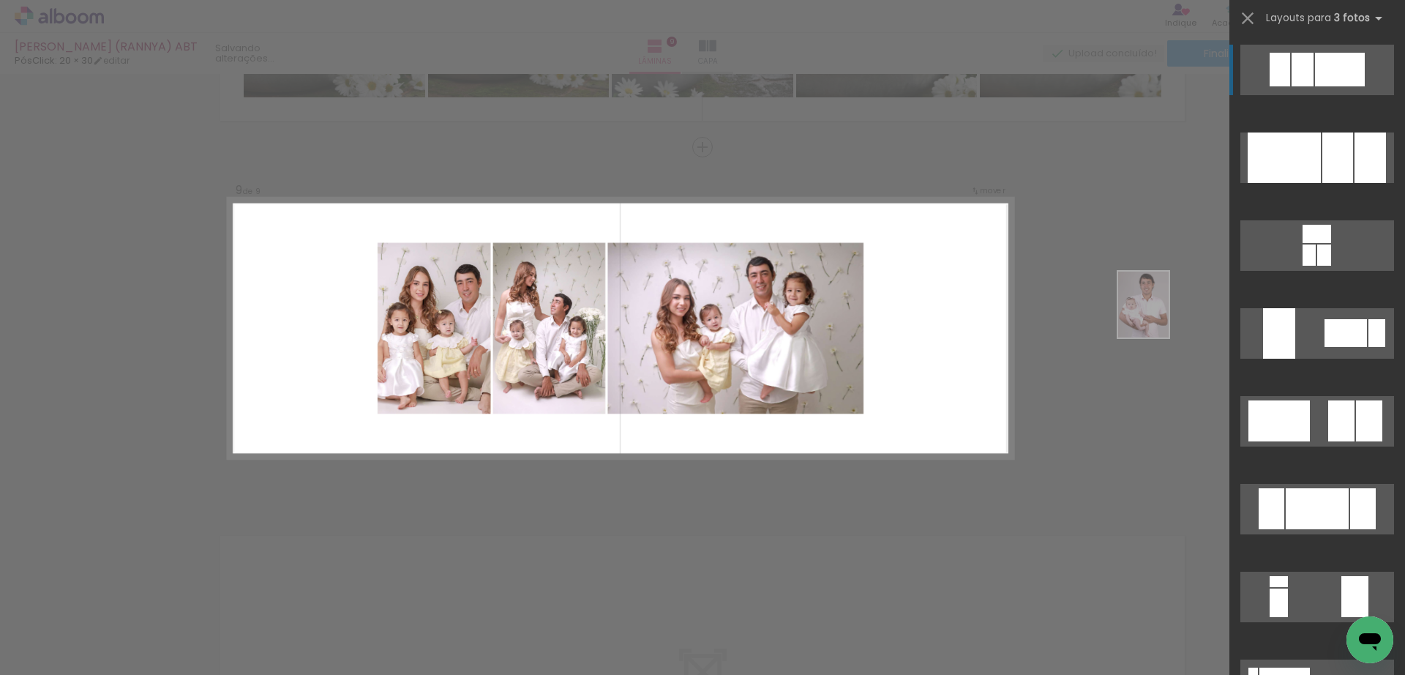
scroll to position [366, 0]
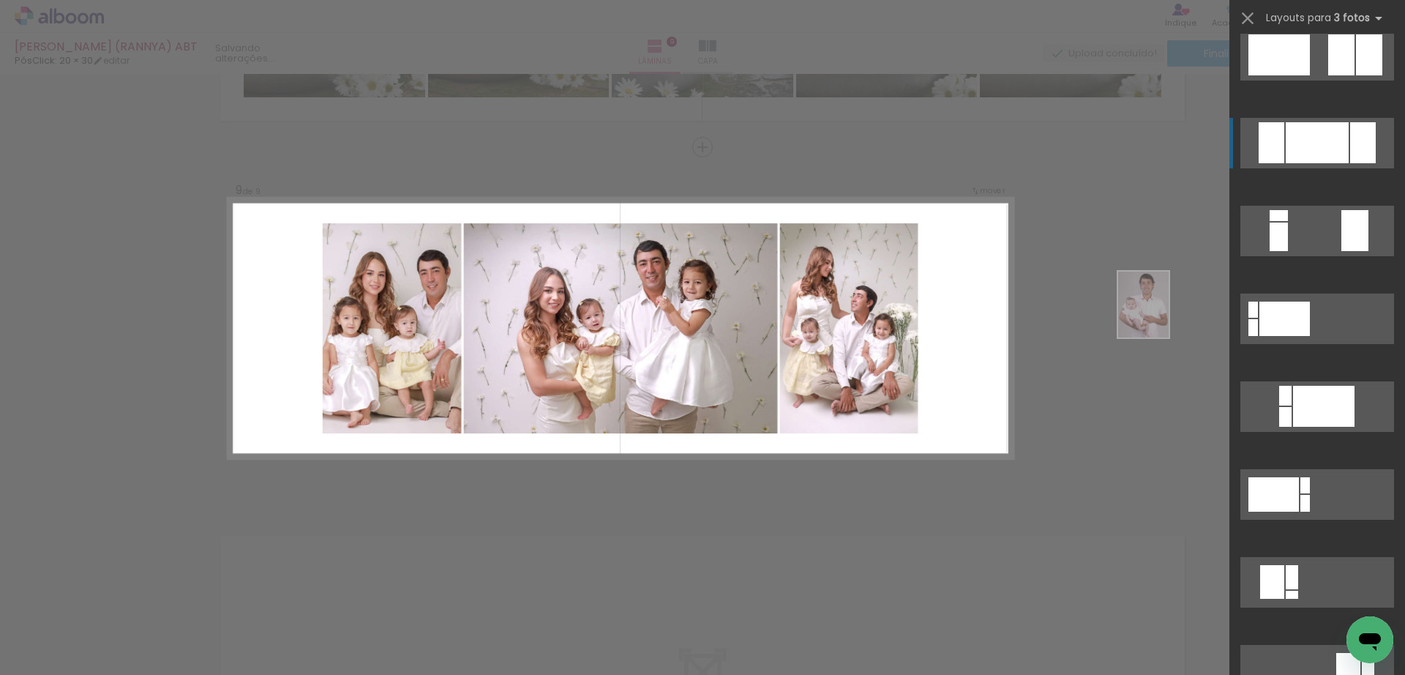
click at [1312, 149] on div at bounding box center [1317, 142] width 63 height 41
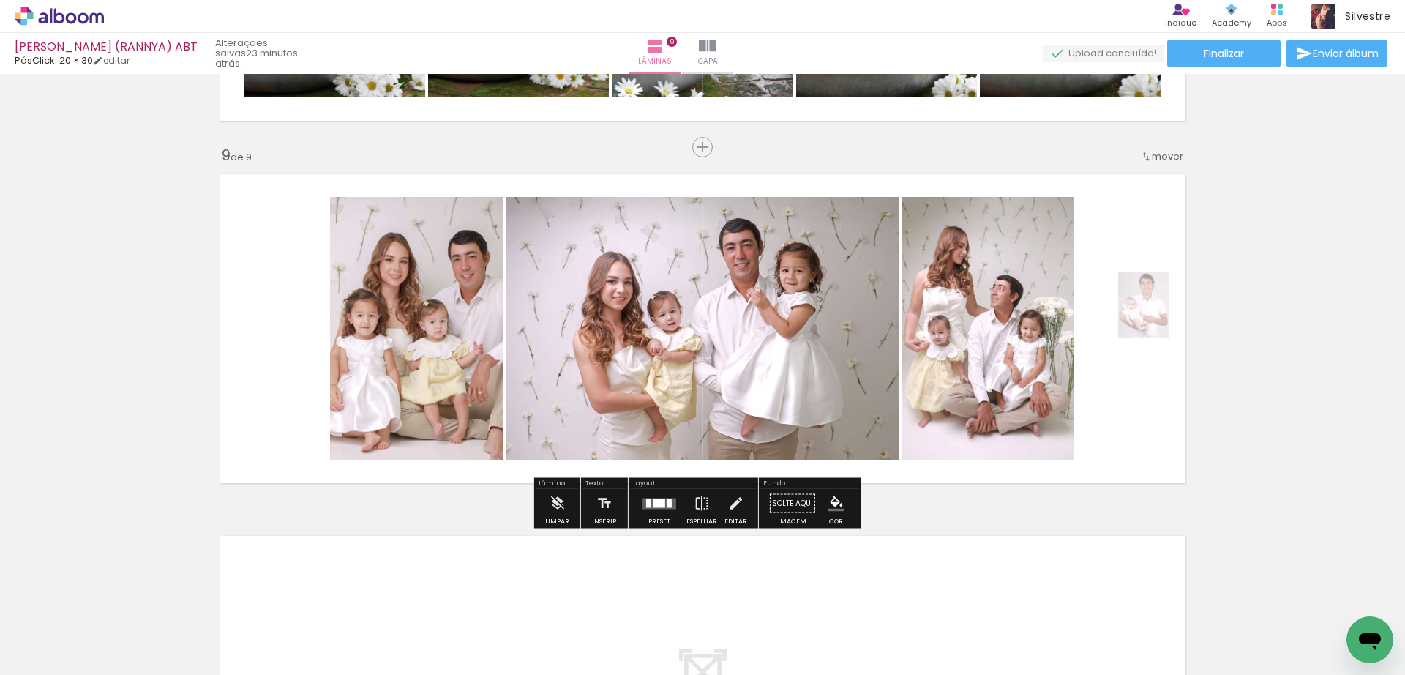
click at [401, 310] on quentale-photo at bounding box center [416, 328] width 173 height 263
click at [370, 310] on quentale-photo at bounding box center [416, 328] width 173 height 263
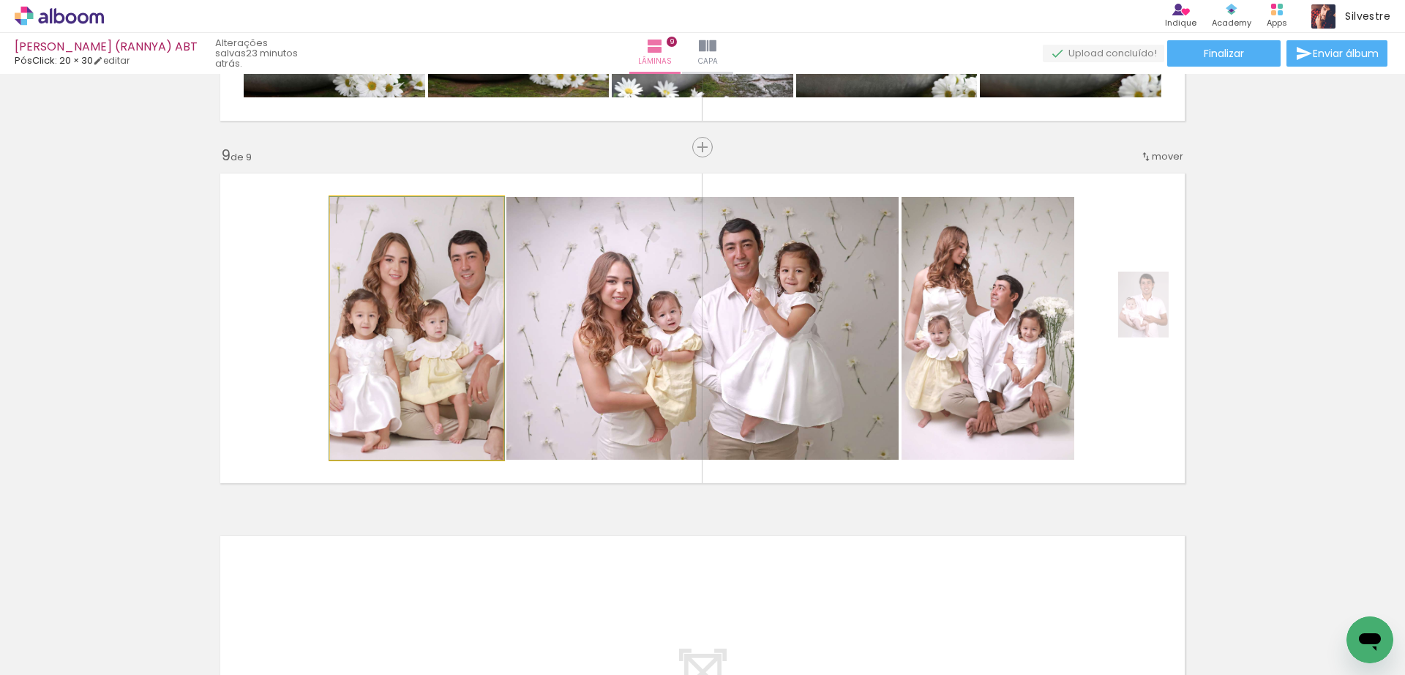
click at [370, 310] on quentale-photo at bounding box center [416, 328] width 173 height 263
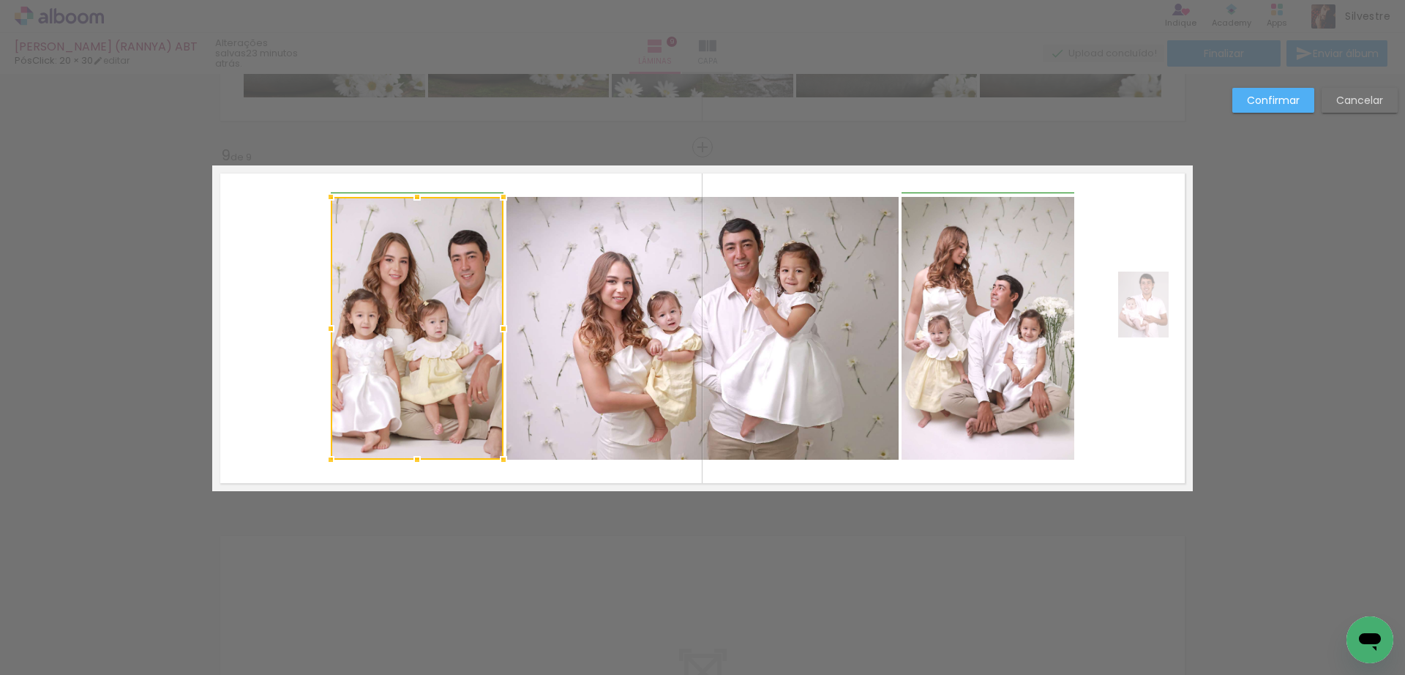
drag, startPoint x: 325, startPoint y: 330, endPoint x: 318, endPoint y: 326, distance: 7.5
click at [318, 326] on div at bounding box center [330, 328] width 29 height 29
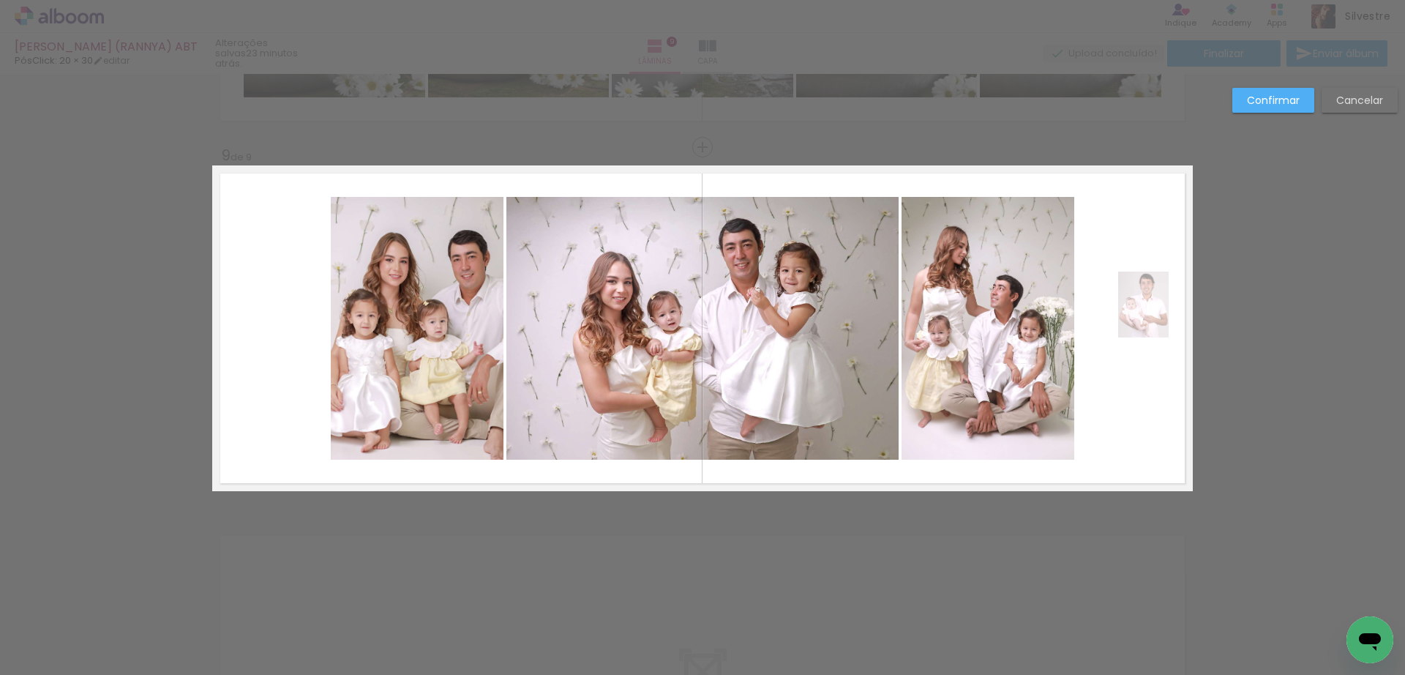
click at [400, 321] on quentale-photo at bounding box center [417, 328] width 173 height 263
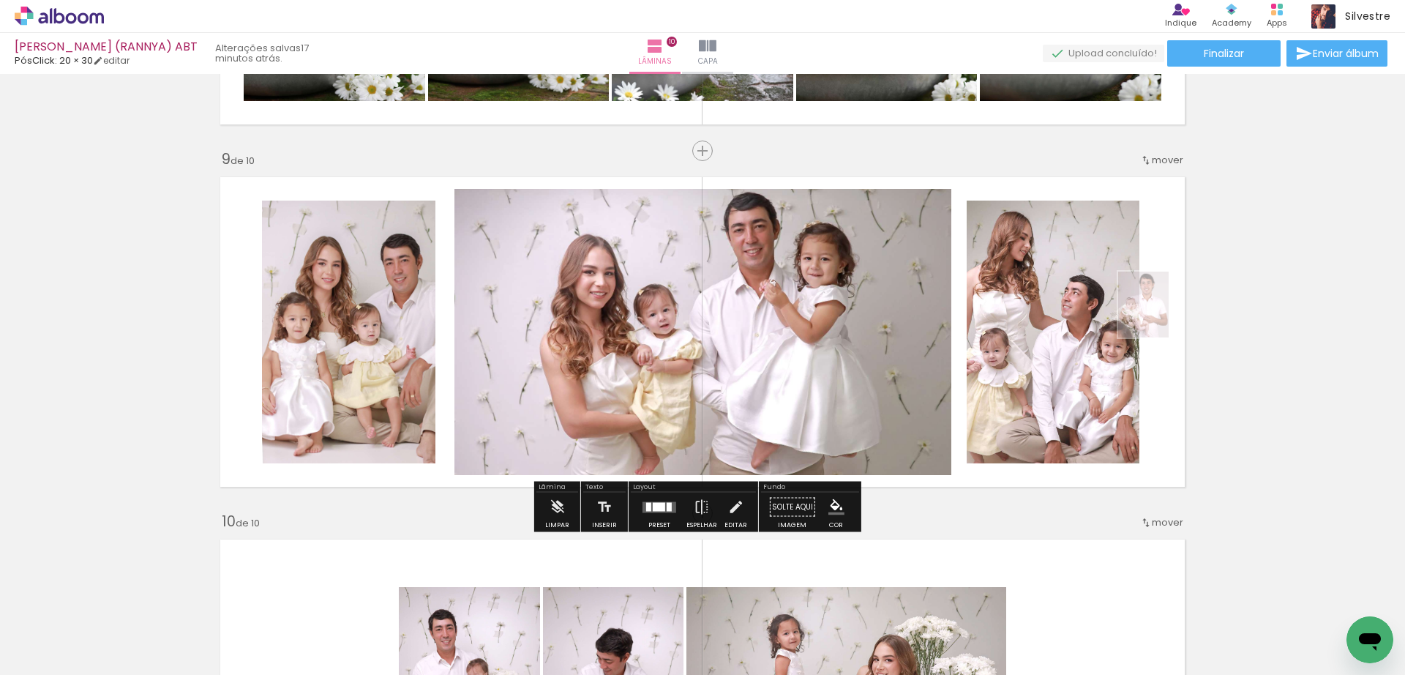
scroll to position [0, 2982]
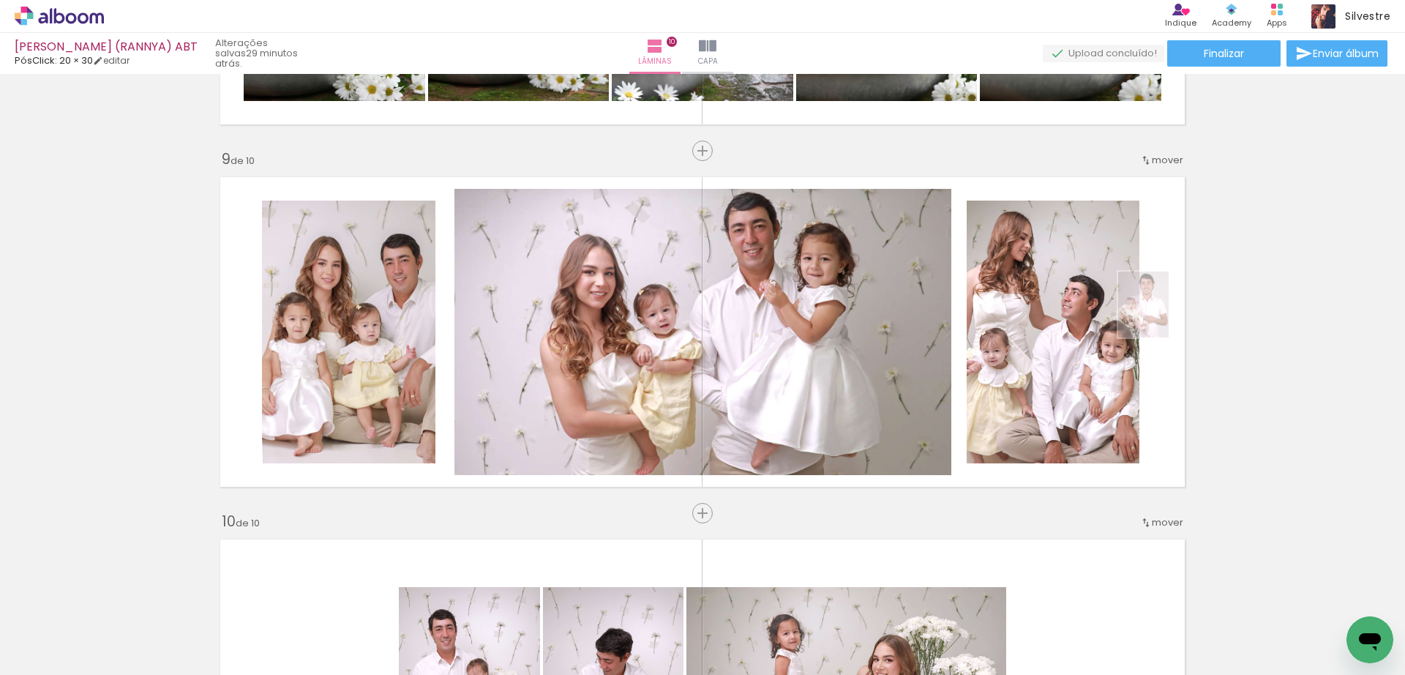
scroll to position [0, 2982]
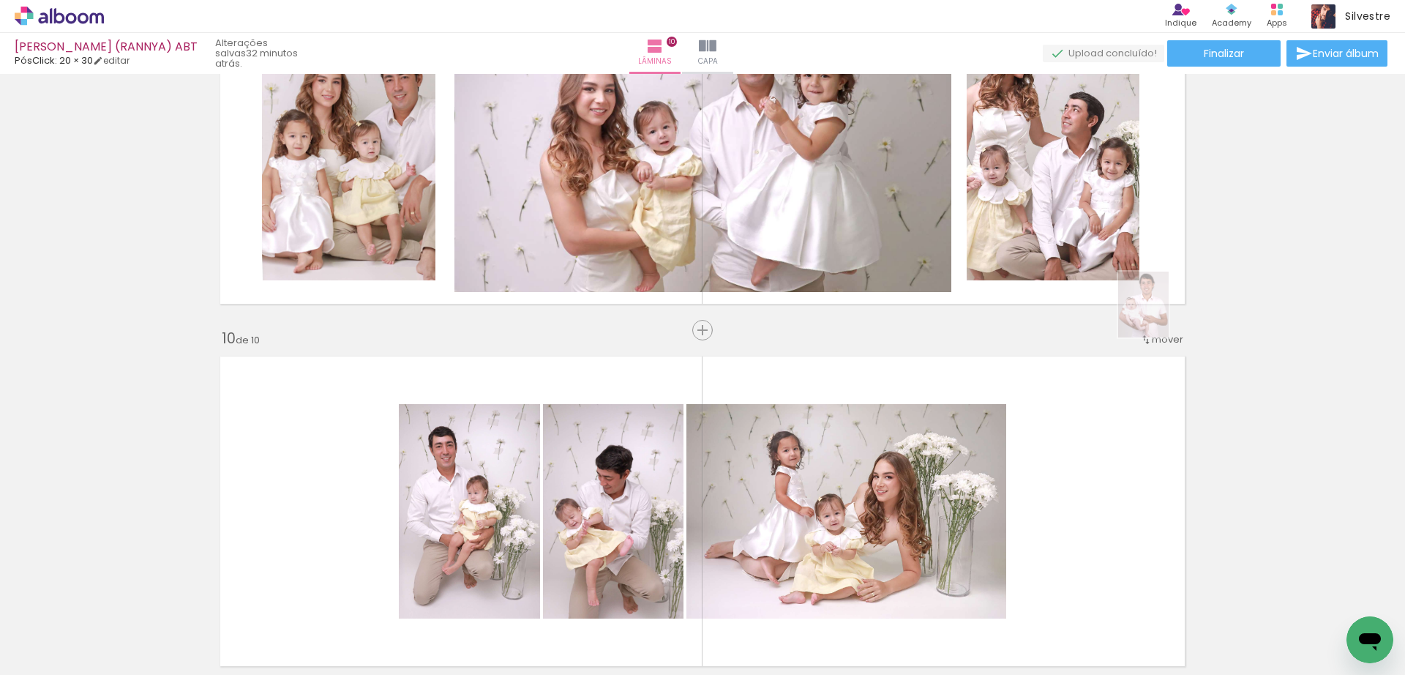
scroll to position [3211, 0]
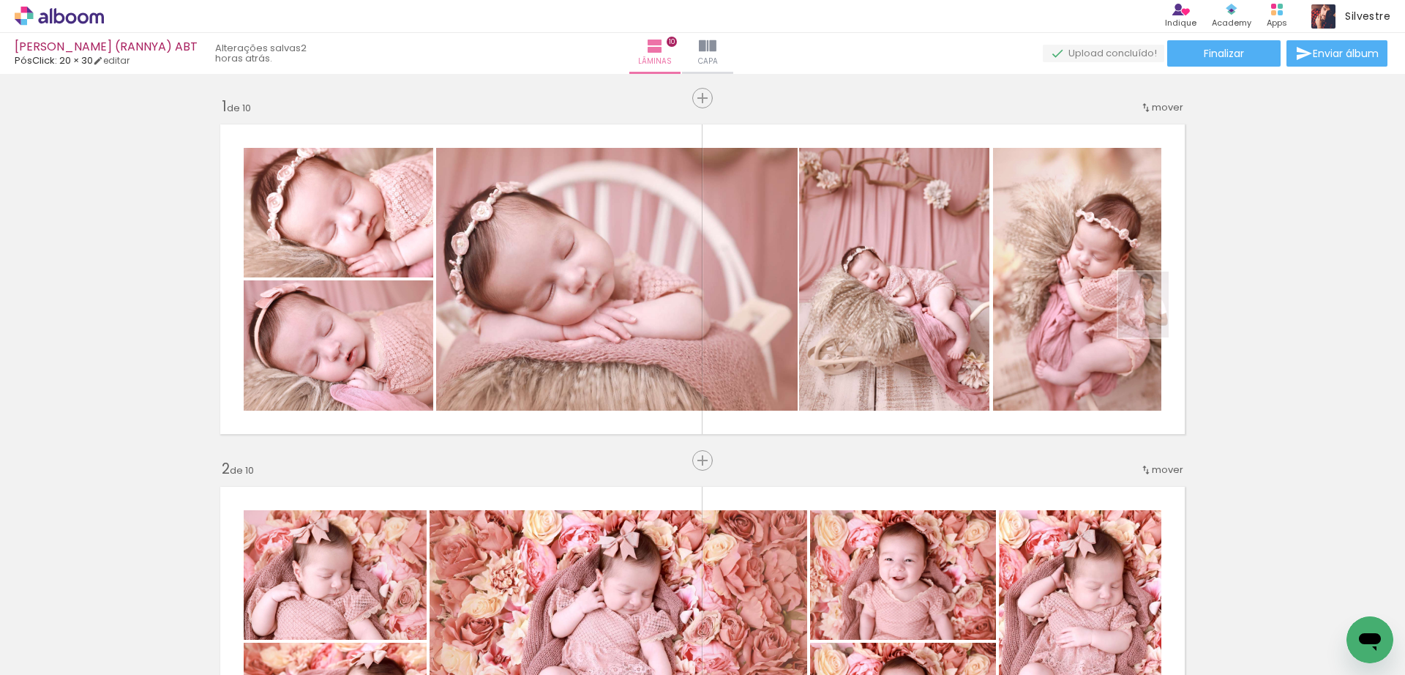
scroll to position [0, 2982]
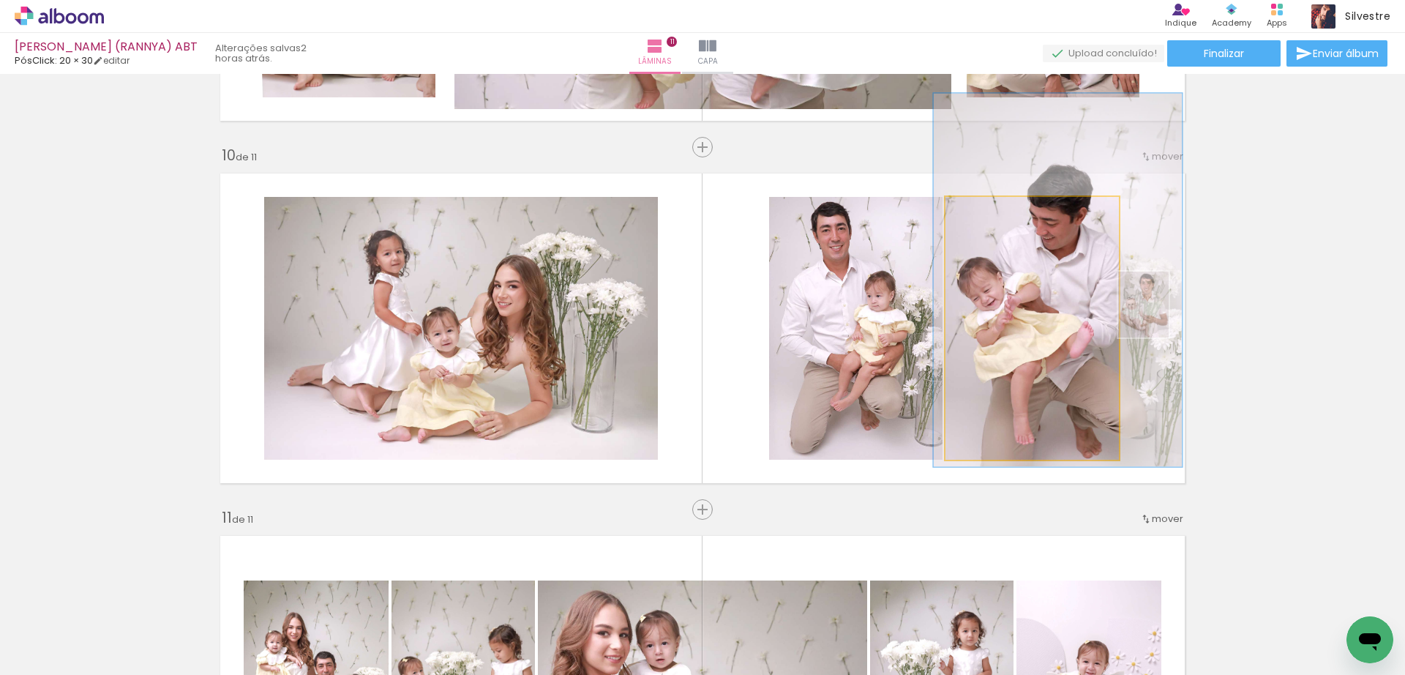
scroll to position [0, 2982]
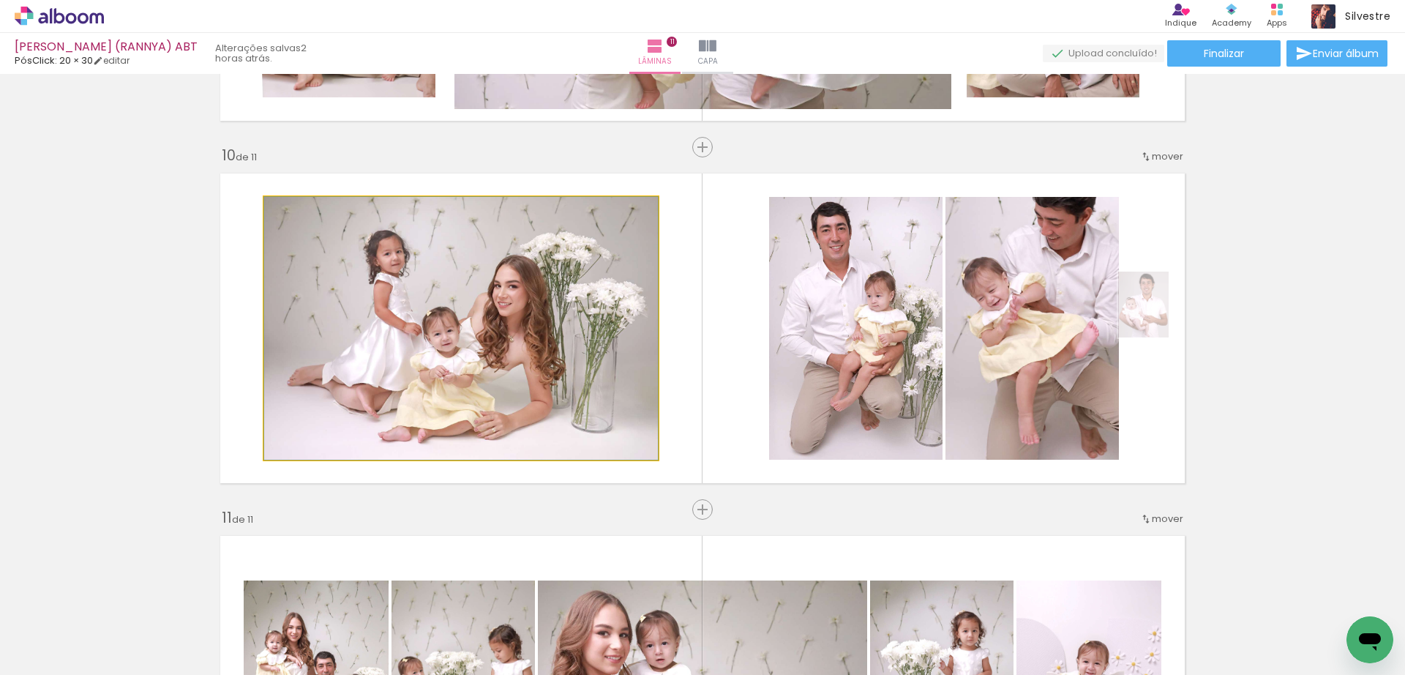
click at [482, 304] on quentale-photo at bounding box center [461, 328] width 394 height 263
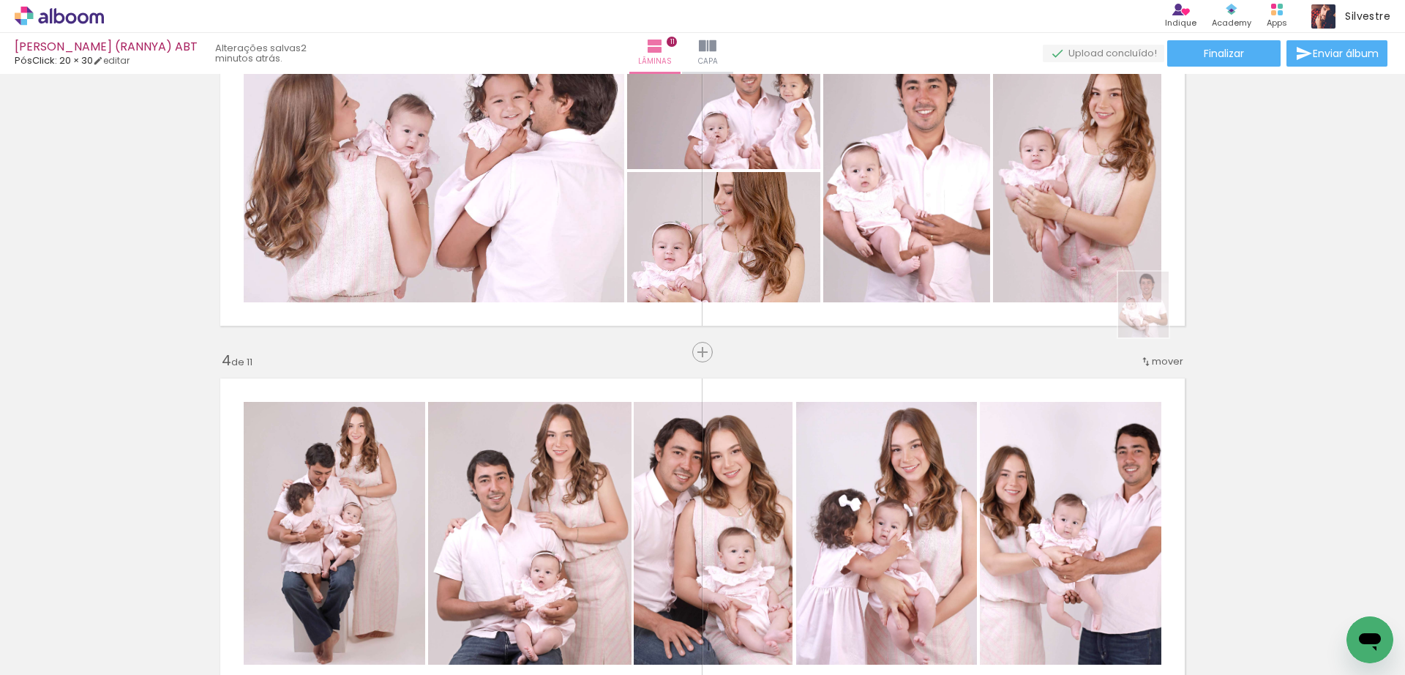
scroll to position [1016, 0]
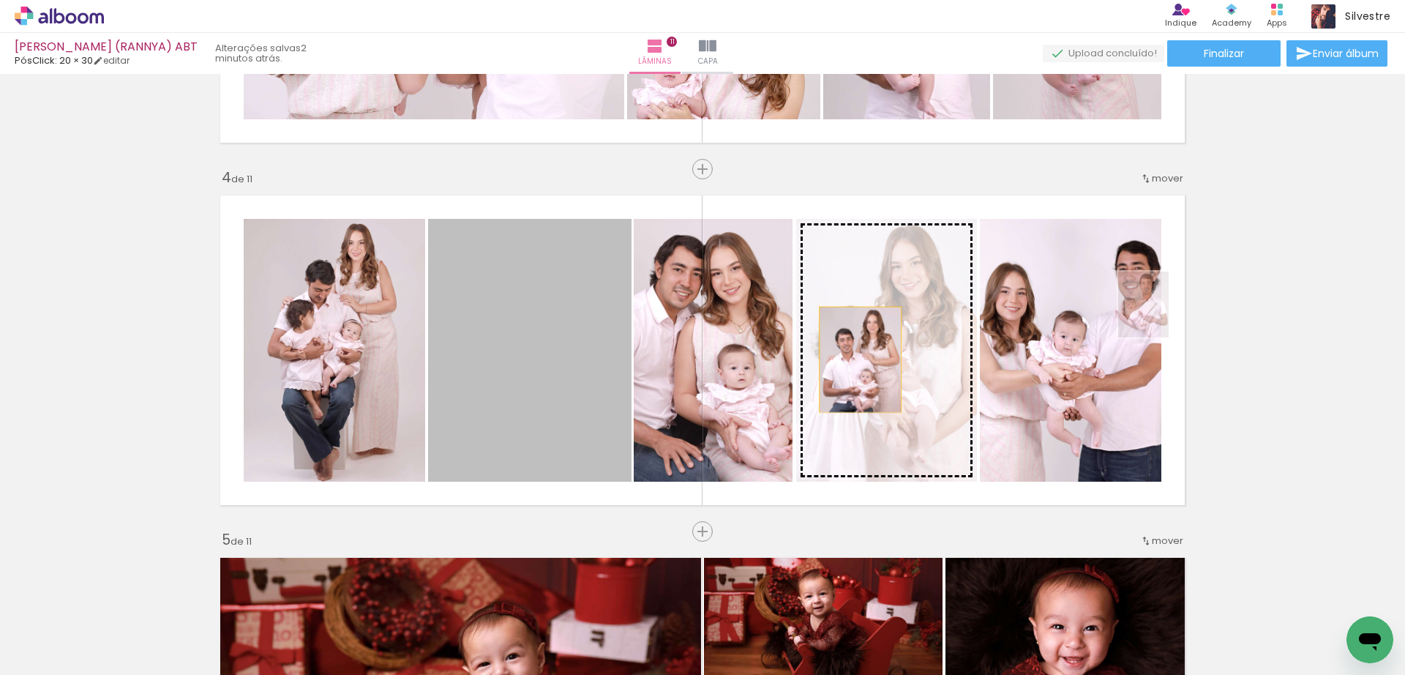
drag, startPoint x: 534, startPoint y: 343, endPoint x: 860, endPoint y: 359, distance: 326.1
click at [0, 0] on slot at bounding box center [0, 0] width 0 height 0
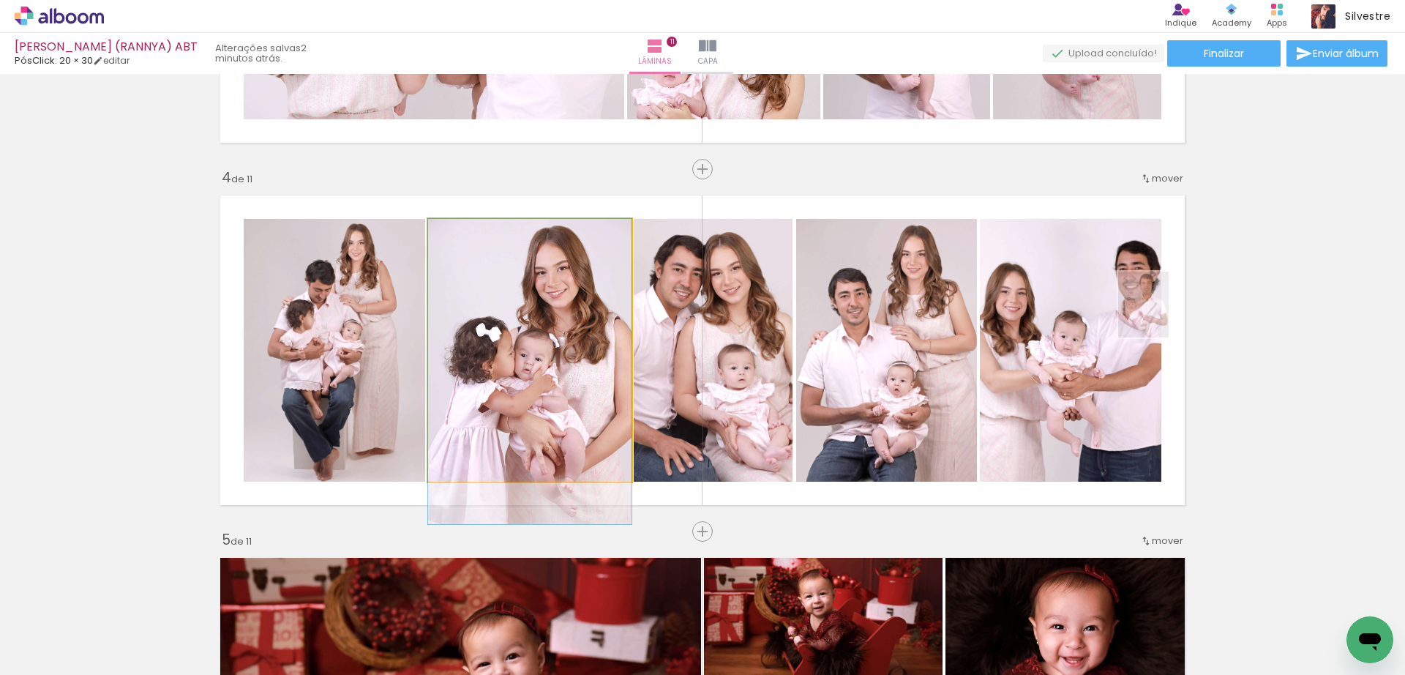
drag, startPoint x: 584, startPoint y: 290, endPoint x: 586, endPoint y: 329, distance: 39.6
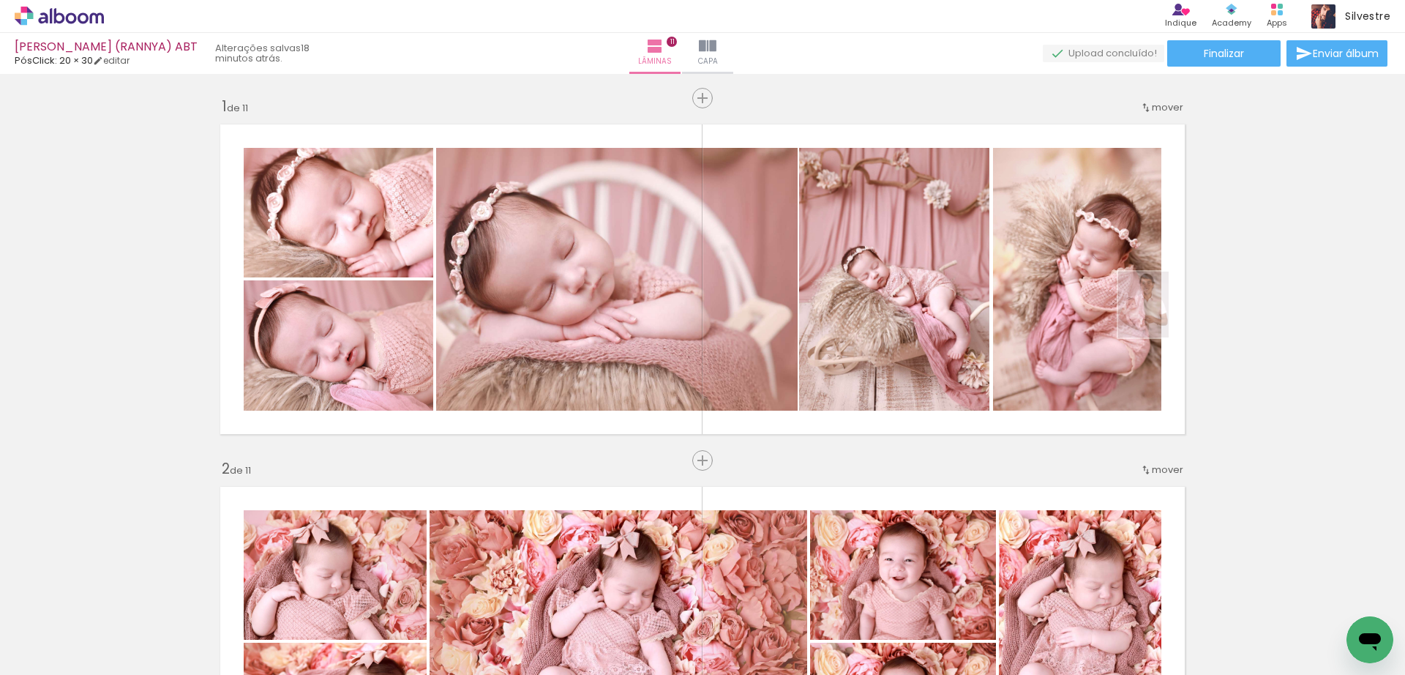
scroll to position [0, 2982]
click at [940, 23] on div "› Editor de álbum Indique Indique e ganhe Conteúdo que inspira Academy Produtos…" at bounding box center [702, 16] width 1405 height 33
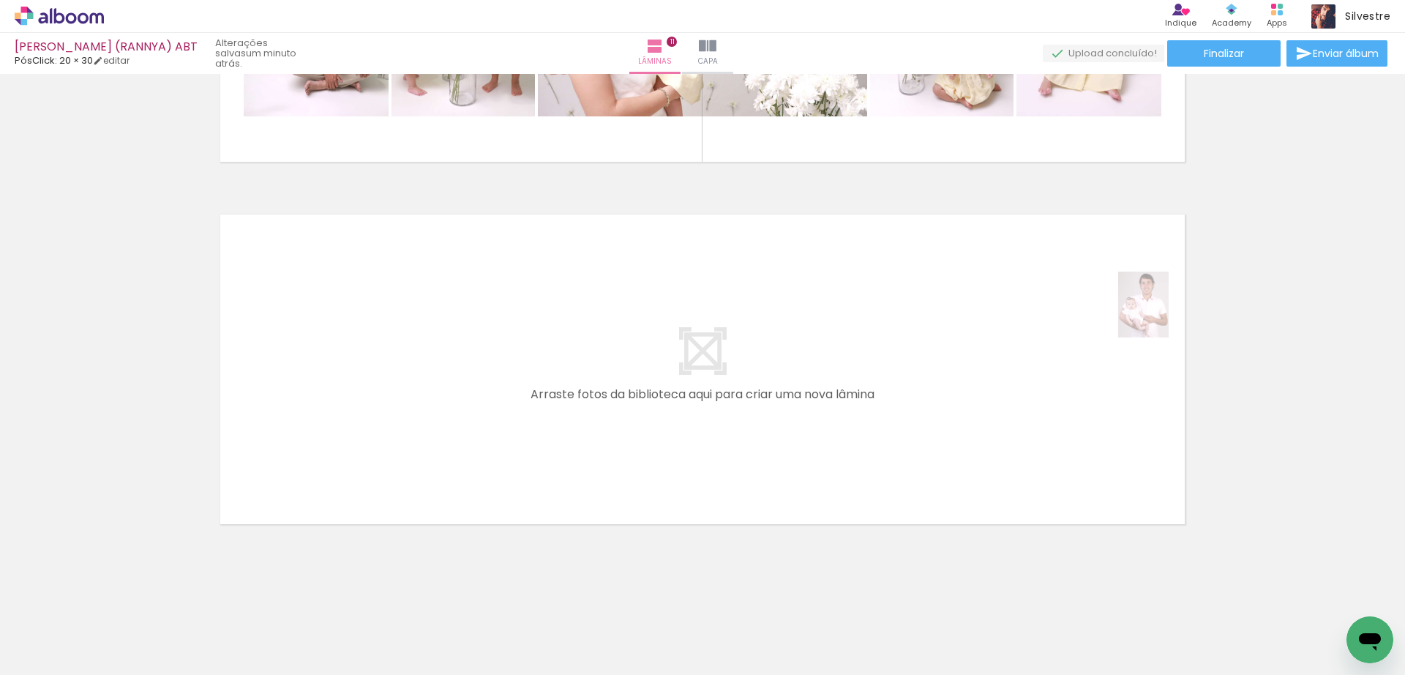
scroll to position [0, 2982]
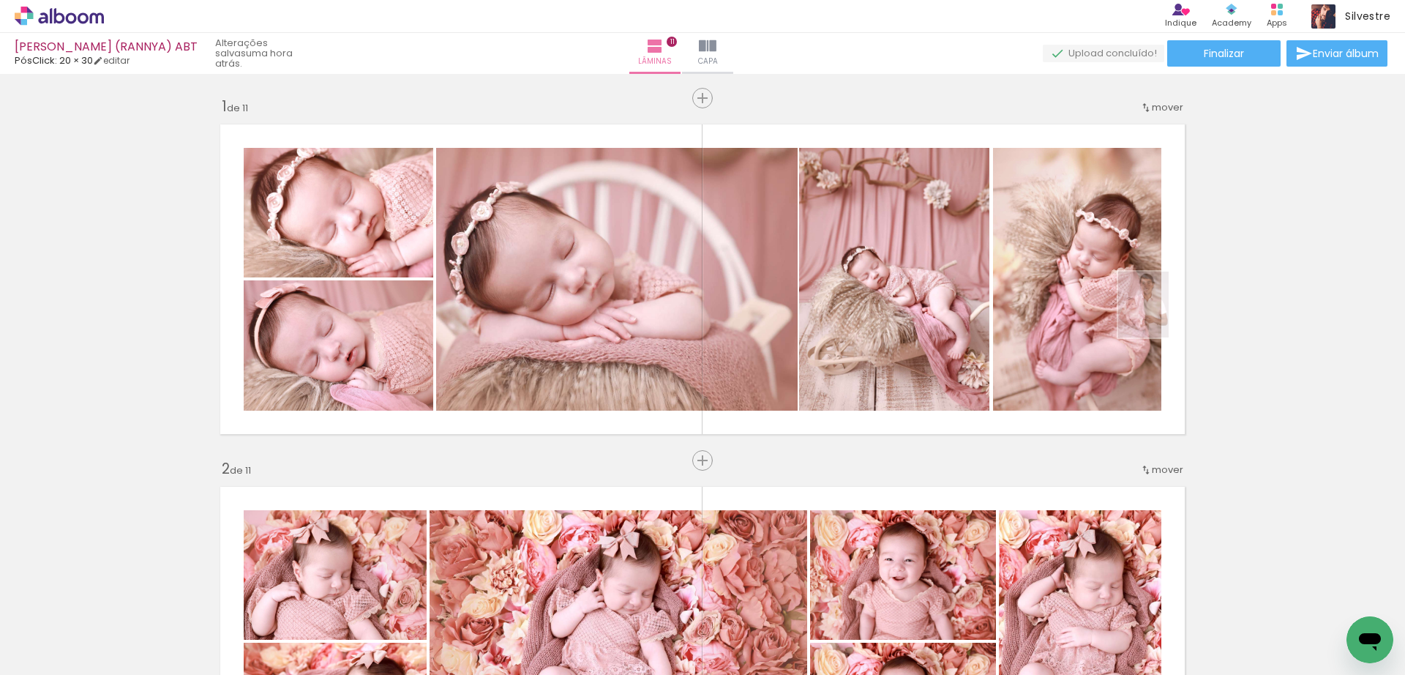
scroll to position [0, 2982]
